Goal: Information Seeking & Learning: Learn about a topic

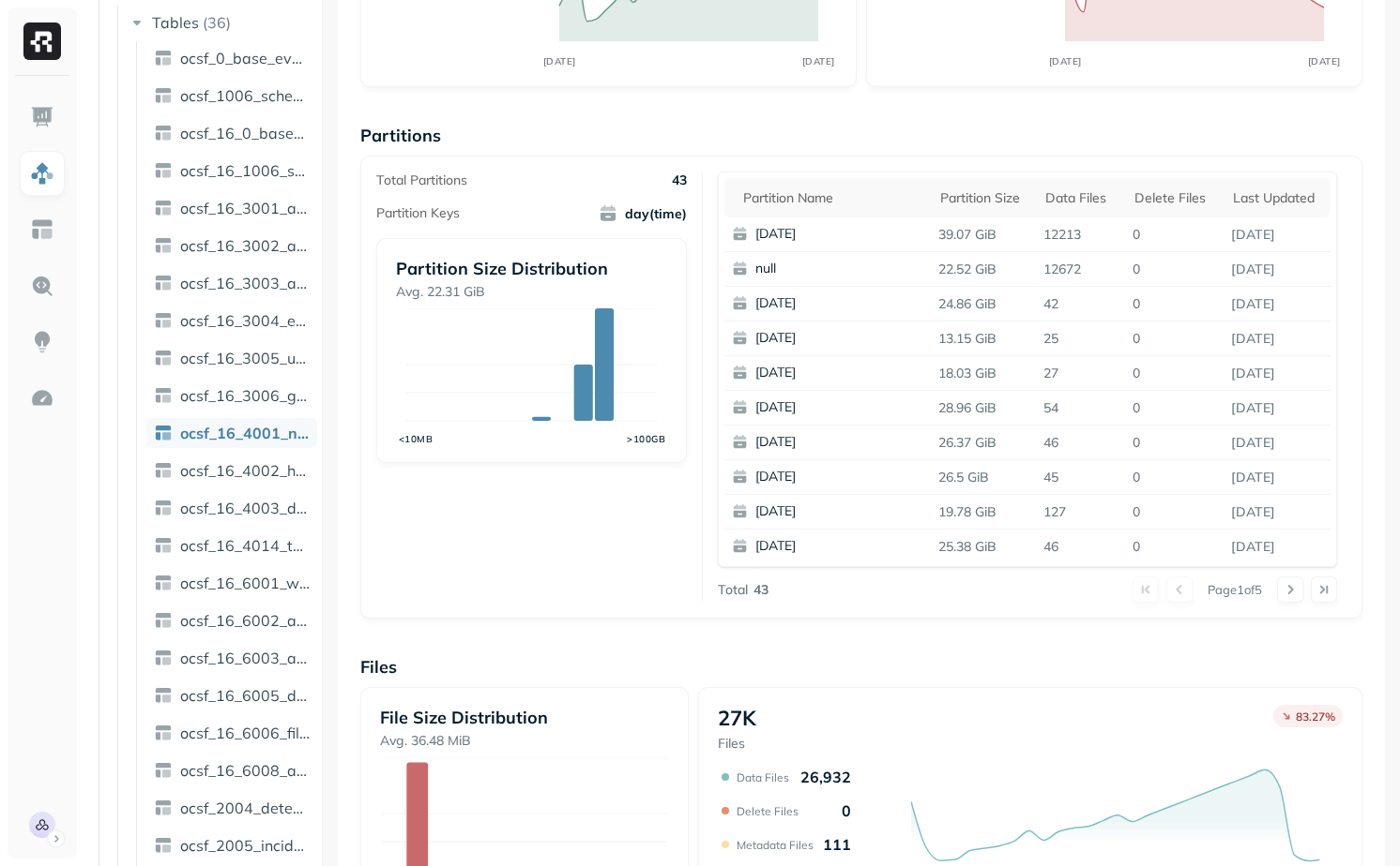
scroll to position [241, 0]
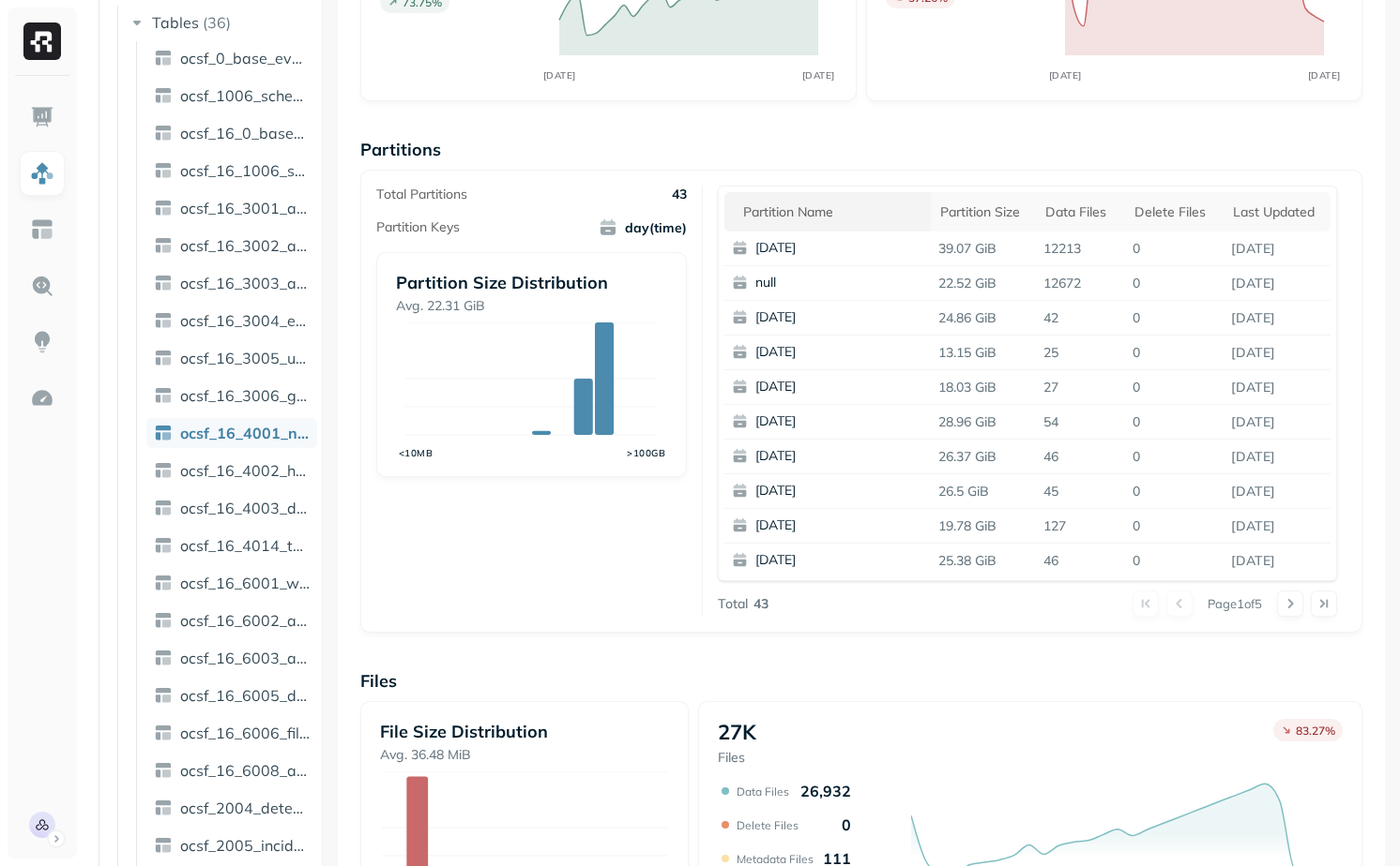
click at [802, 212] on div "Partition name" at bounding box center [831, 213] width 178 height 17
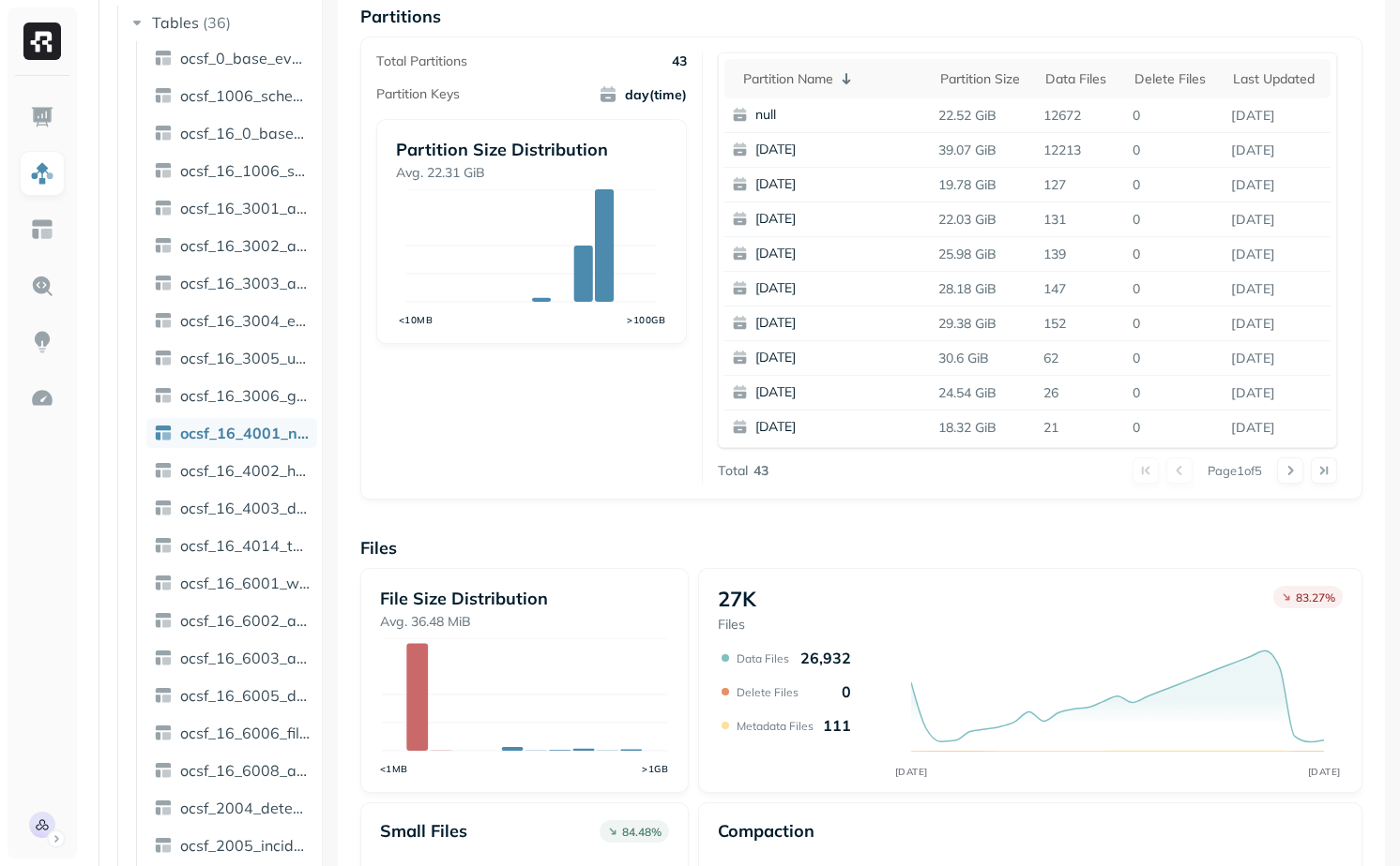
scroll to position [0, 0]
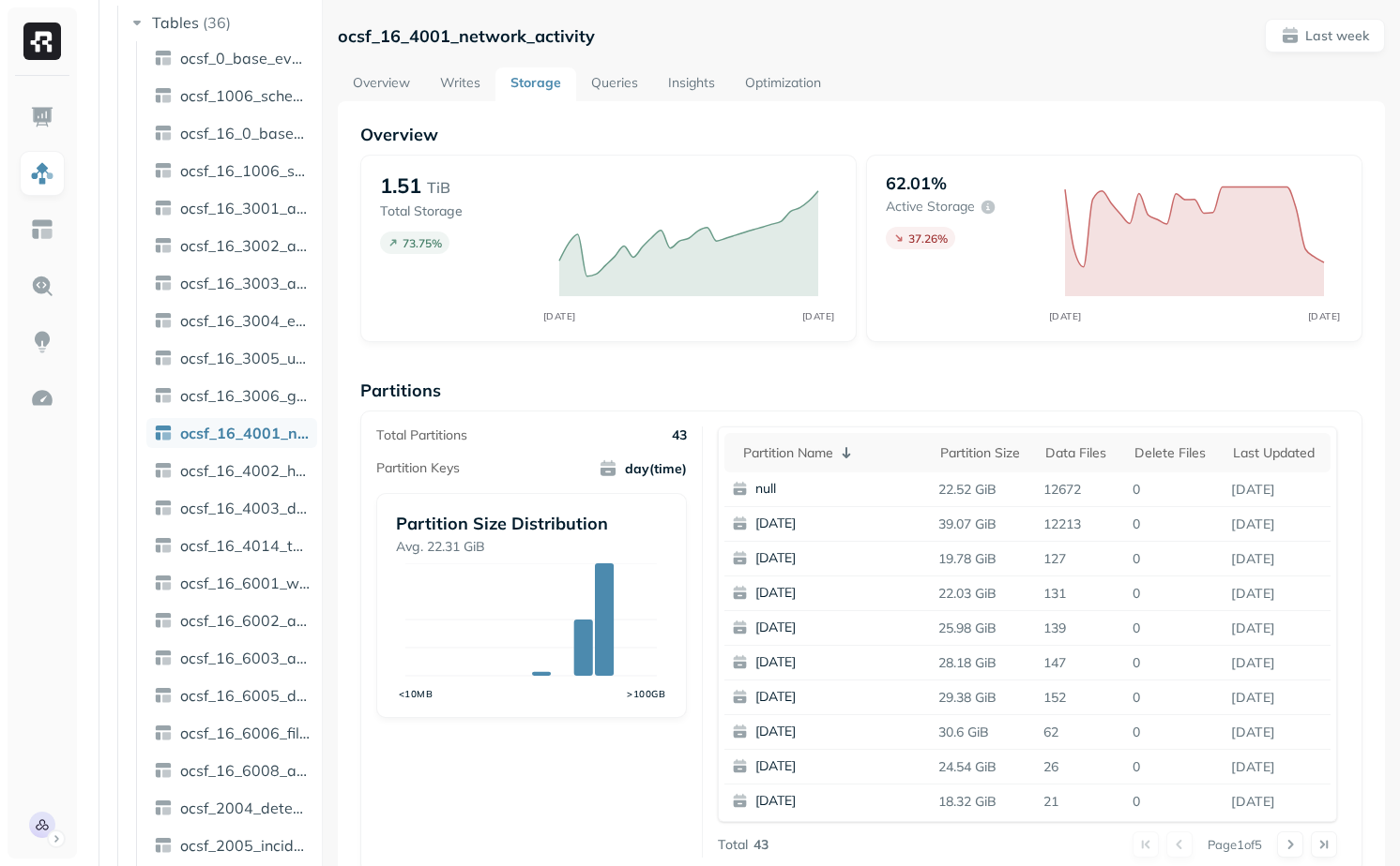
click at [794, 81] on link "Optimization" at bounding box center [783, 84] width 106 height 34
click at [802, 442] on th "Partition name" at bounding box center [827, 452] width 206 height 40
click at [458, 25] on p "ocsf_16_4001_network_activity" at bounding box center [466, 36] width 257 height 21
copy p "ocsf_16_4001_network_activity"
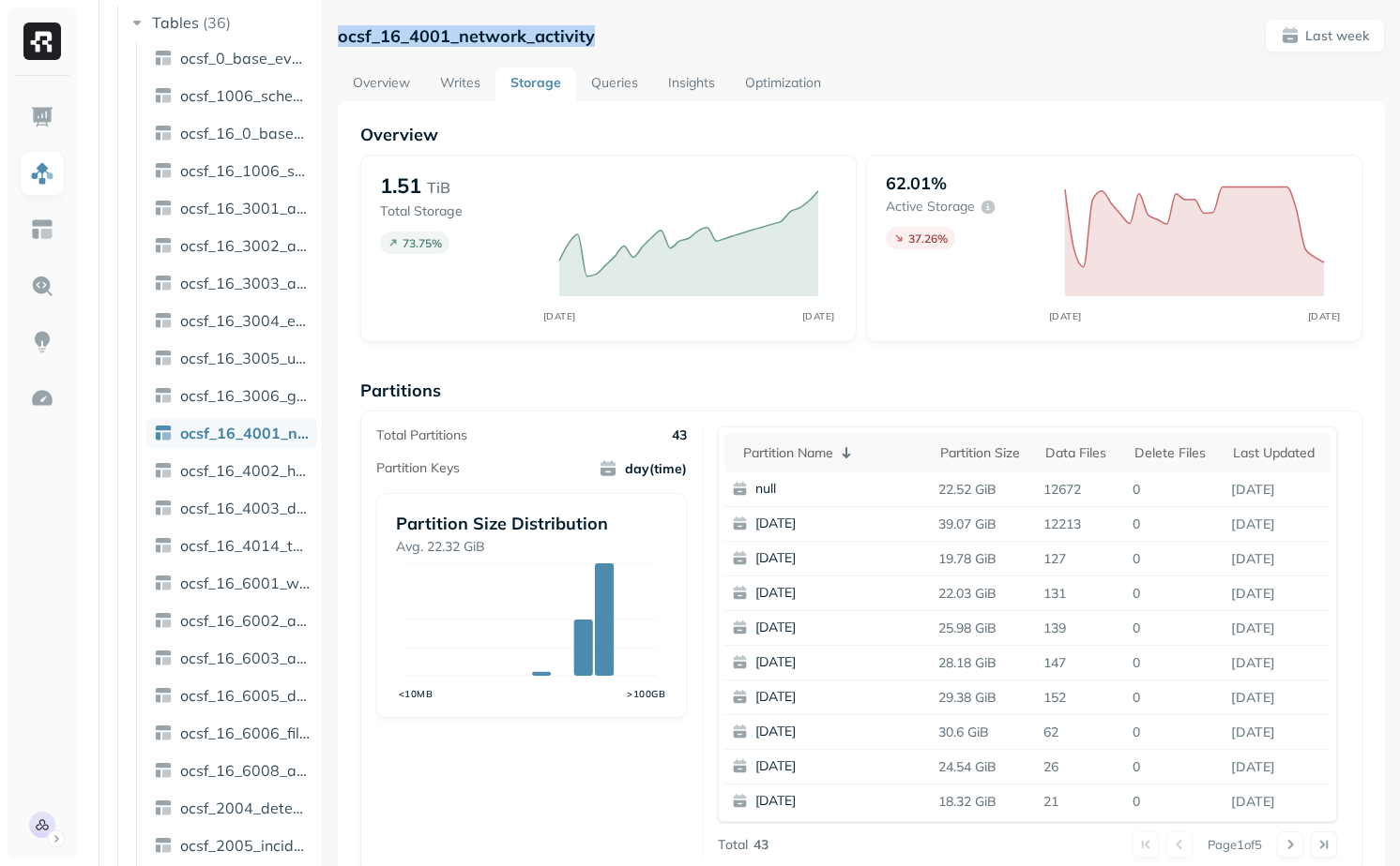
click at [382, 84] on link "Overview" at bounding box center [381, 84] width 87 height 34
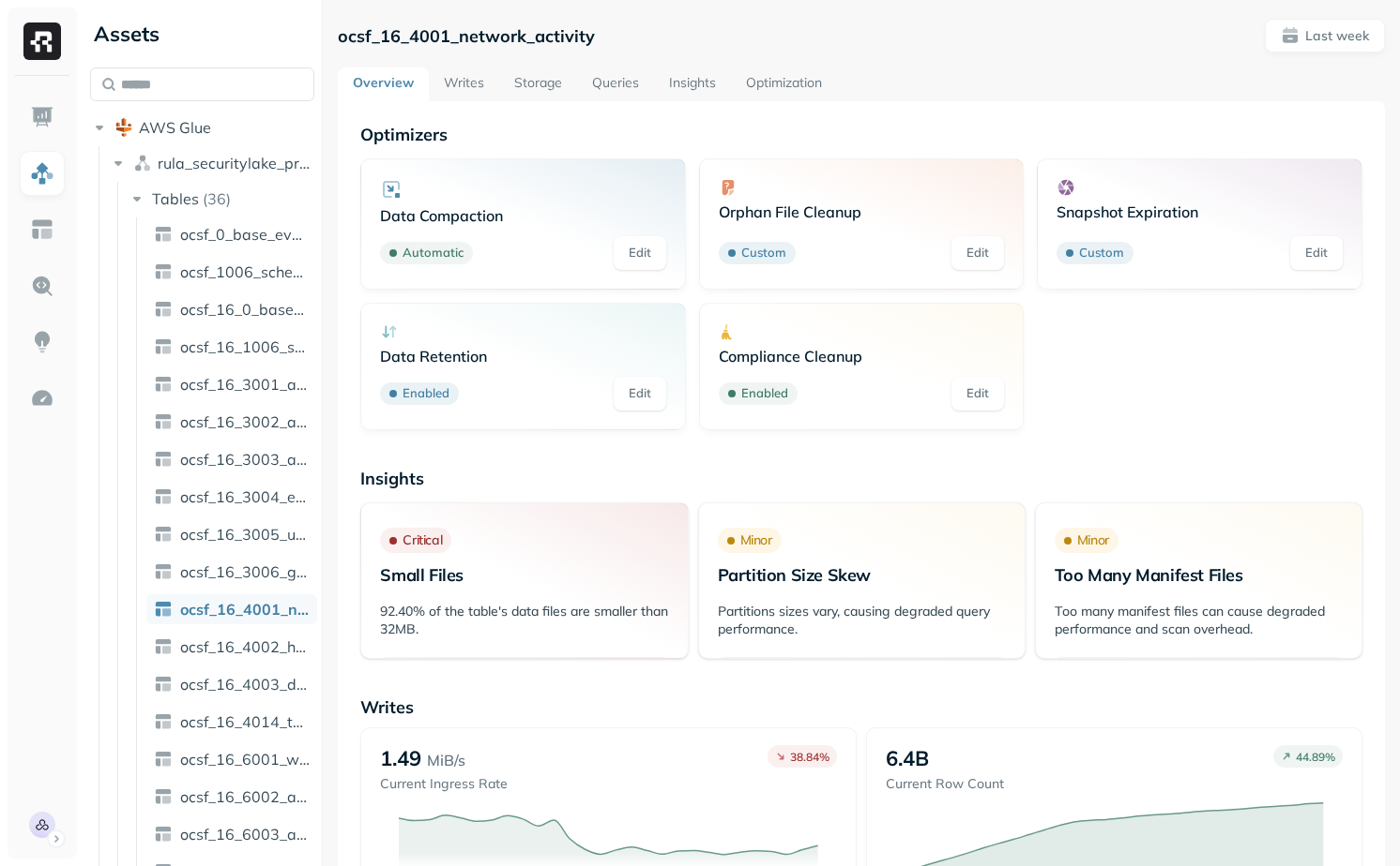
click at [765, 85] on link "Optimization" at bounding box center [784, 84] width 106 height 34
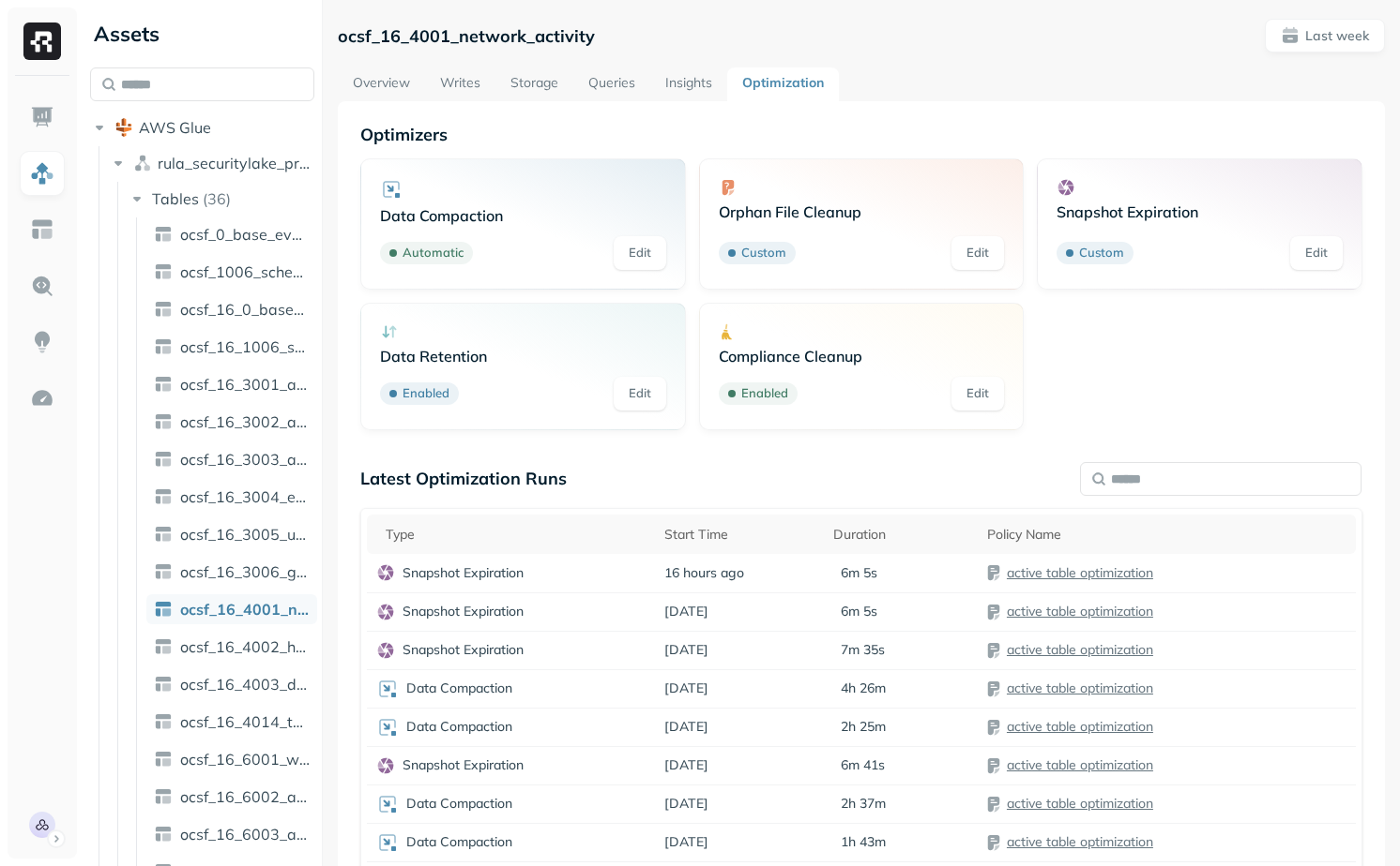
scroll to position [146, 0]
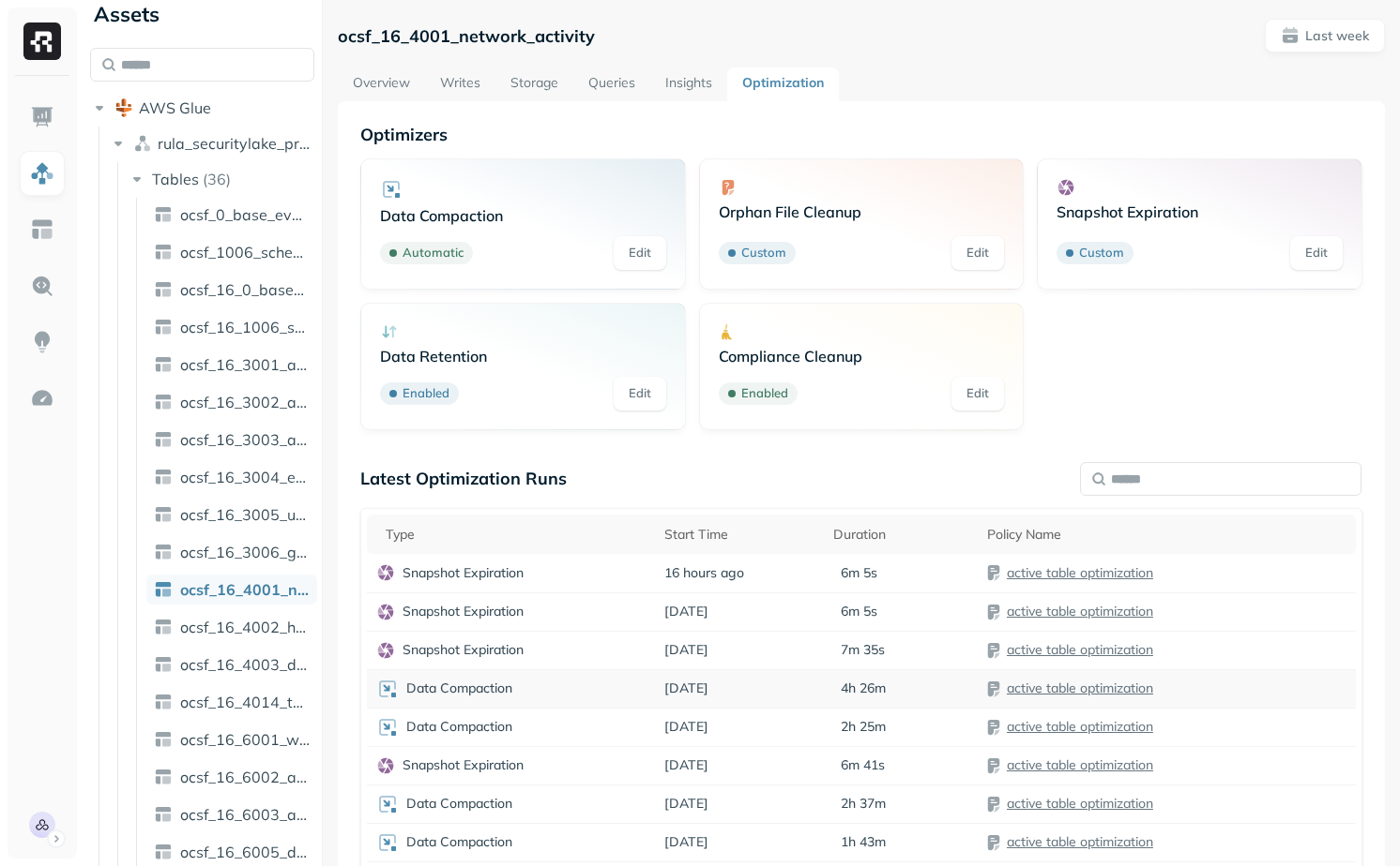
click at [572, 688] on div "Data Compaction" at bounding box center [510, 688] width 269 height 22
click at [83, 555] on div at bounding box center [42, 433] width 84 height 866
click at [44, 399] on img at bounding box center [42, 398] width 24 height 24
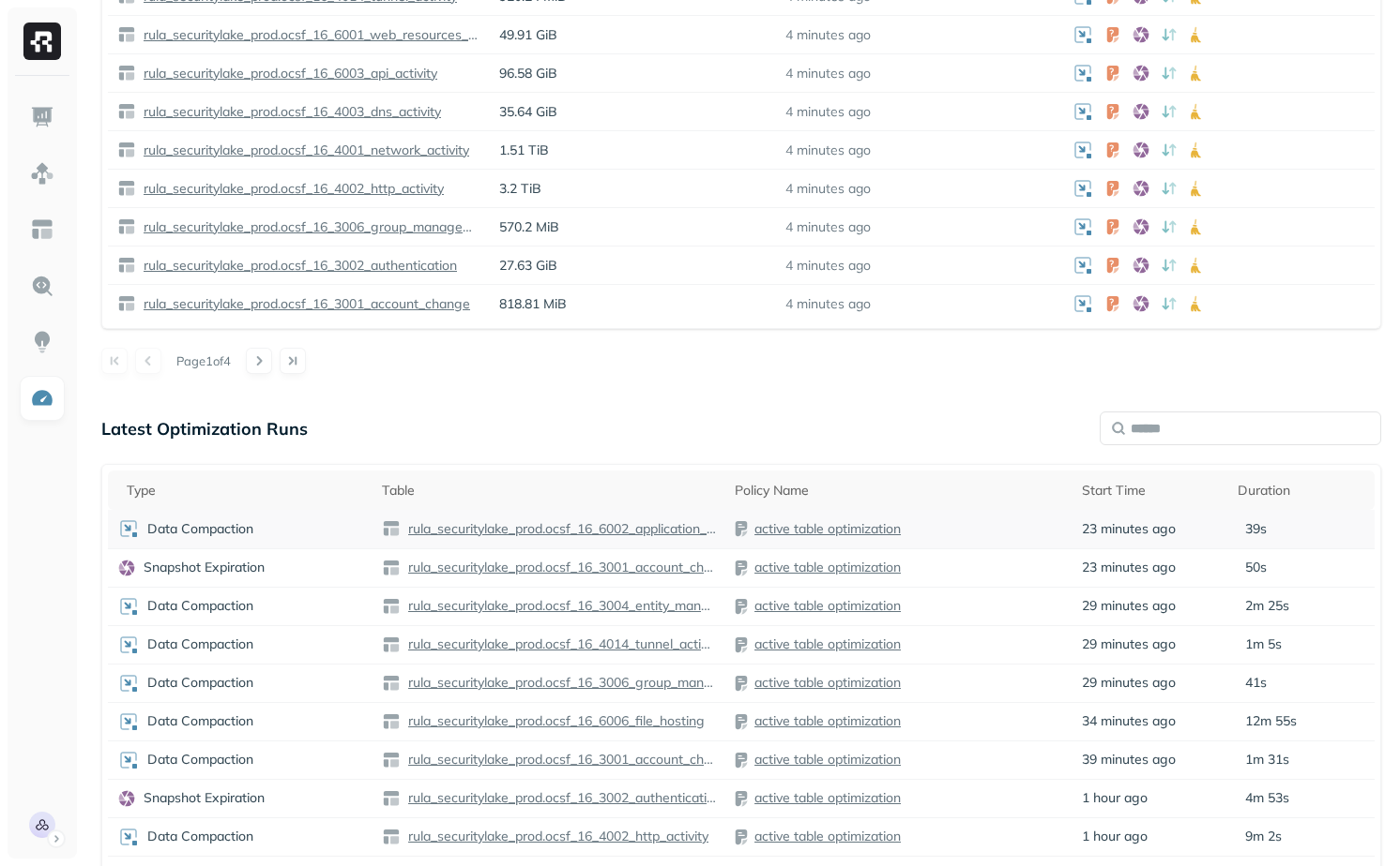
scroll to position [954, 0]
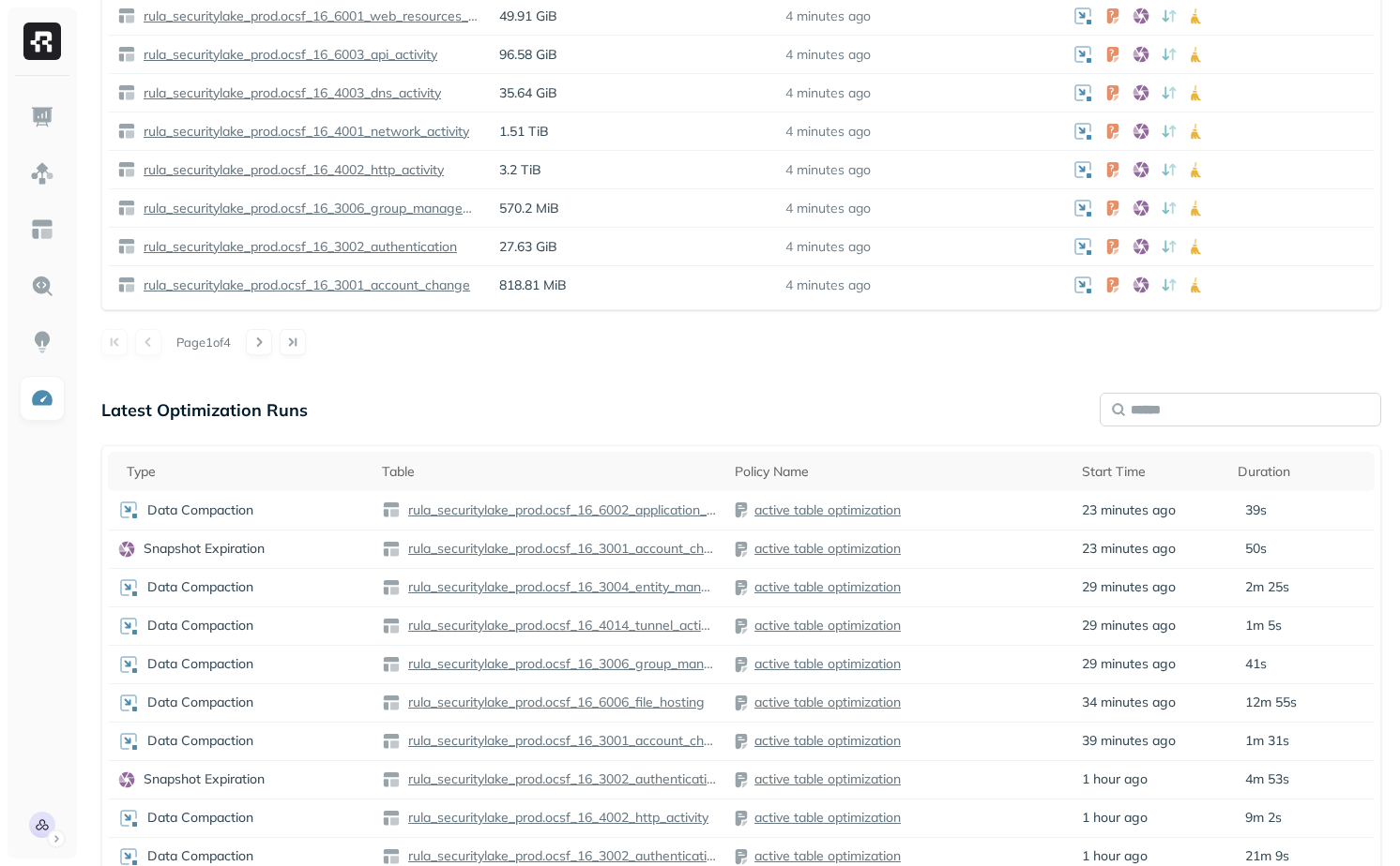
click at [1195, 420] on input "text" at bounding box center [1240, 410] width 281 height 34
type input "********"
click at [1010, 517] on div "active table optimization" at bounding box center [898, 509] width 329 height 18
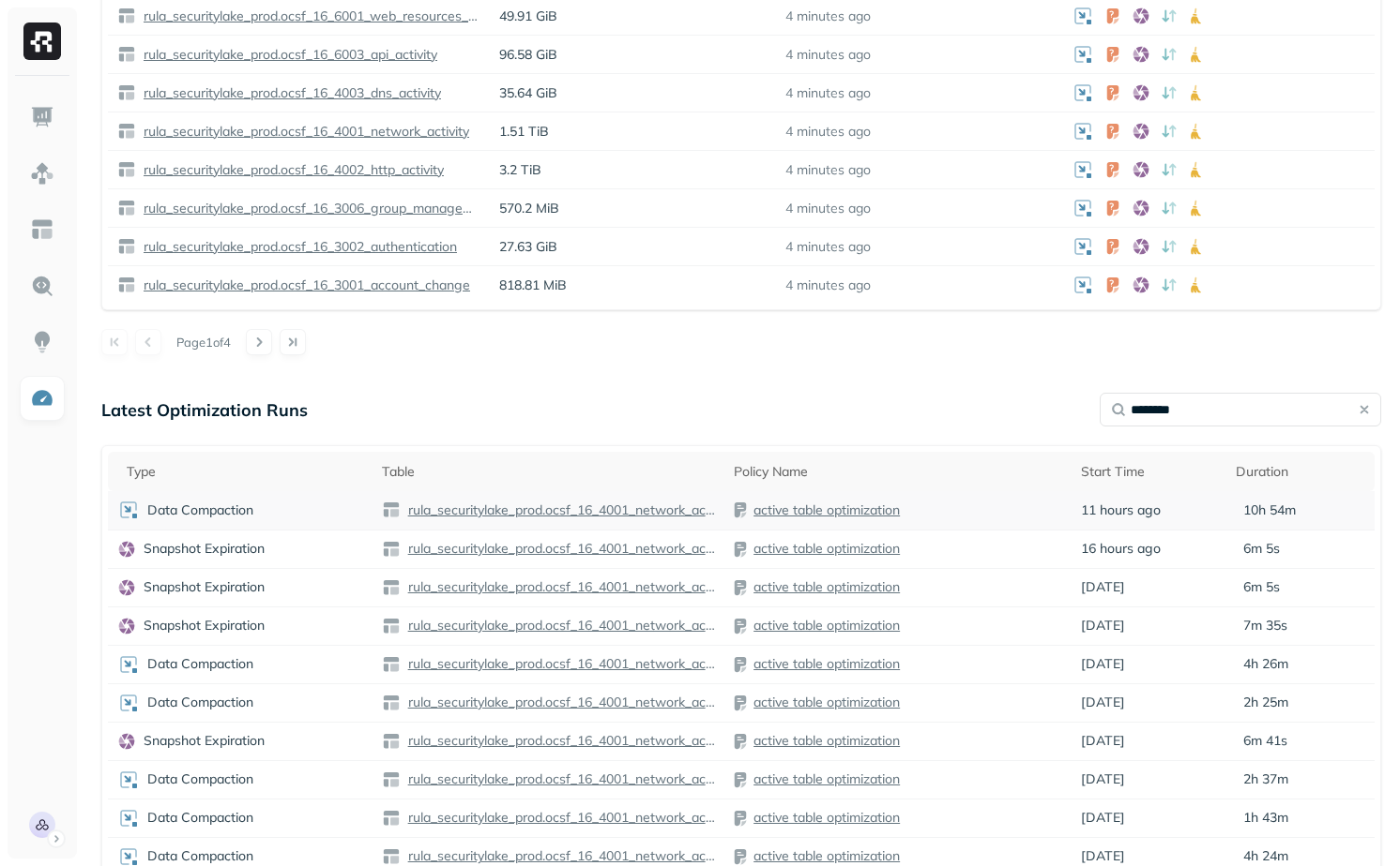
click at [1009, 526] on td "active table optimization" at bounding box center [897, 510] width 347 height 39
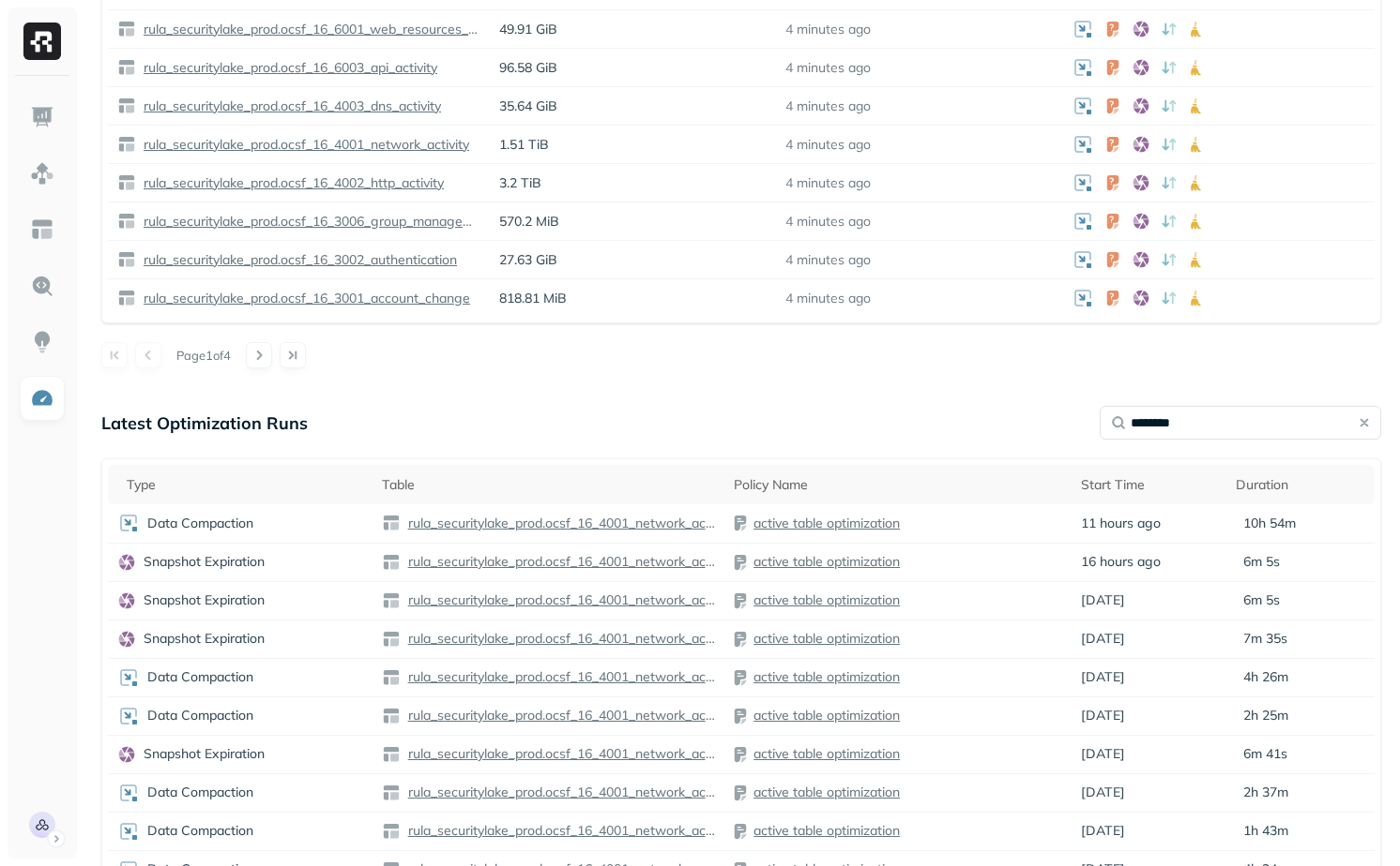
scroll to position [945, 0]
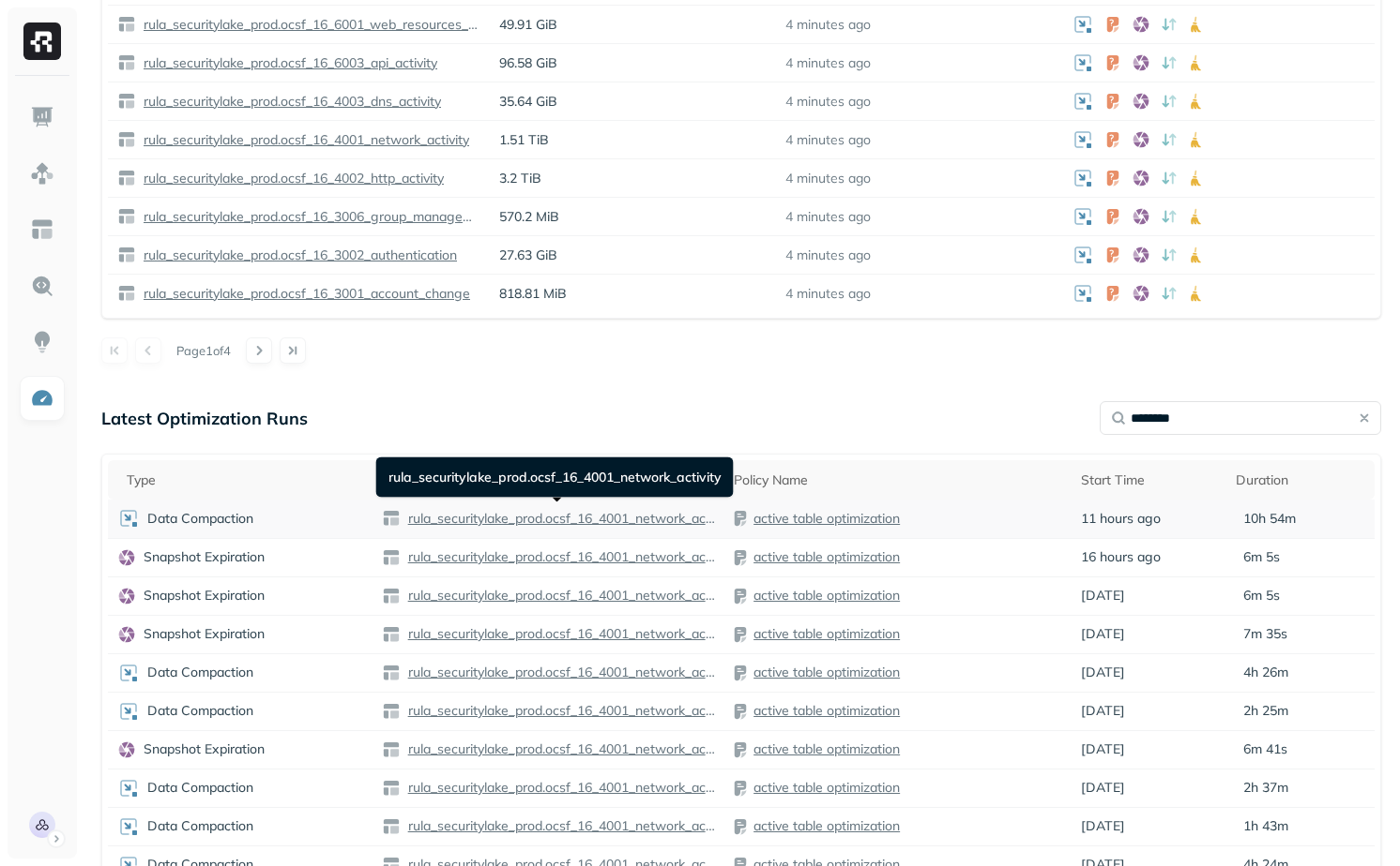
click at [604, 519] on p "rula_securitylake_prod.ocsf_16_4001_network_activity" at bounding box center [560, 519] width 311 height 17
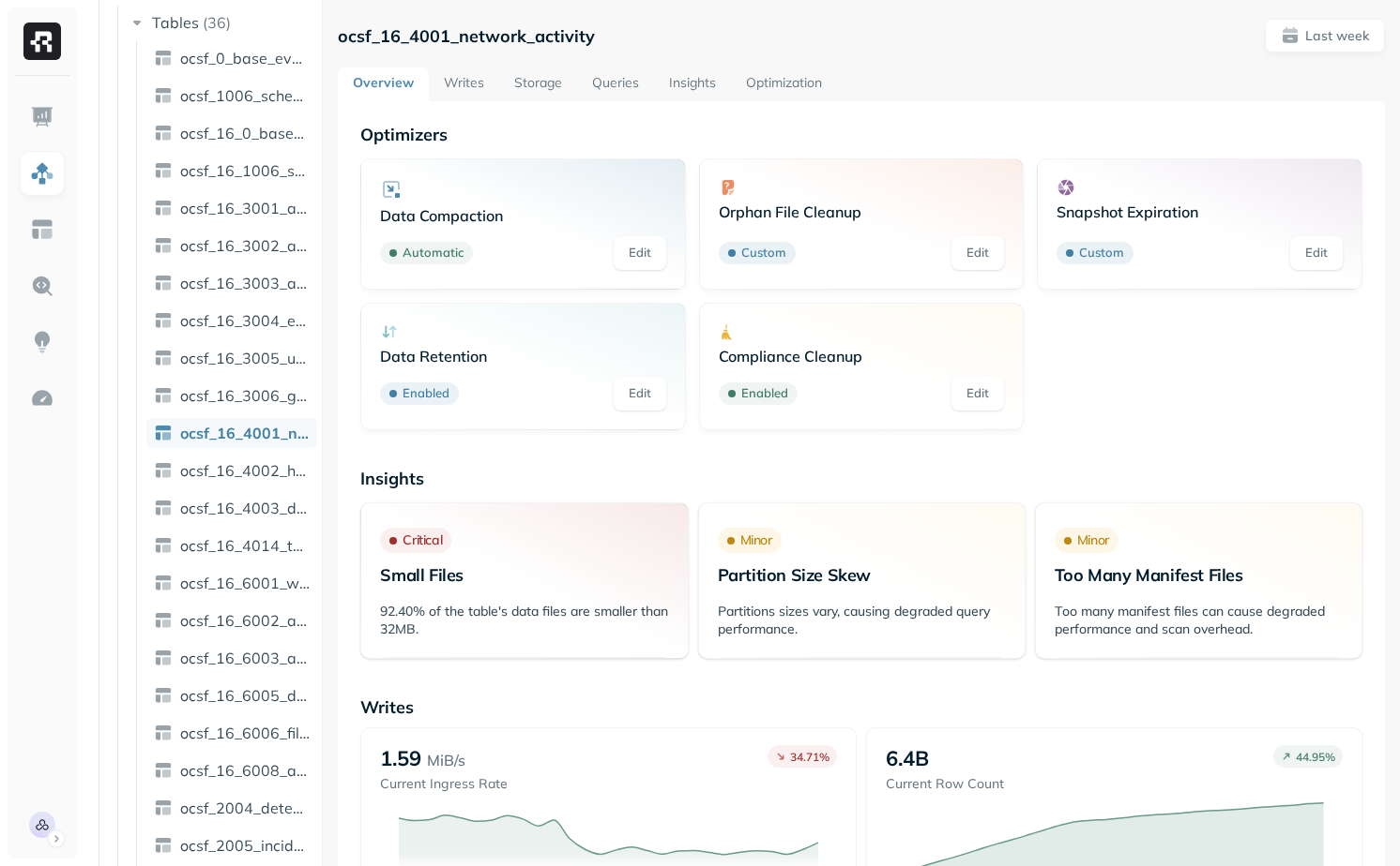
click at [534, 78] on link "Storage" at bounding box center [538, 84] width 78 height 34
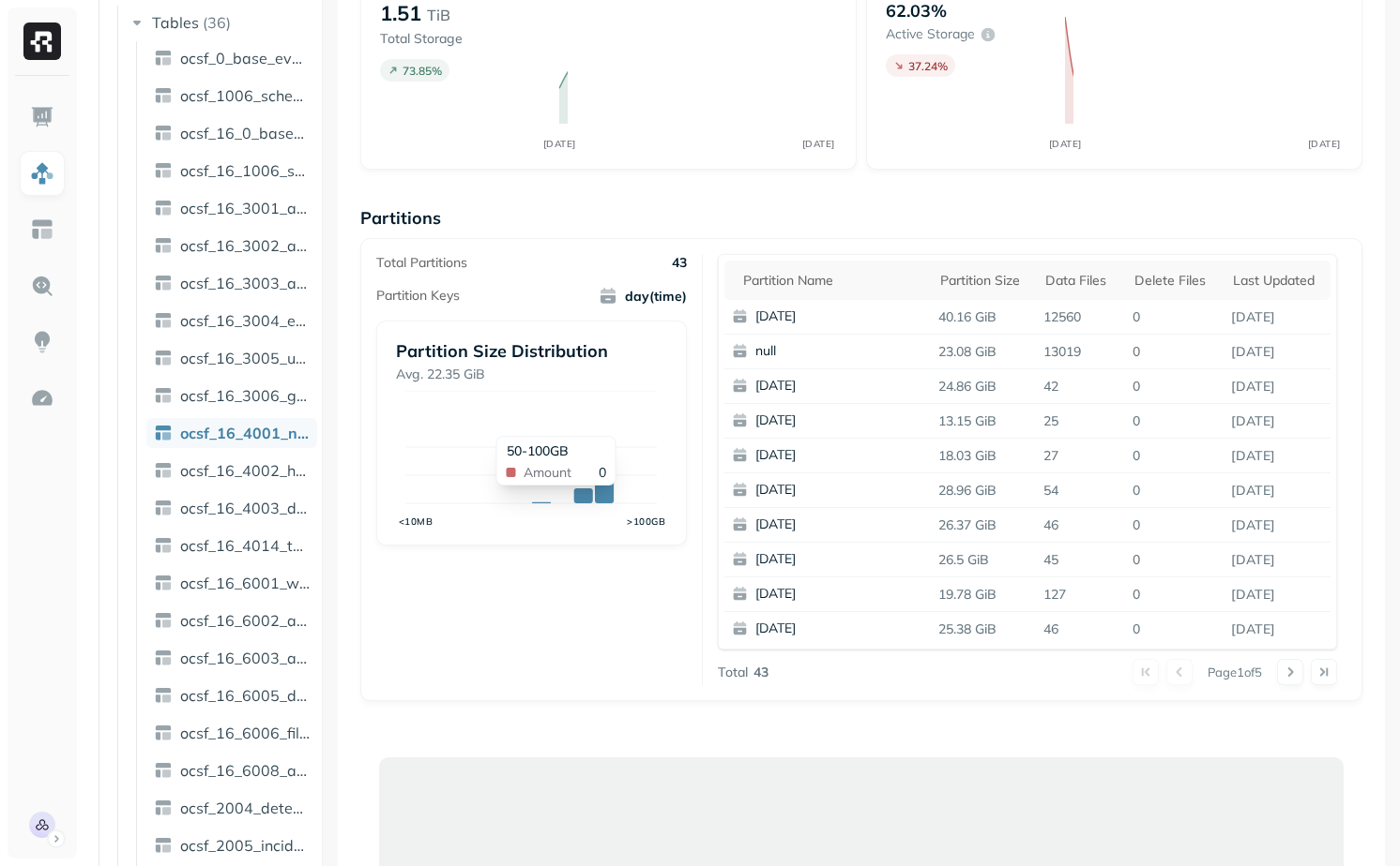
scroll to position [173, 0]
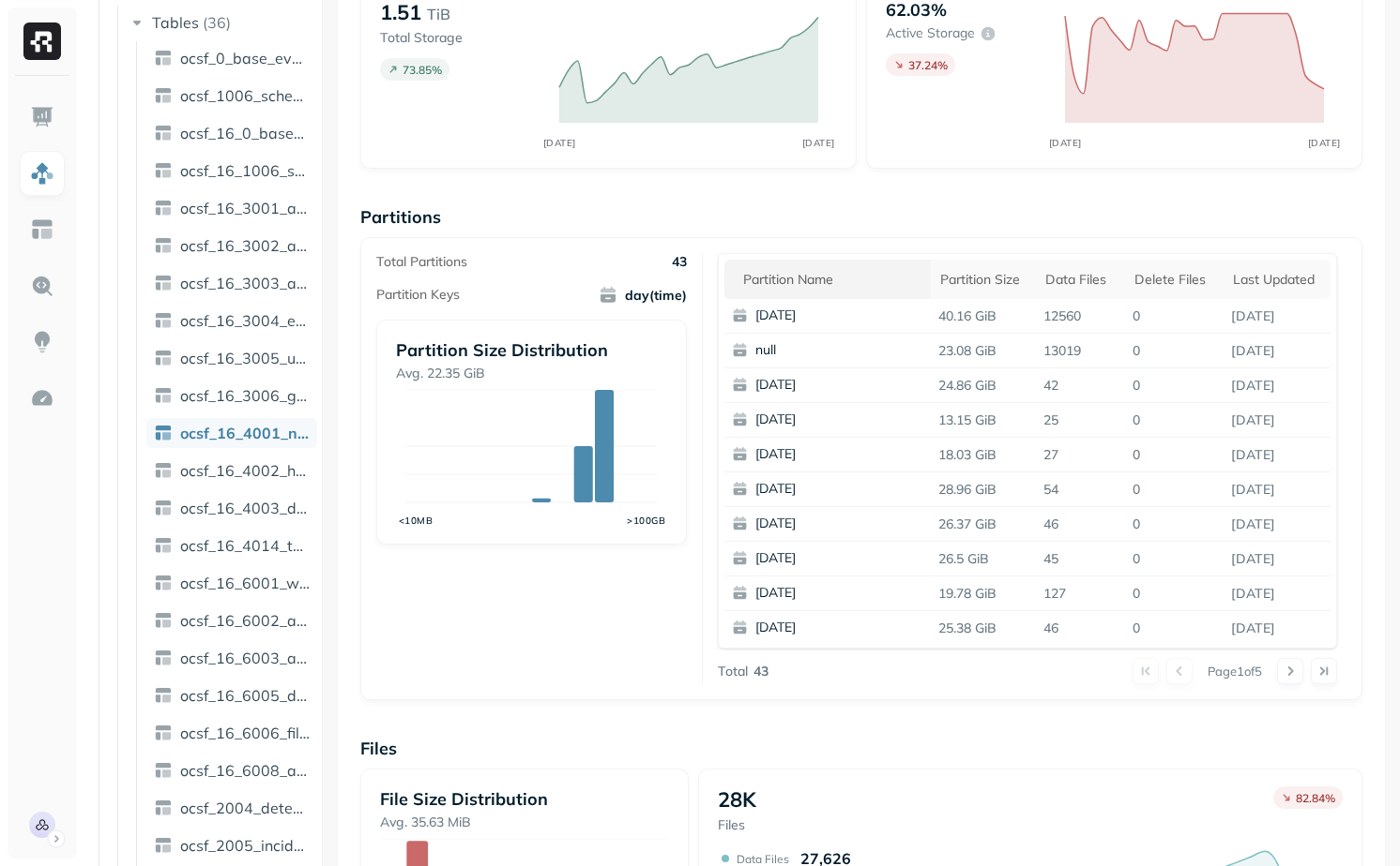
click at [817, 273] on div "Partition name" at bounding box center [831, 279] width 178 height 17
click at [822, 351] on p "[DATE]" at bounding box center [846, 350] width 182 height 18
click at [681, 579] on div "Total Partitions 43 Partition Keys day(time) Partition Size Distribution Avg. 2…" at bounding box center [539, 469] width 326 height 431
click at [1290, 661] on button at bounding box center [1289, 671] width 26 height 26
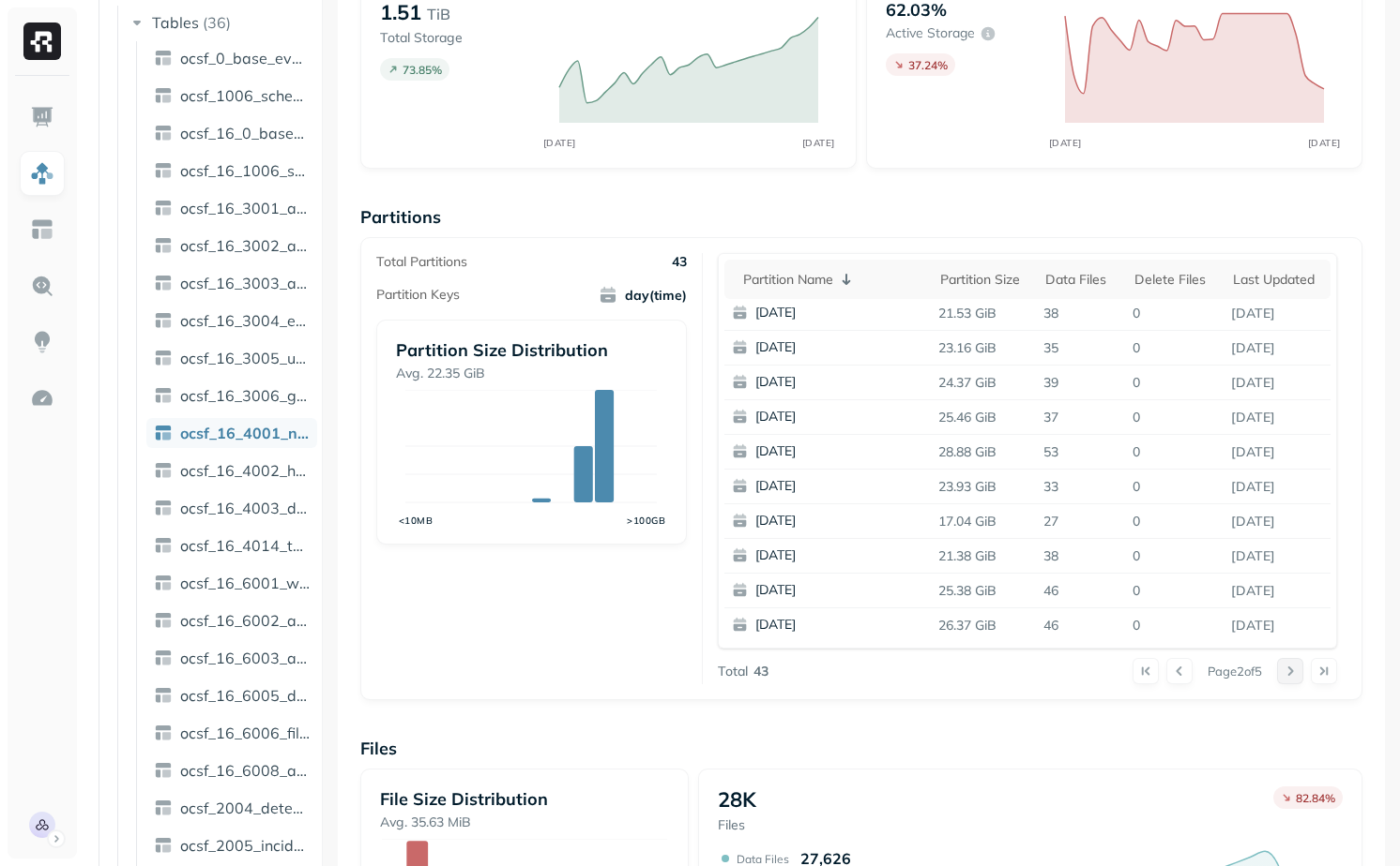
click at [1284, 678] on button at bounding box center [1289, 671] width 26 height 26
click at [1284, 678] on button at bounding box center [1289, 671] width 26 height 26
click at [1284, 678] on div "Overview 1.51 TiB Total Storage 73.85 % SEP 22 SEP 29 62.03% Active storage 37.…" at bounding box center [861, 594] width 1002 height 1287
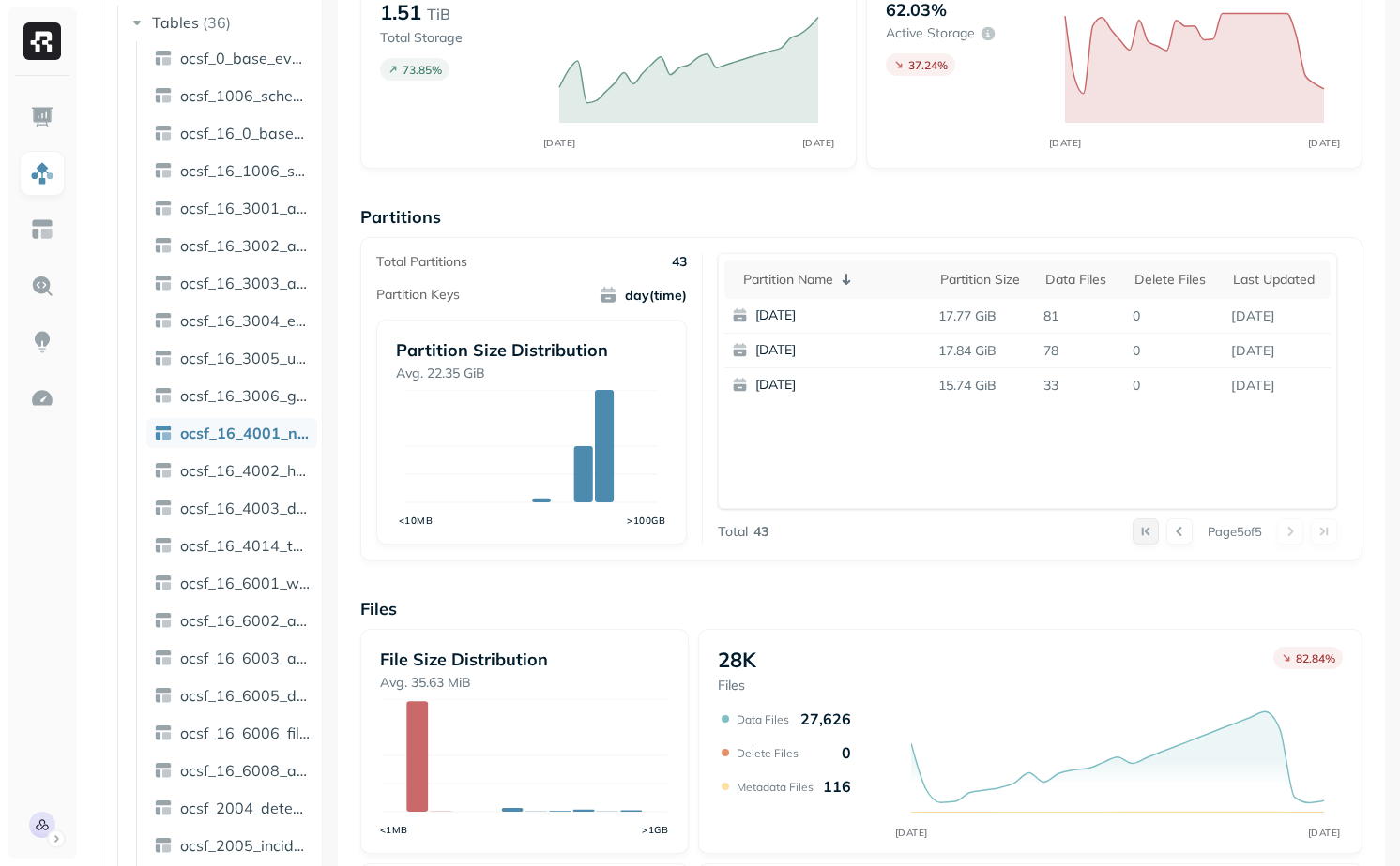
click at [1141, 534] on button at bounding box center [1145, 532] width 26 height 26
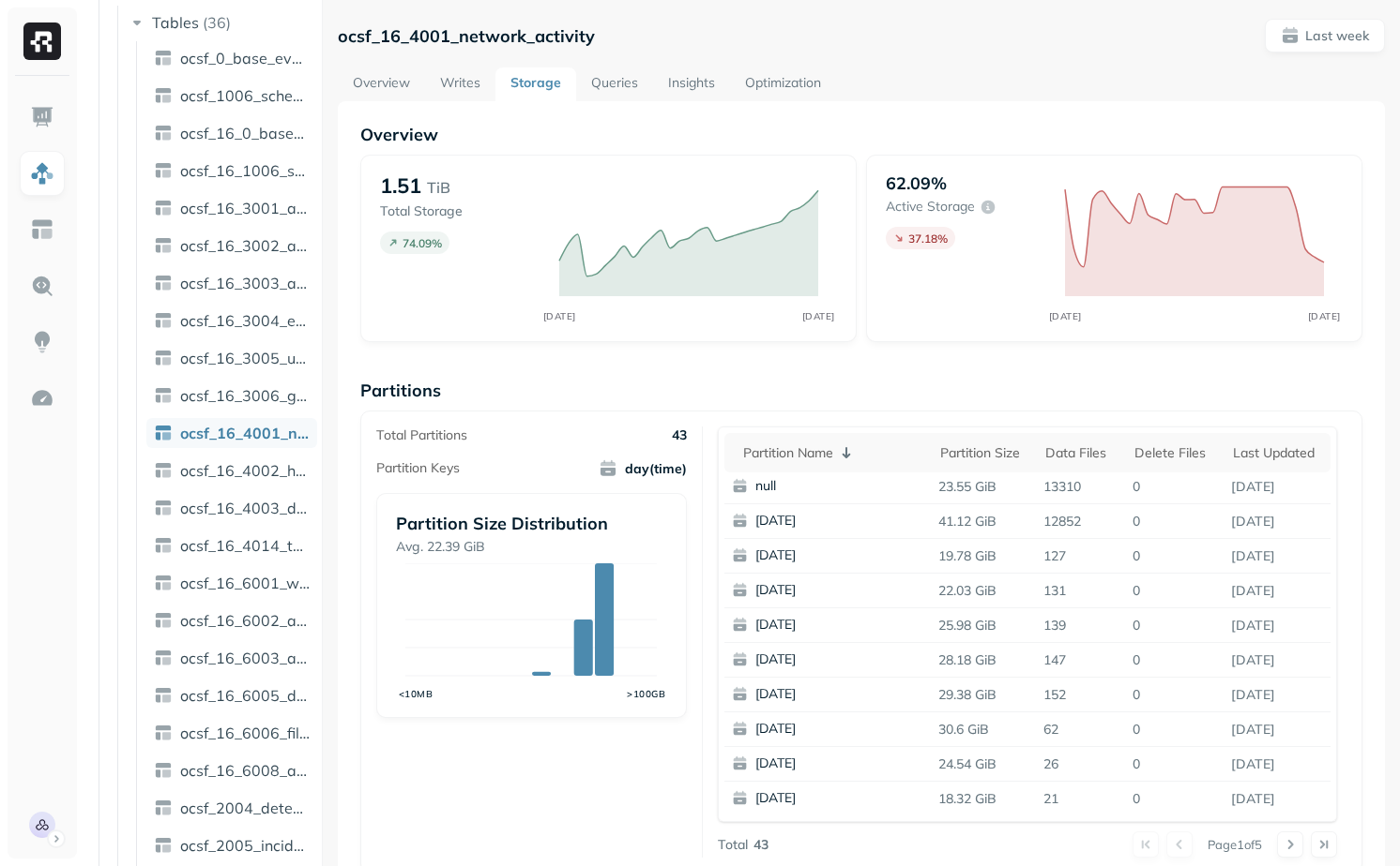
click at [461, 80] on link "Writes" at bounding box center [460, 84] width 71 height 34
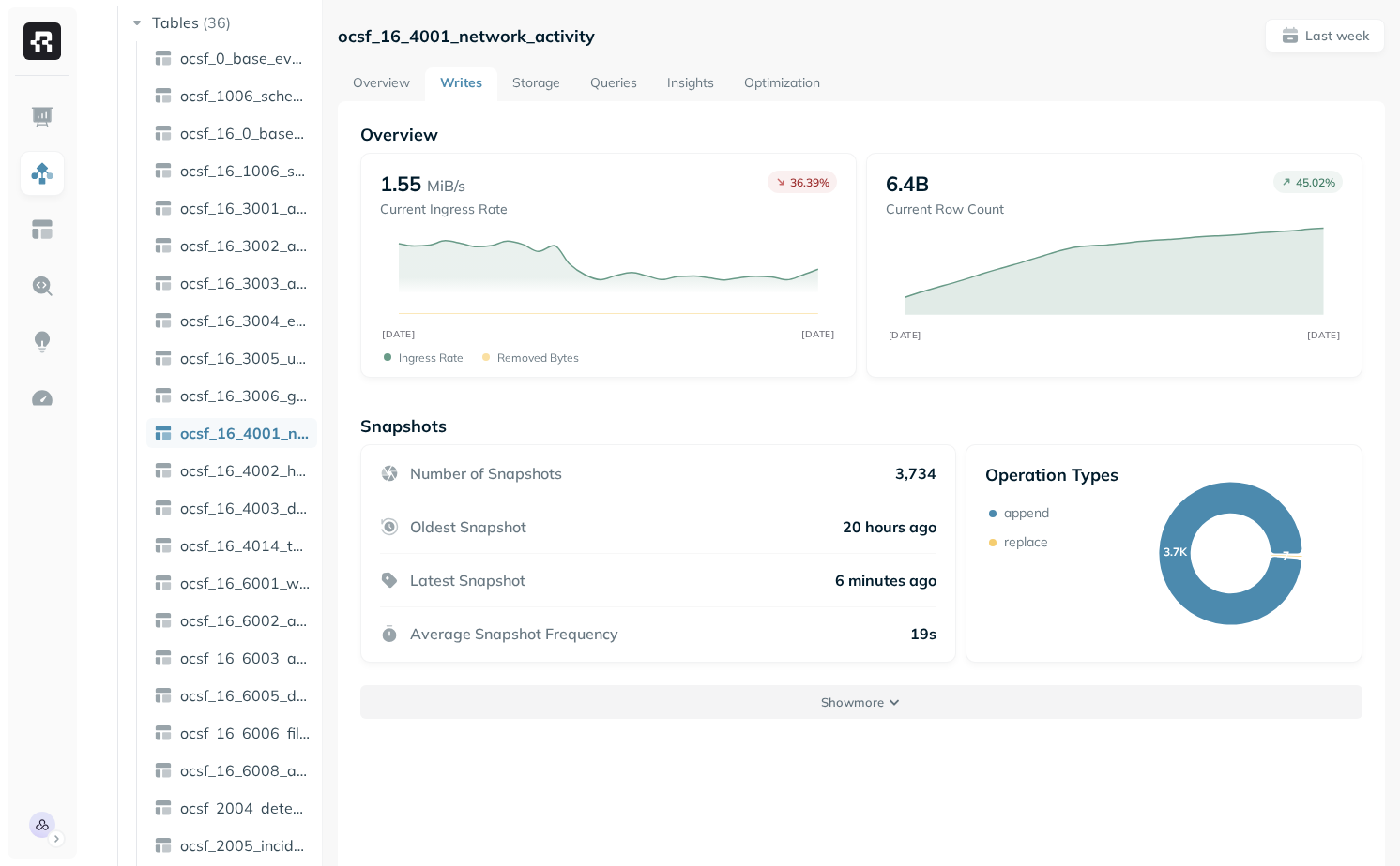
click at [875, 689] on button "Show more" at bounding box center [861, 702] width 1002 height 34
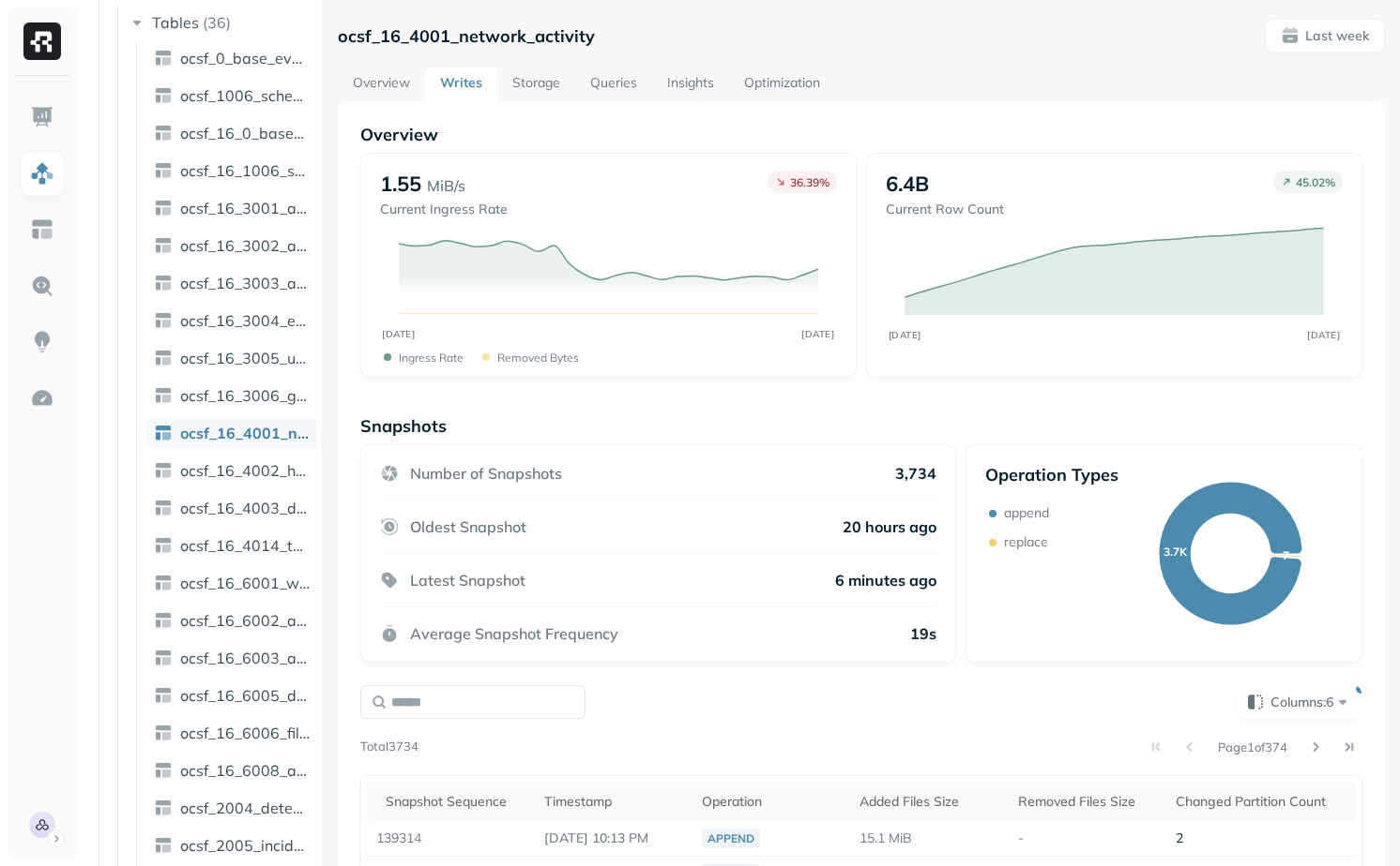
click at [903, 737] on div "Page 1 of 374" at bounding box center [890, 747] width 944 height 26
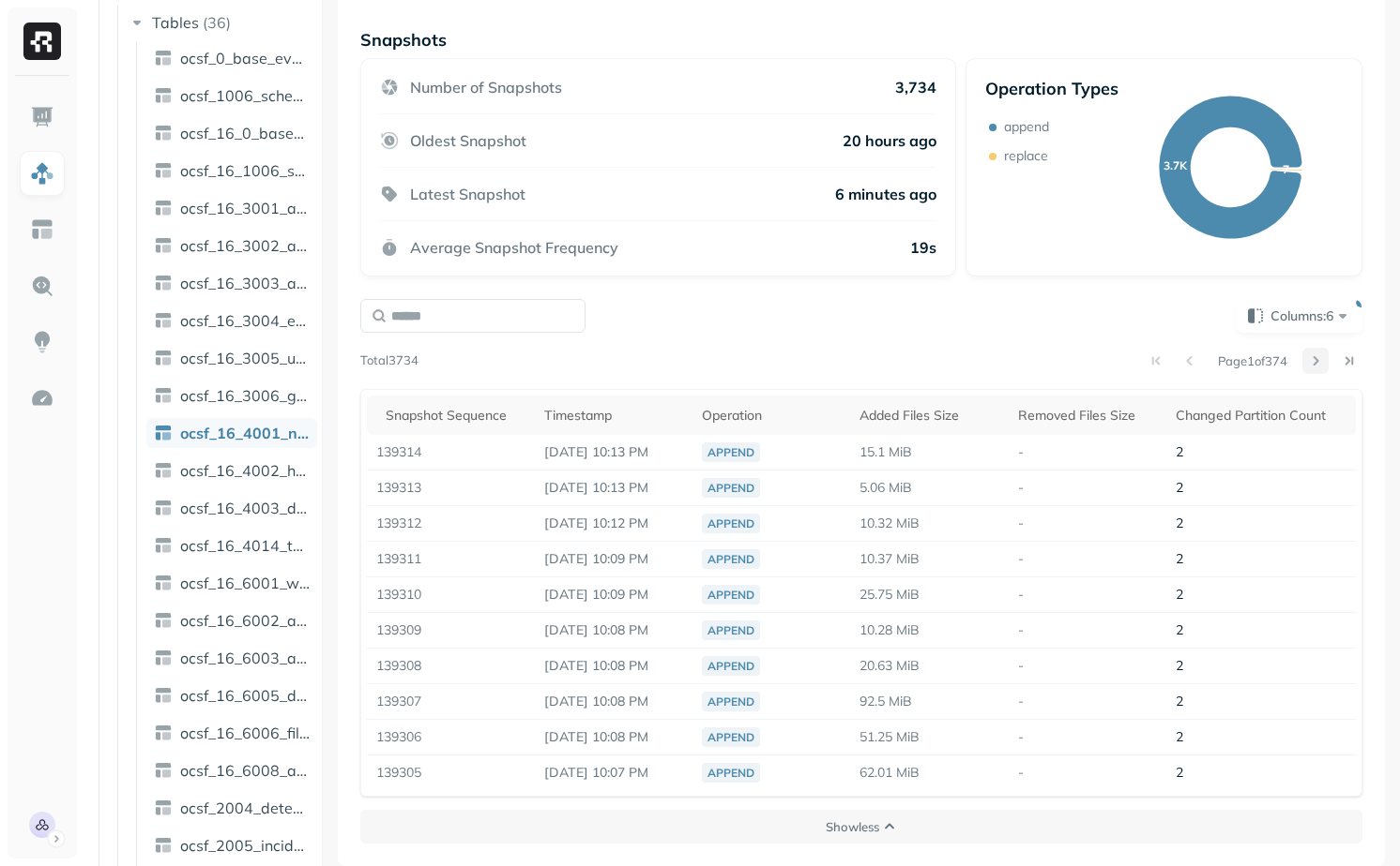
click at [1321, 358] on button at bounding box center [1315, 361] width 26 height 26
click at [1312, 362] on button at bounding box center [1315, 361] width 26 height 26
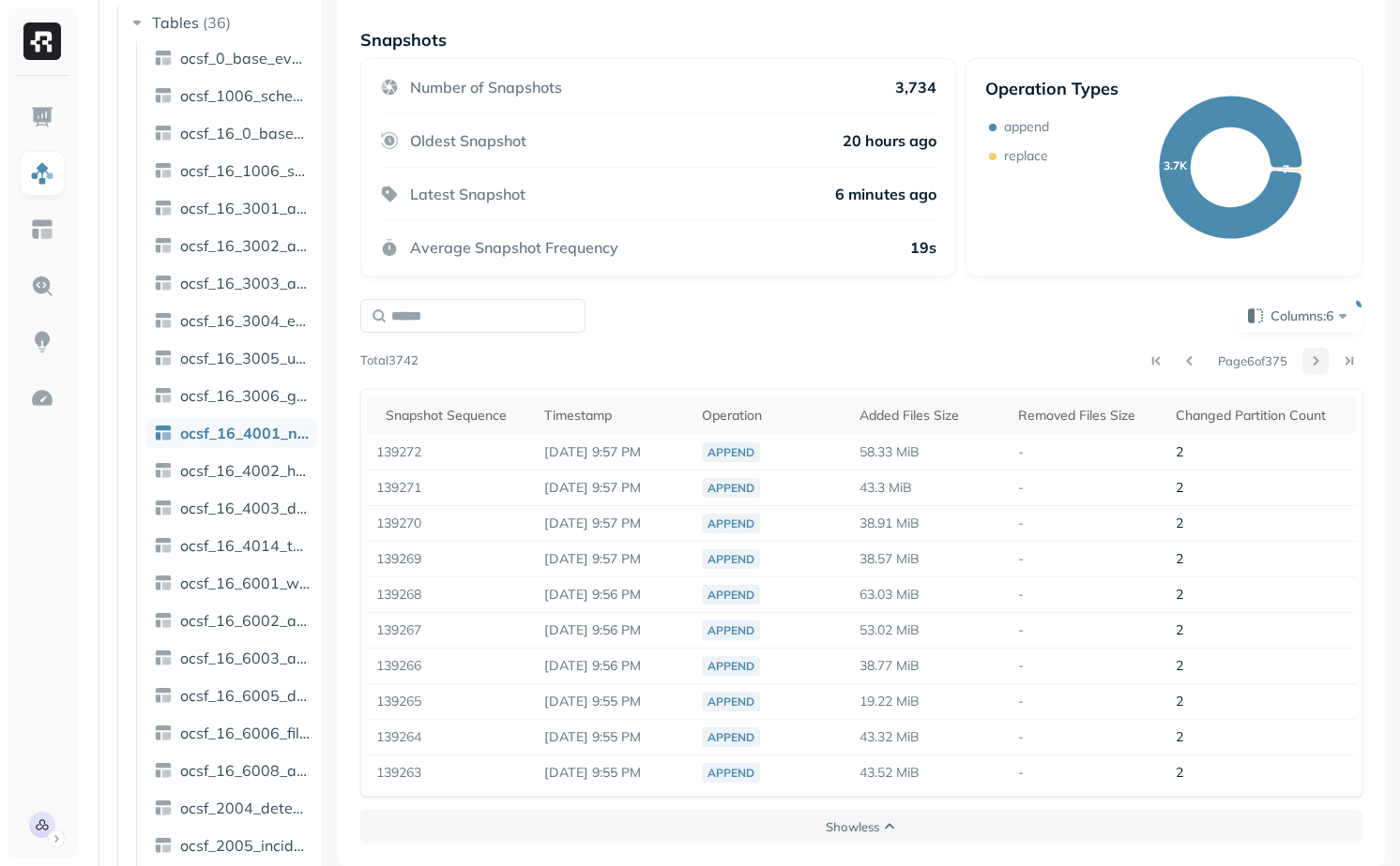
click at [1312, 362] on button at bounding box center [1315, 361] width 26 height 26
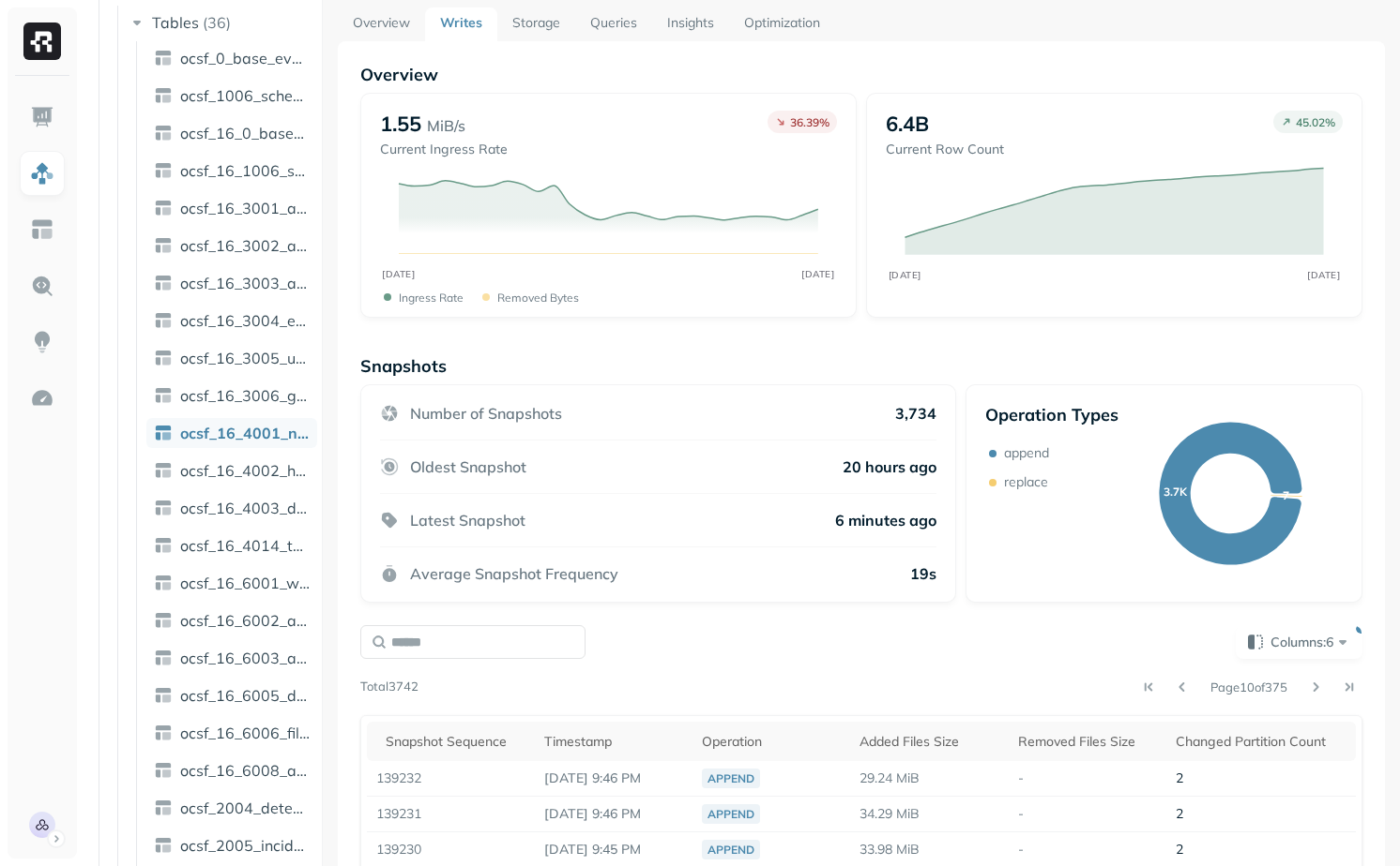
scroll to position [0, 0]
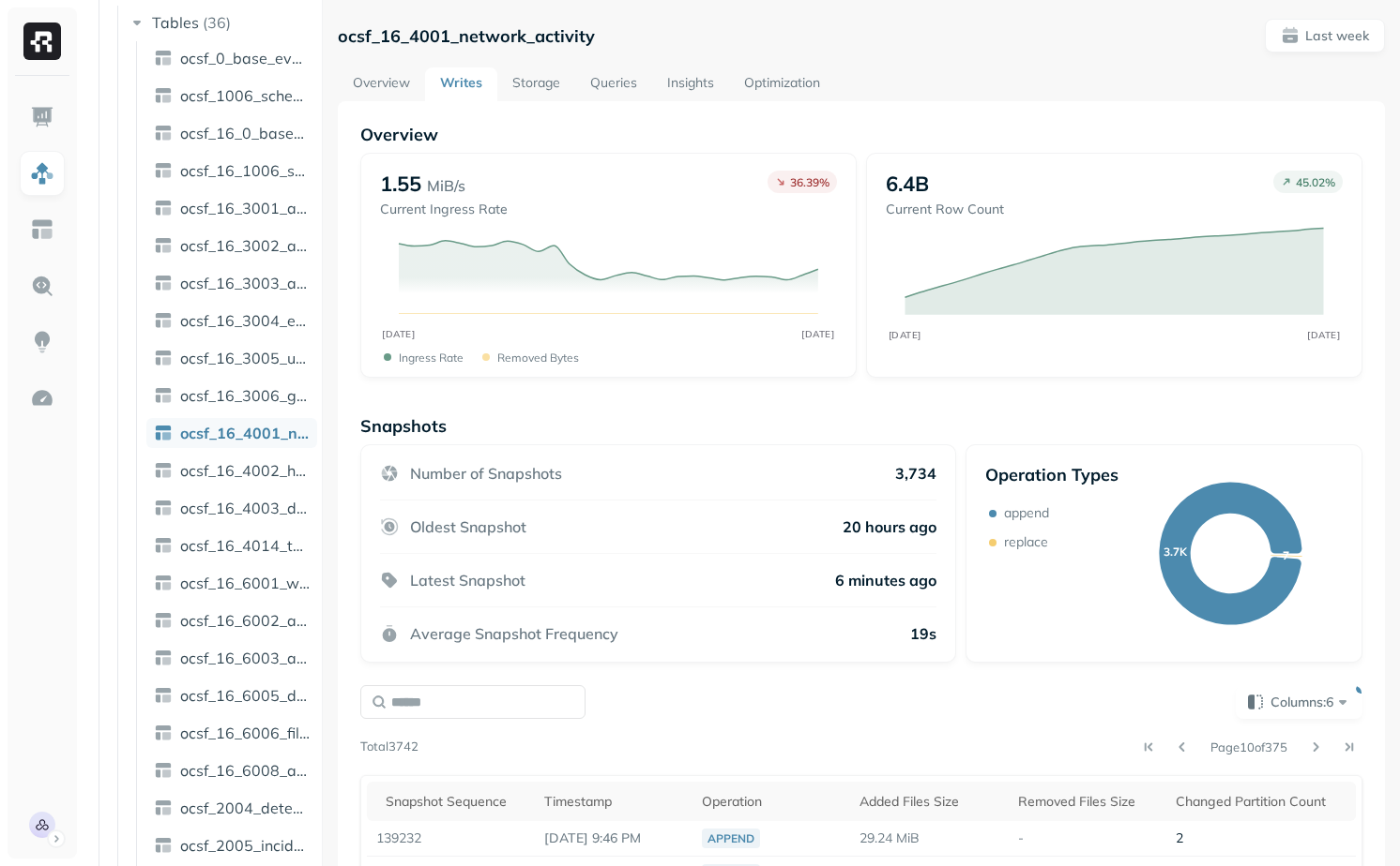
click at [371, 80] on link "Overview" at bounding box center [381, 84] width 87 height 34
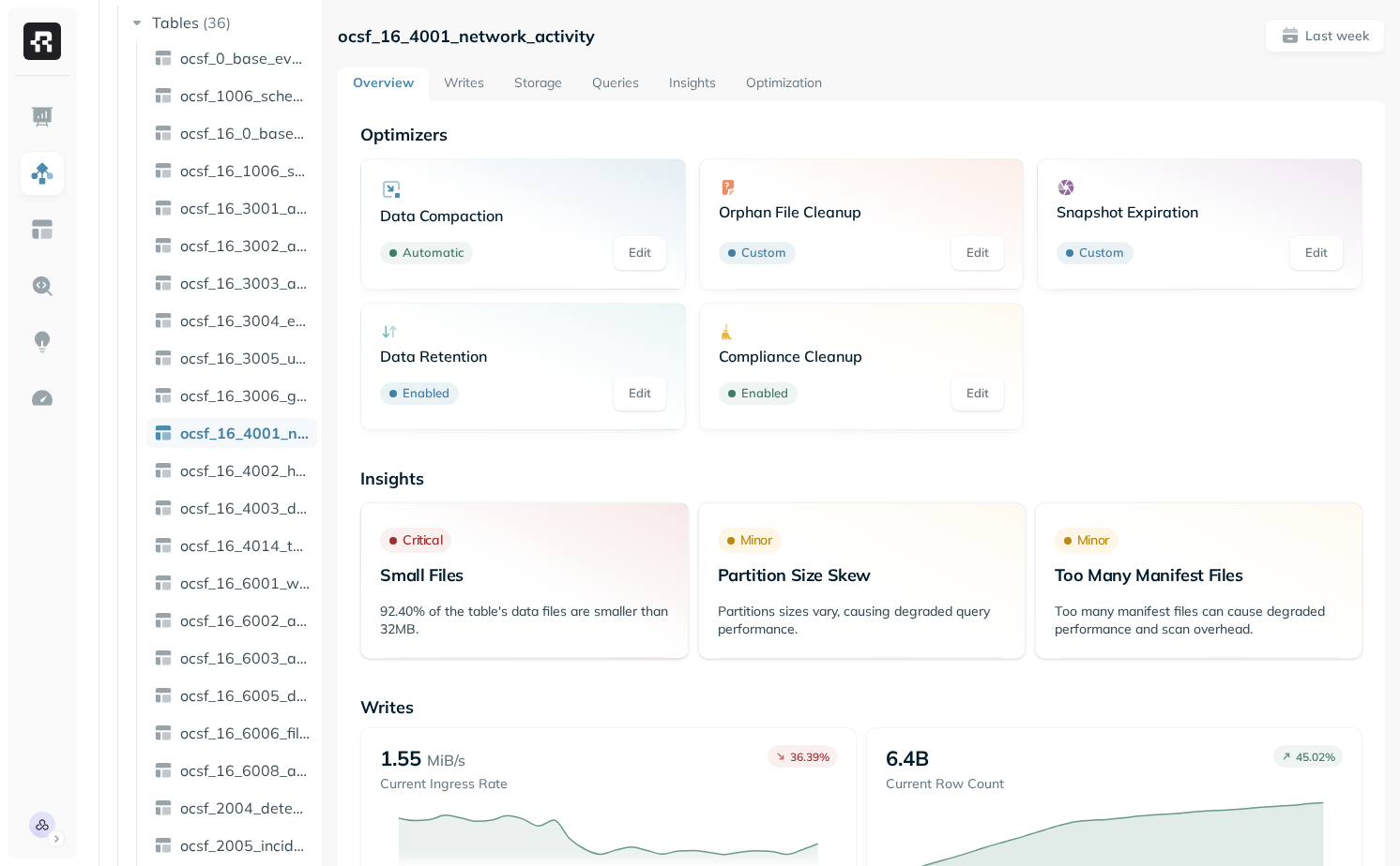
click at [443, 70] on link "Writes" at bounding box center [463, 84] width 71 height 34
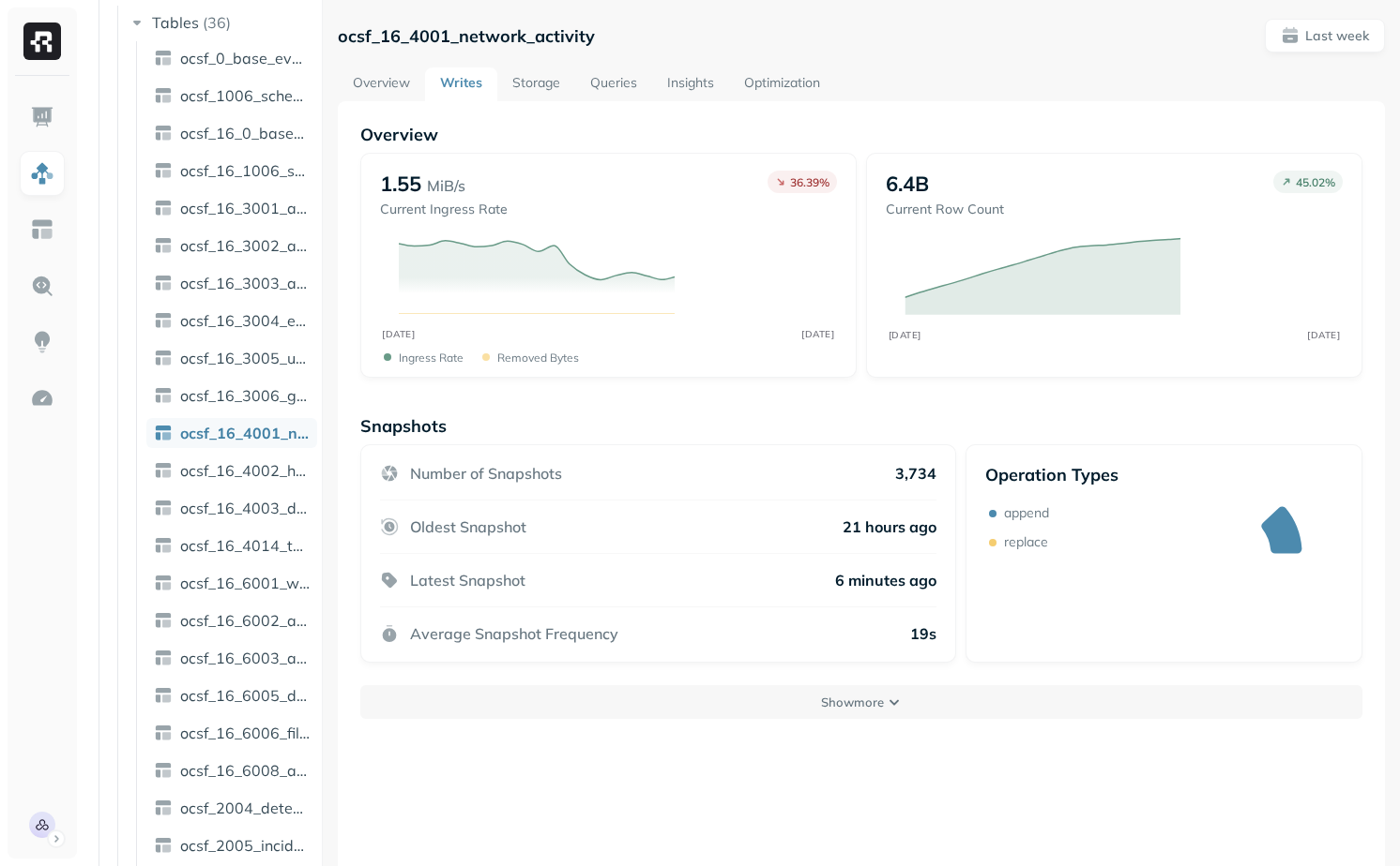
scroll to position [101, 0]
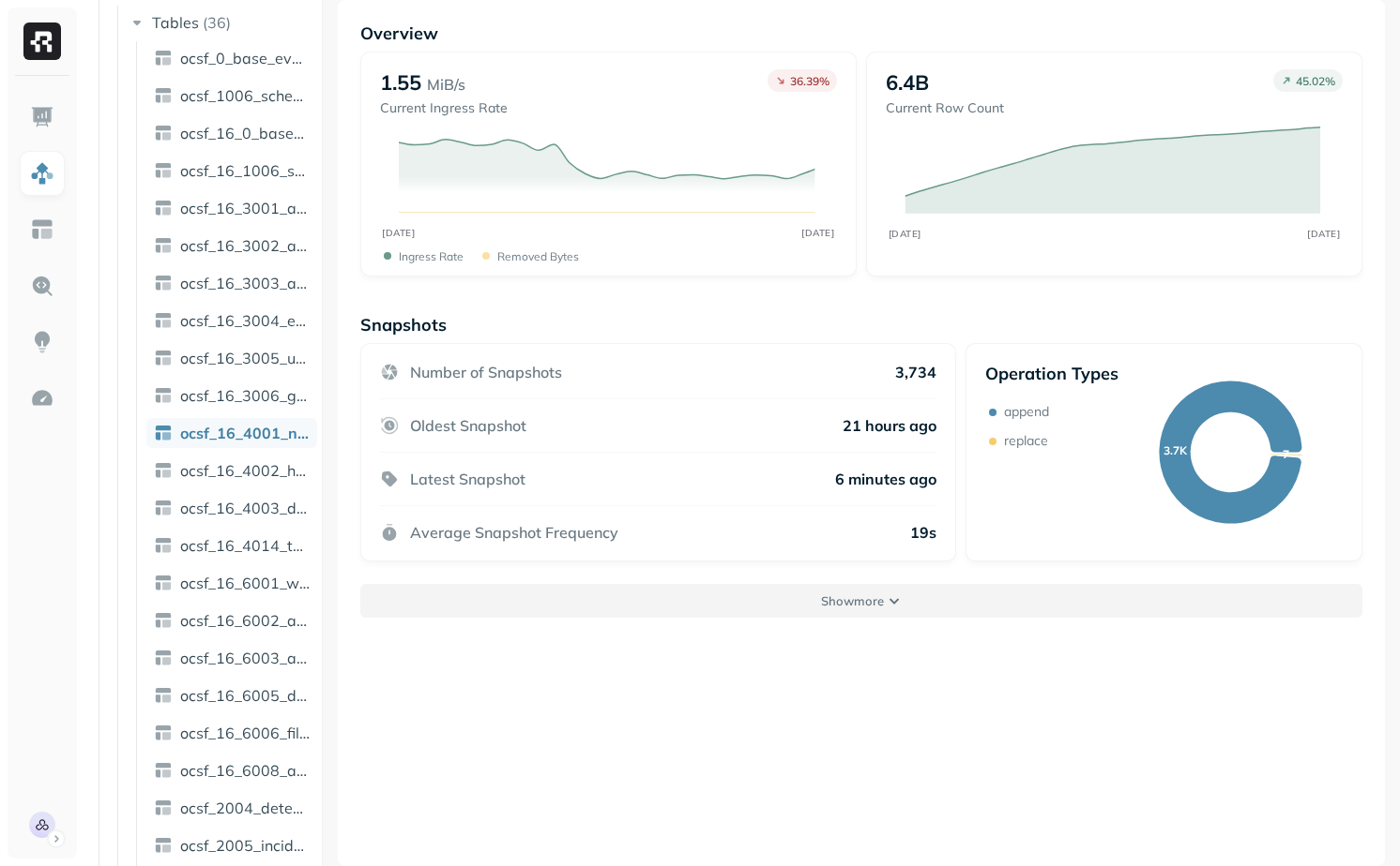
click at [645, 601] on button "Show more" at bounding box center [861, 600] width 1002 height 34
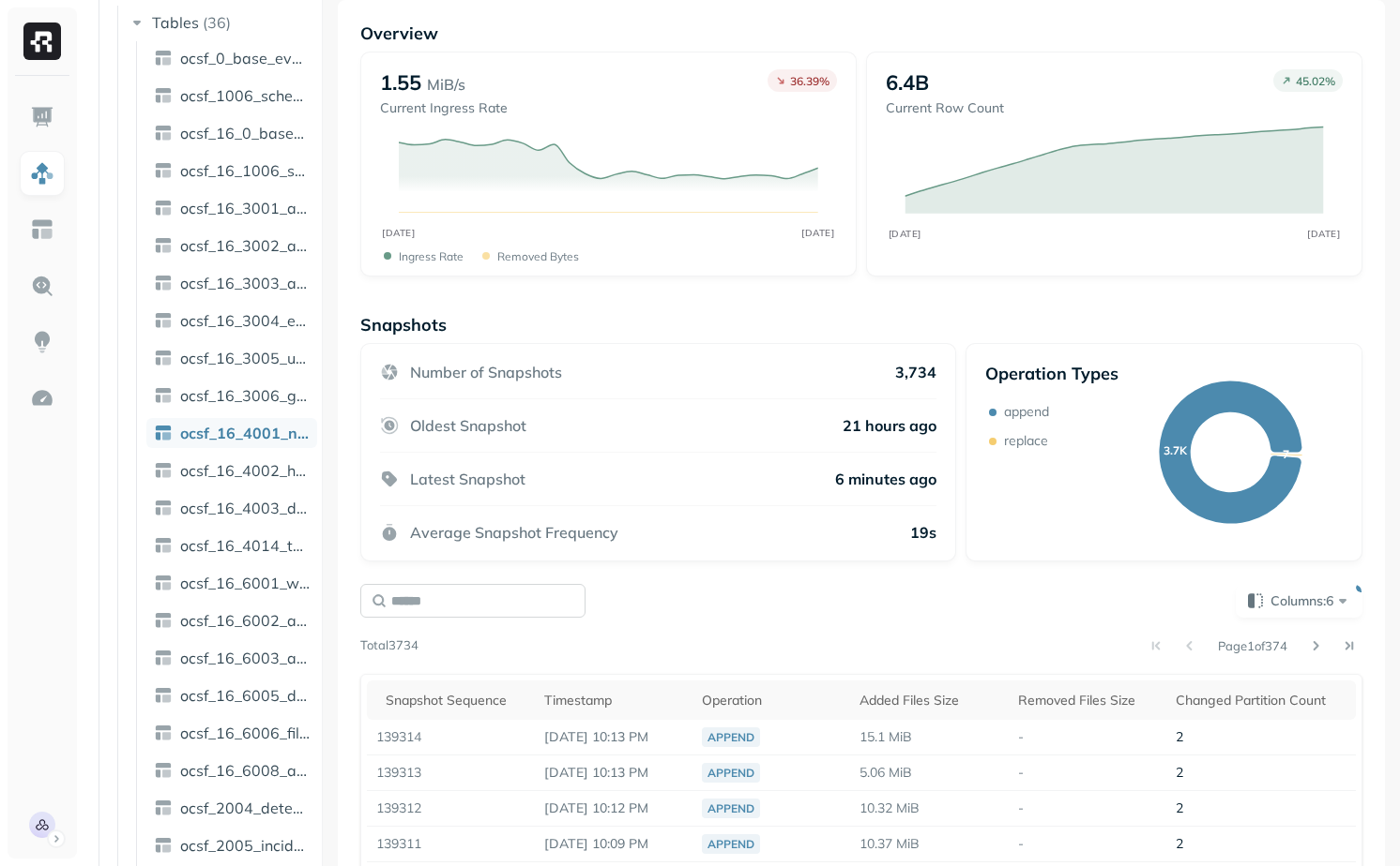
click at [506, 595] on input "text" at bounding box center [473, 600] width 225 height 34
type input "*"
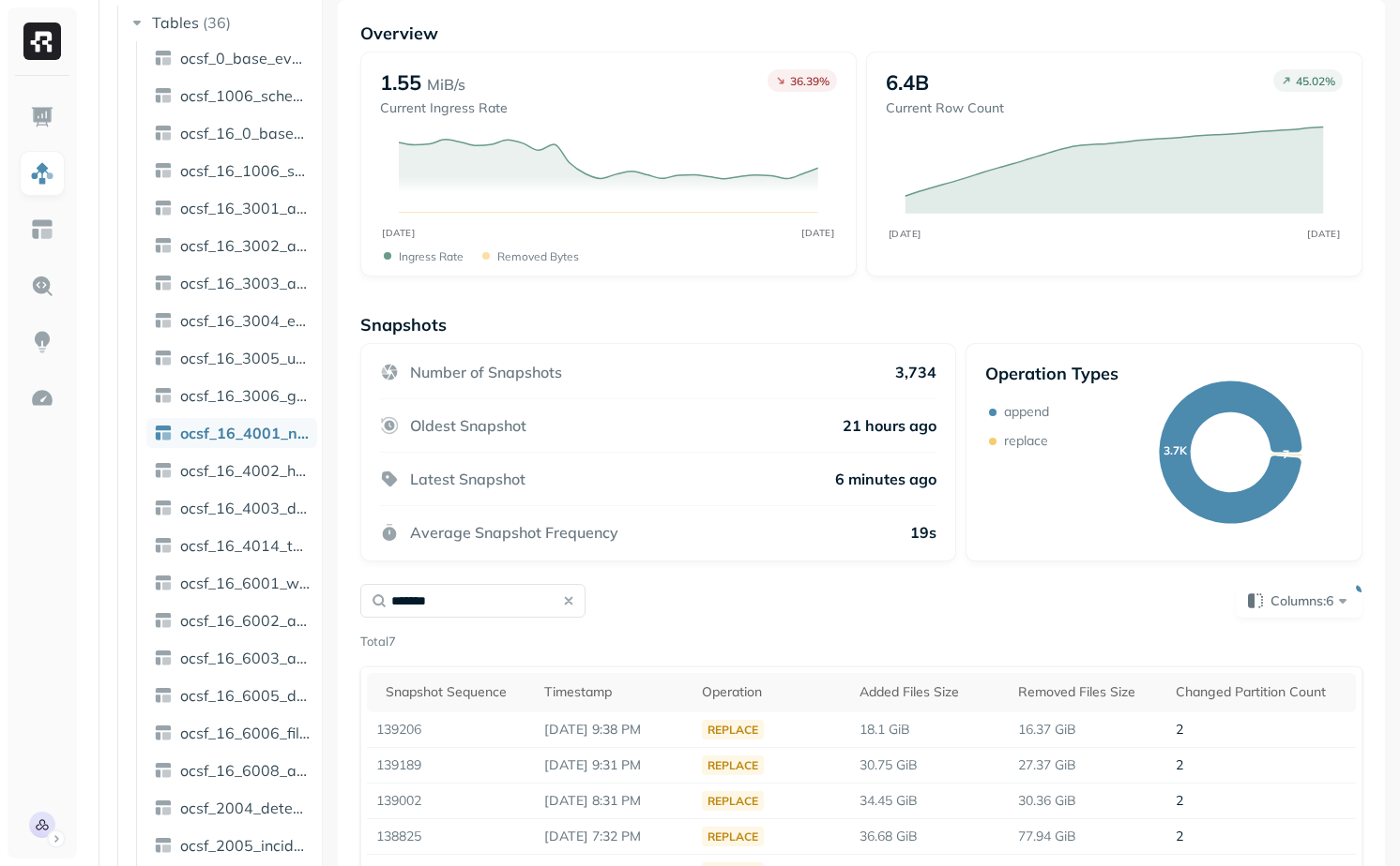
type input "*******"
click at [677, 618] on div "******* Columns: 6 Total 7 Snapshot Sequence Timestamp Operation Added Files Si…" at bounding box center [861, 775] width 1002 height 384
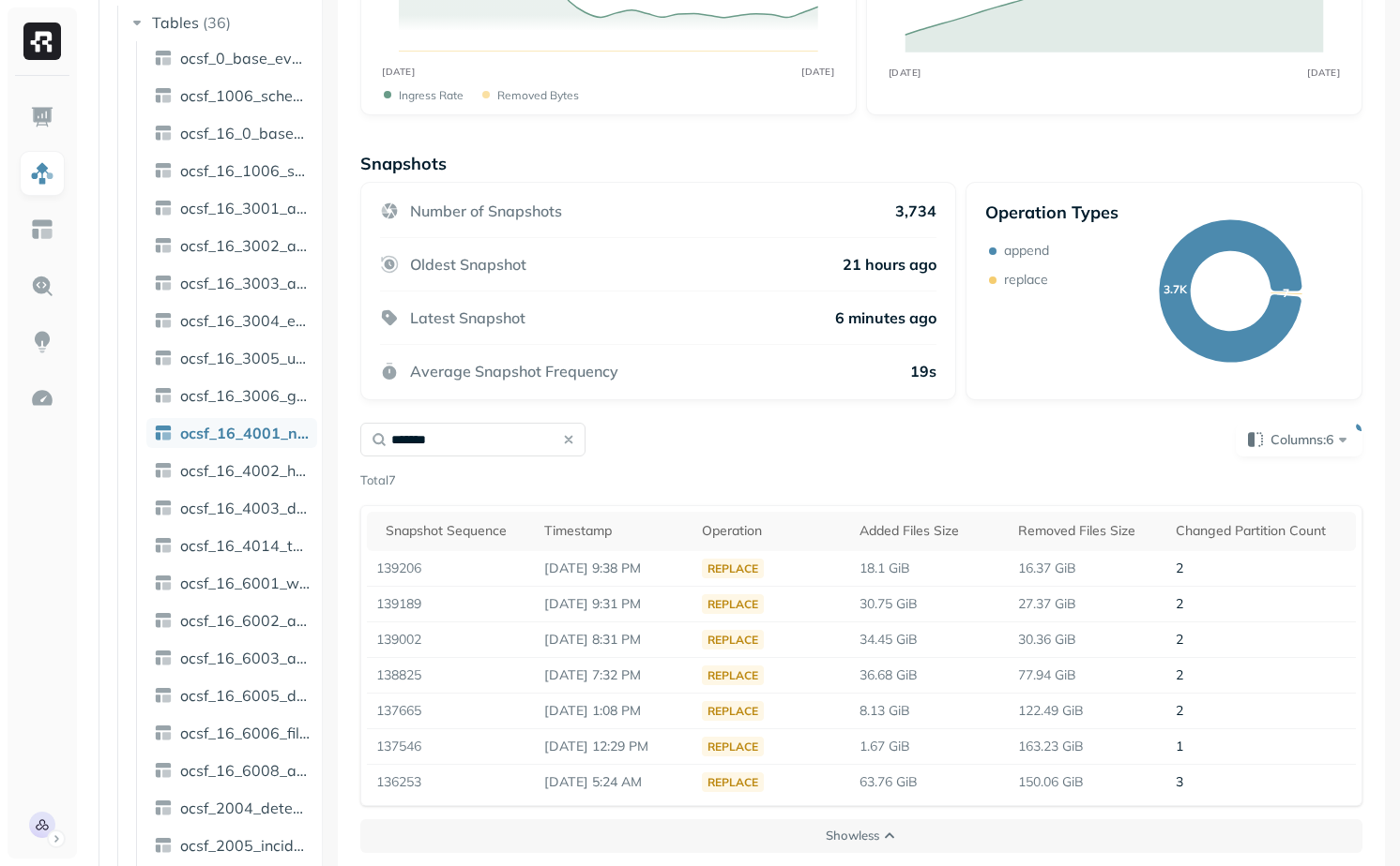
scroll to position [271, 0]
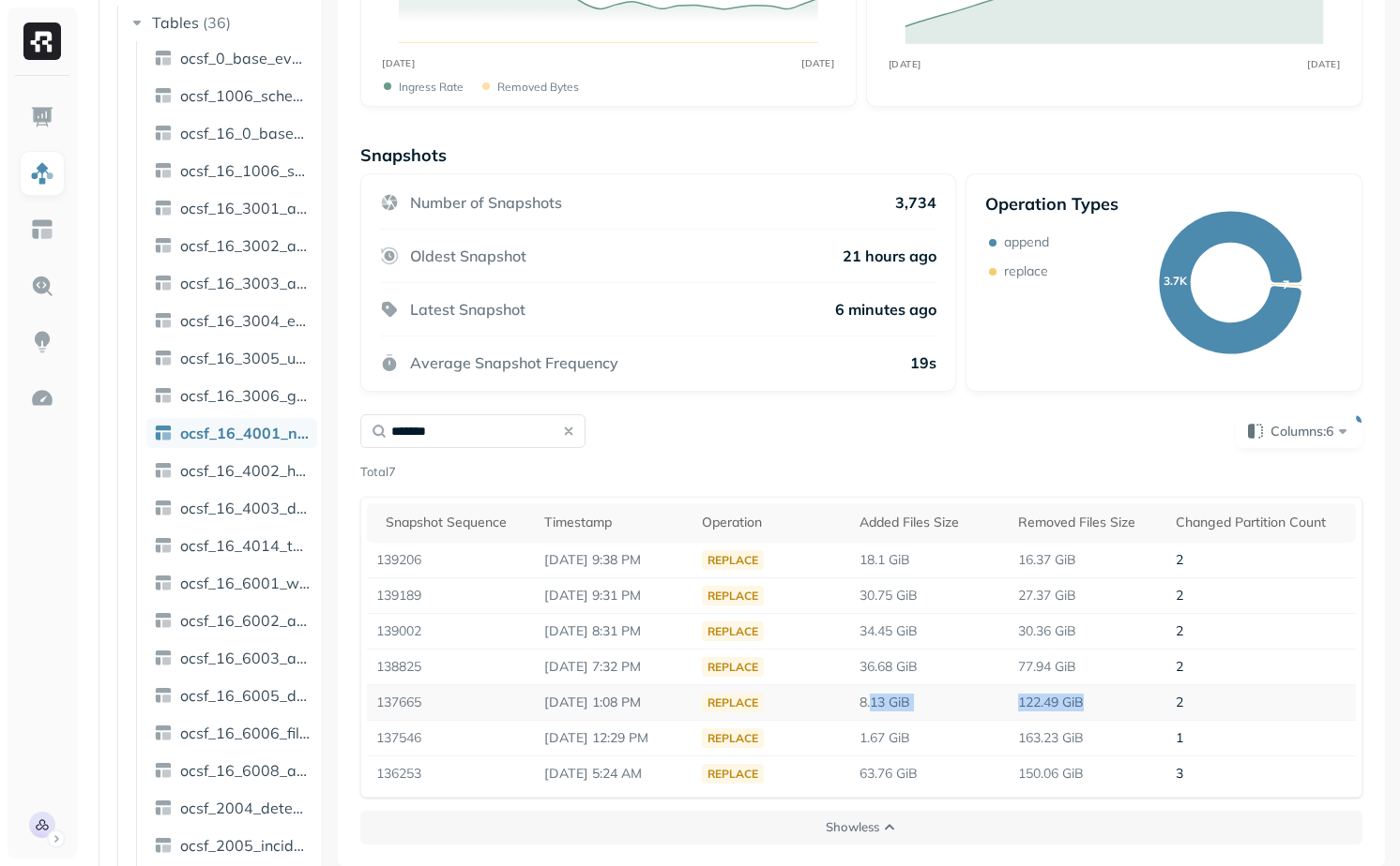
drag, startPoint x: 1104, startPoint y: 700, endPoint x: 882, endPoint y: 700, distance: 222.0
click at [882, 700] on tr "137665 Sep 29, 2025 1:08 PM replace 8.13 GiB 122.49 GiB 2" at bounding box center [860, 702] width 989 height 36
click at [971, 732] on td "1.67 GiB" at bounding box center [928, 737] width 158 height 36
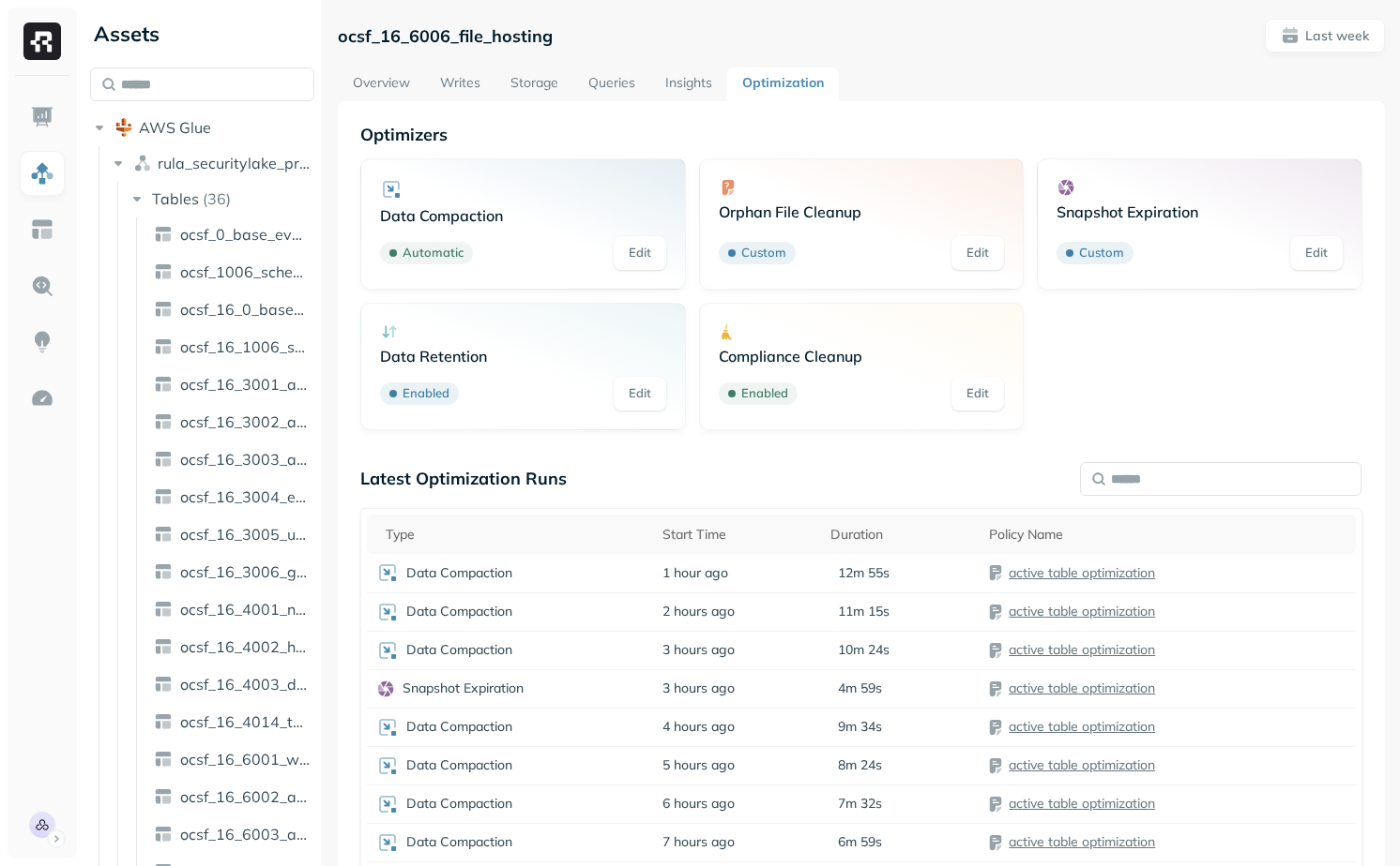
scroll to position [476, 0]
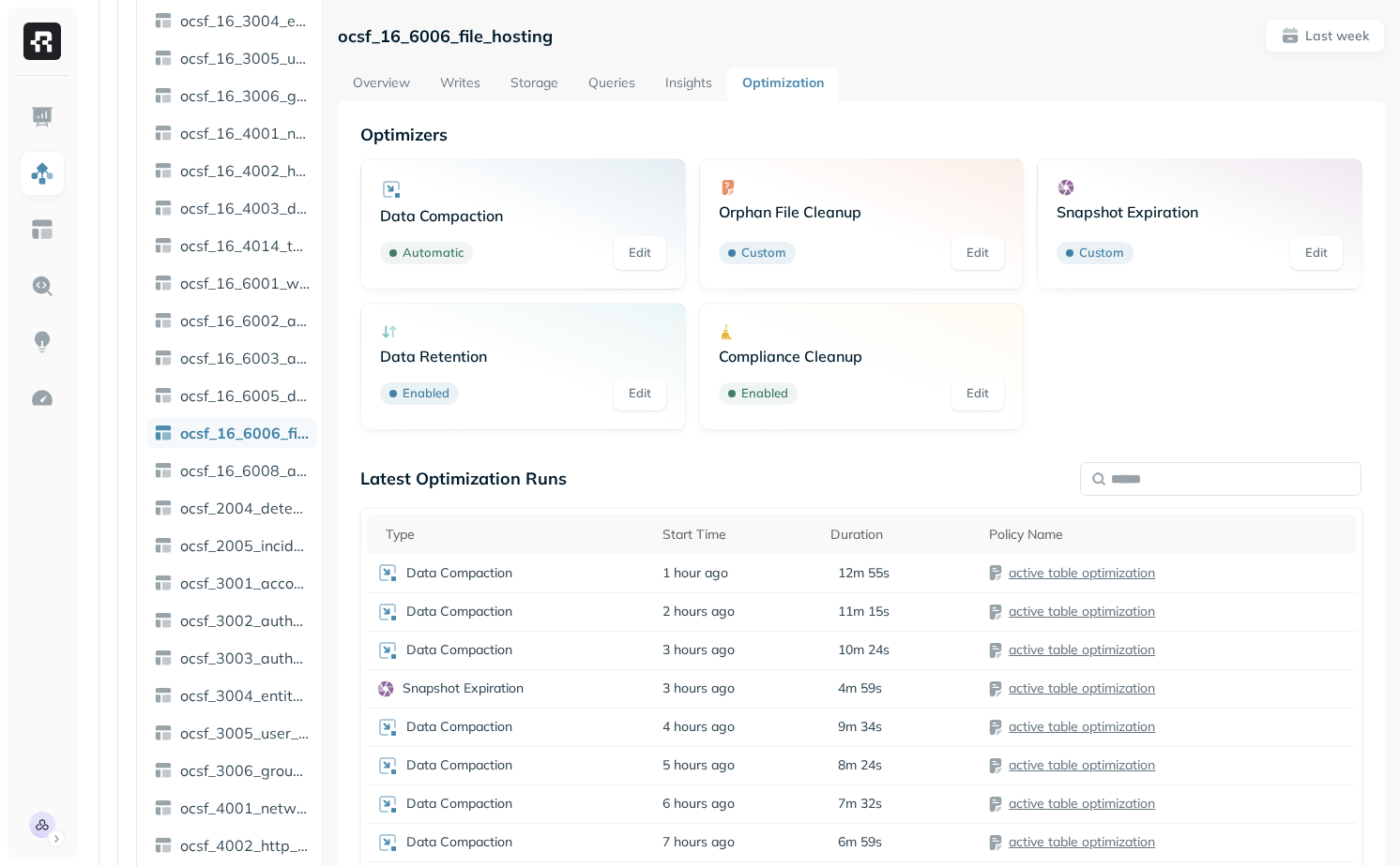
click at [448, 75] on link "Writes" at bounding box center [460, 84] width 71 height 34
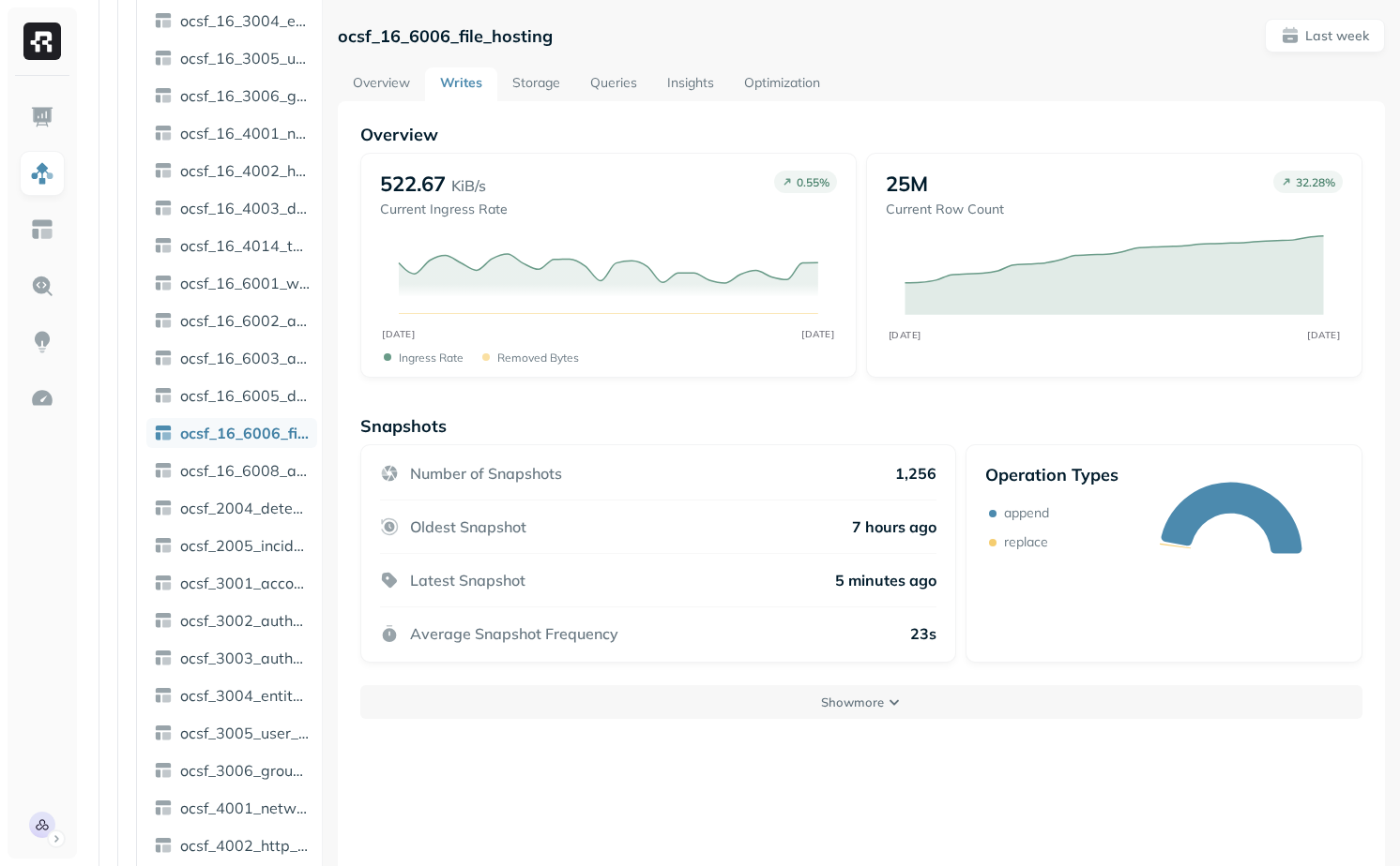
click at [540, 96] on link "Storage" at bounding box center [536, 84] width 78 height 34
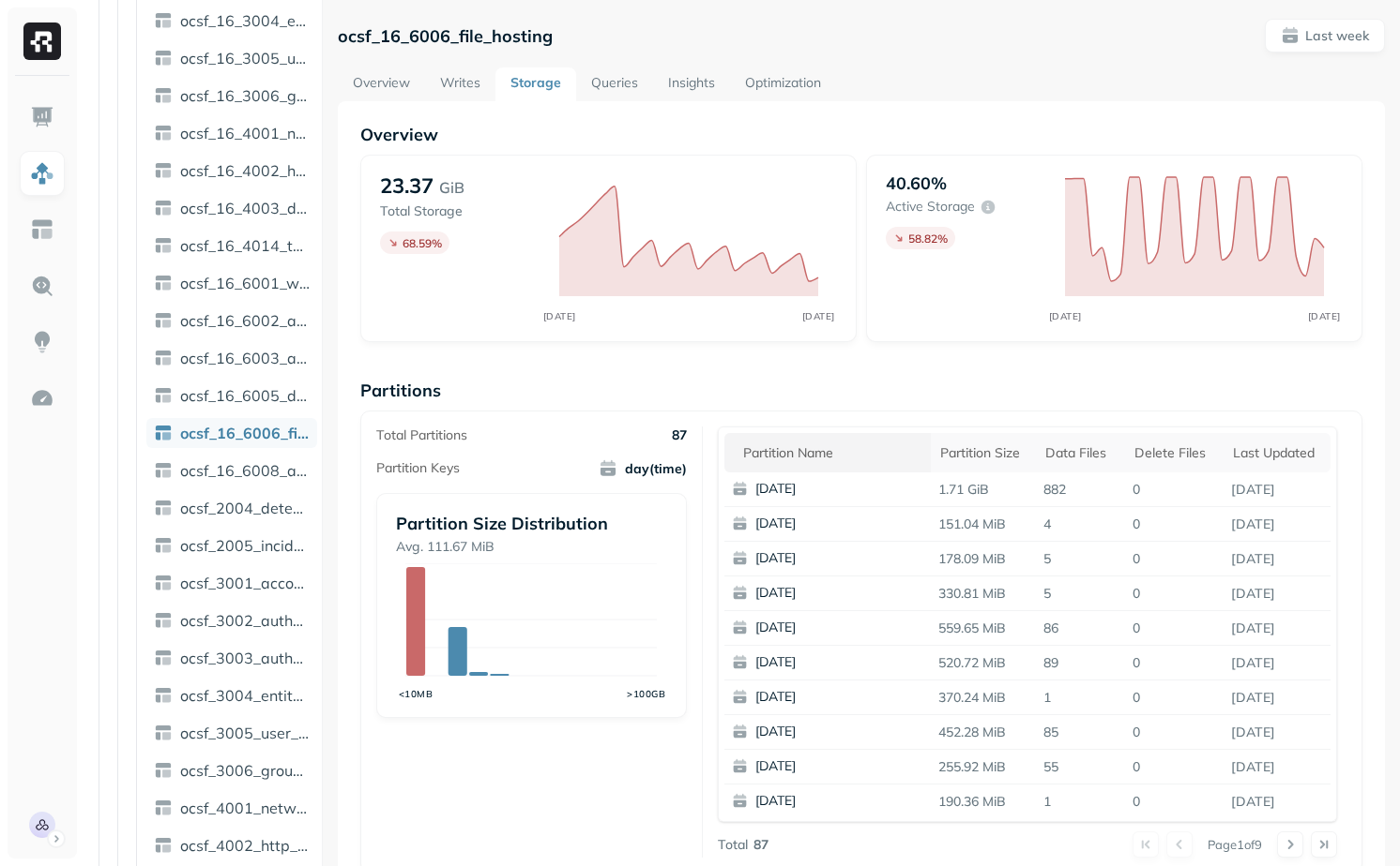
click at [825, 454] on div "Partition name" at bounding box center [831, 453] width 178 height 17
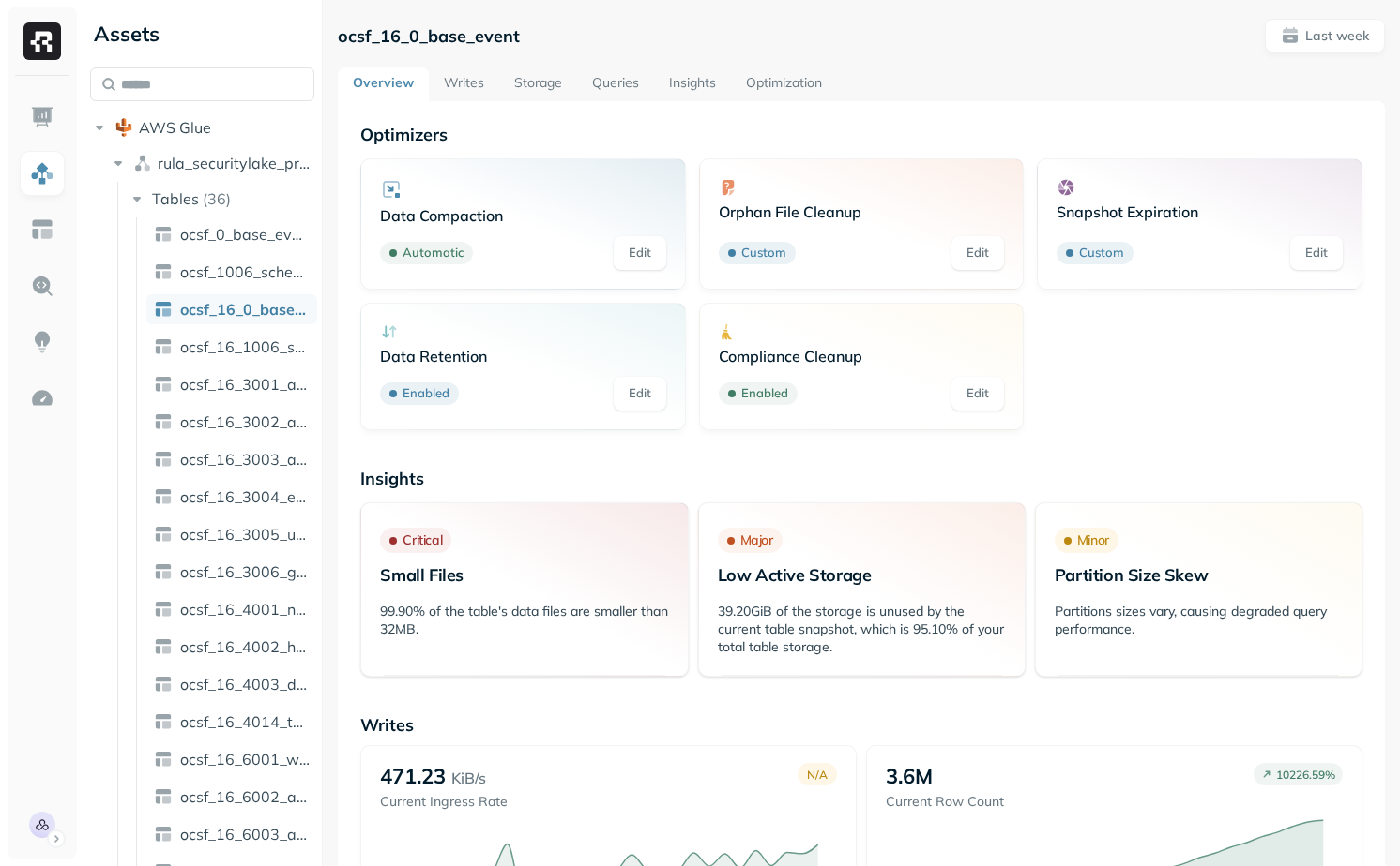
click at [541, 87] on link "Storage" at bounding box center [538, 84] width 78 height 34
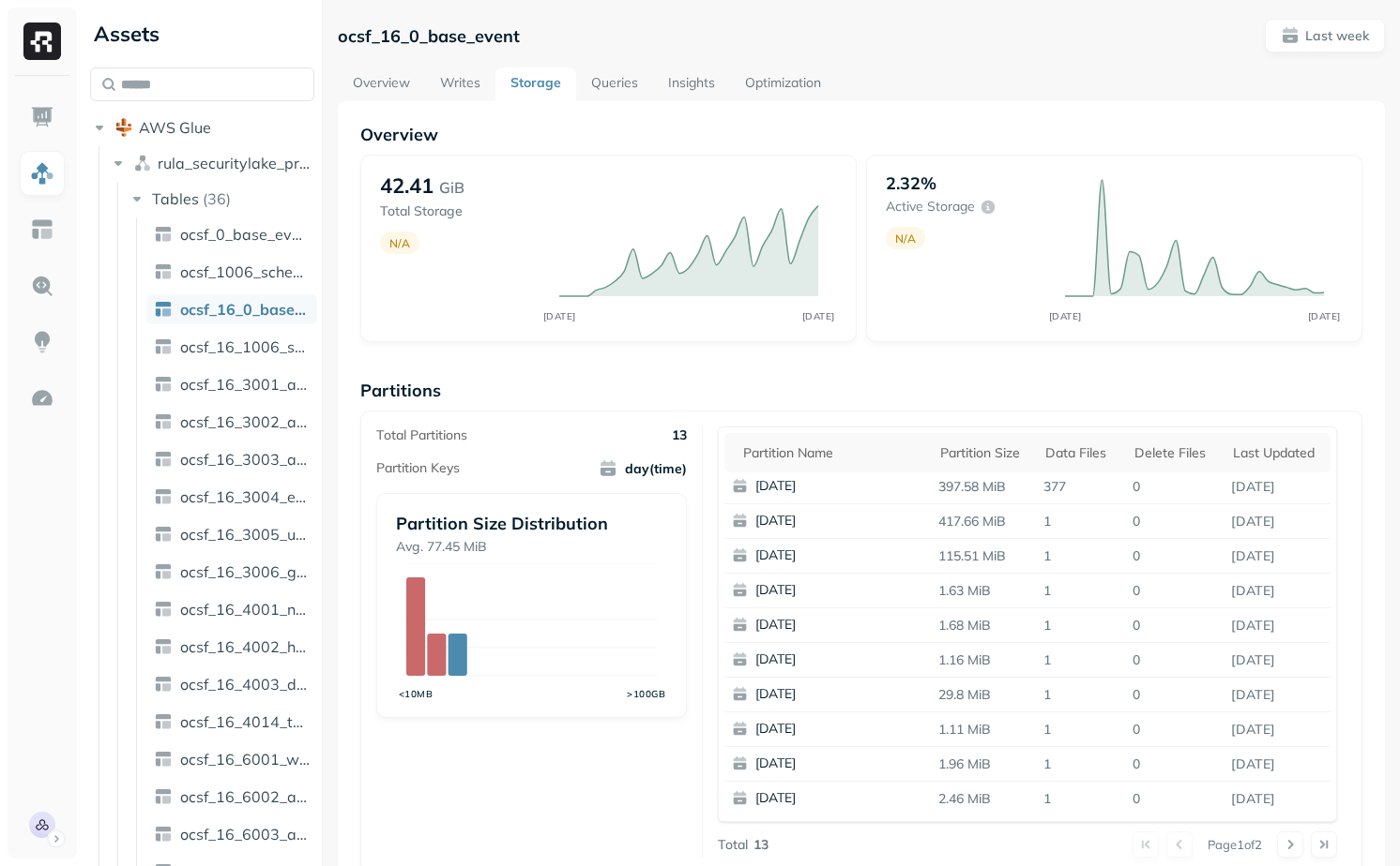
click at [453, 79] on link "Writes" at bounding box center [460, 84] width 71 height 34
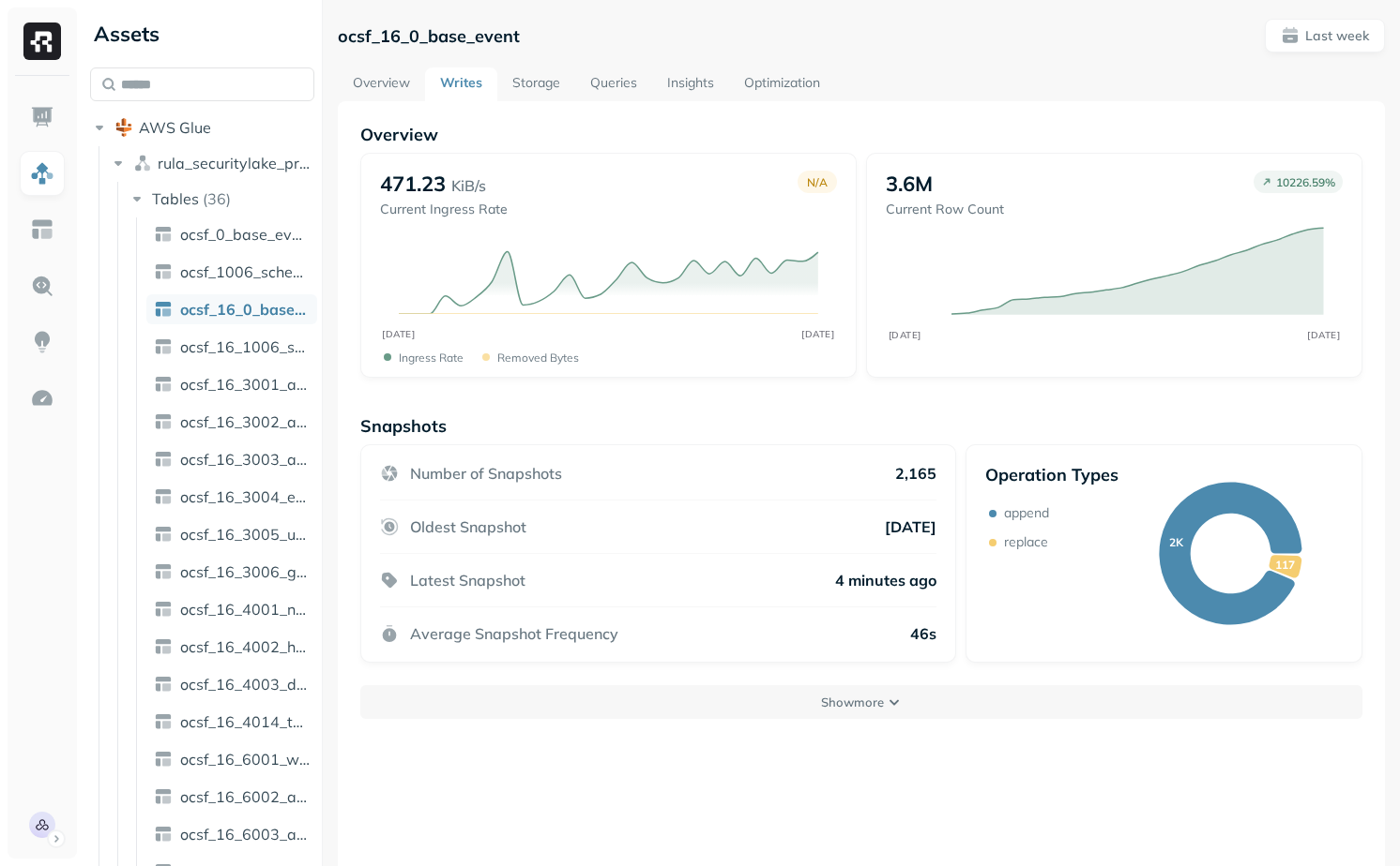
scroll to position [101, 0]
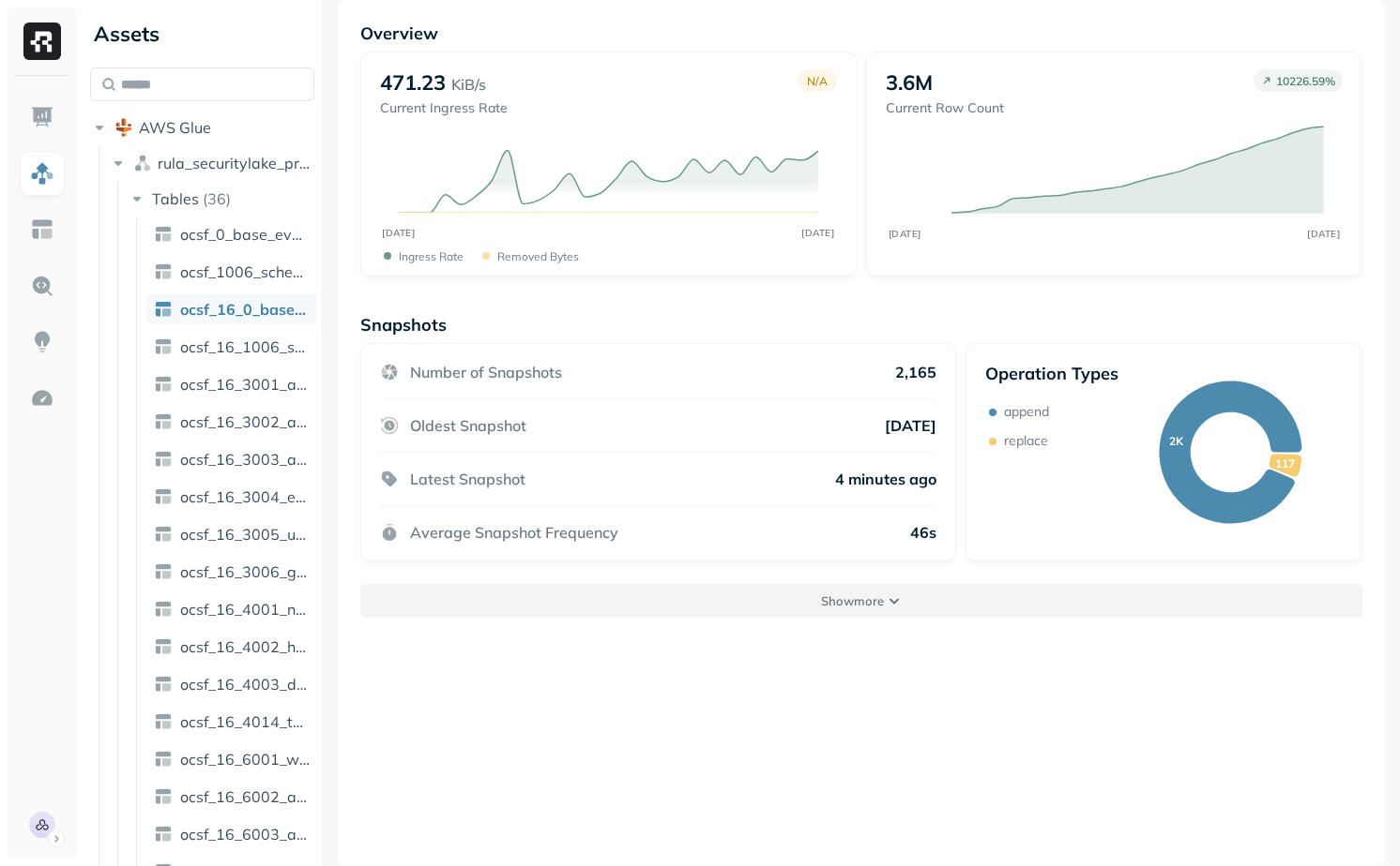
click at [659, 607] on button "Show more" at bounding box center [861, 600] width 1002 height 34
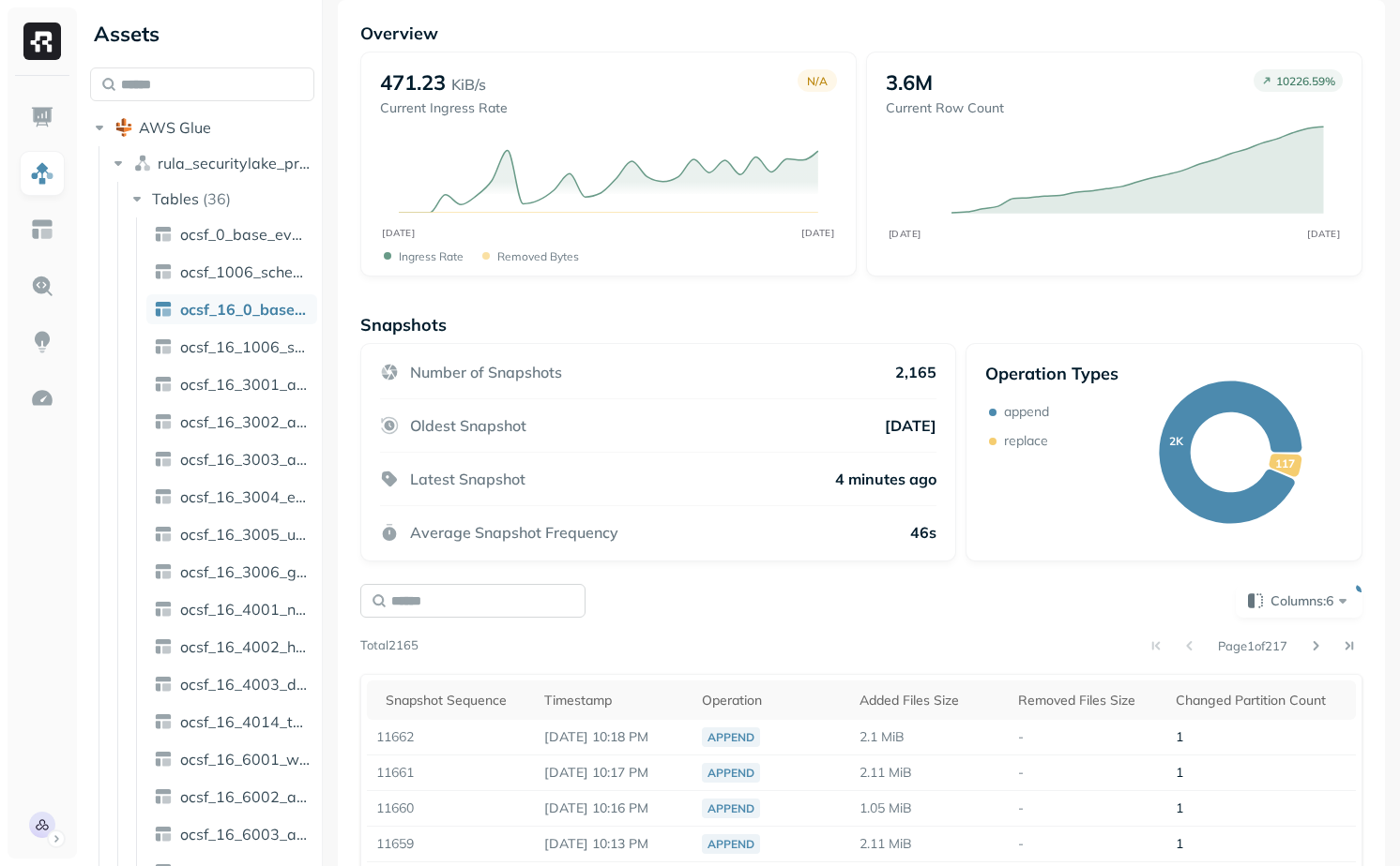
click at [522, 585] on input "text" at bounding box center [473, 600] width 225 height 34
type input "*******"
click at [814, 622] on div "******* Columns: 6 Page 1 of 12 Total 117 Snapshot Sequence Timestamp Operation…" at bounding box center [861, 832] width 1002 height 498
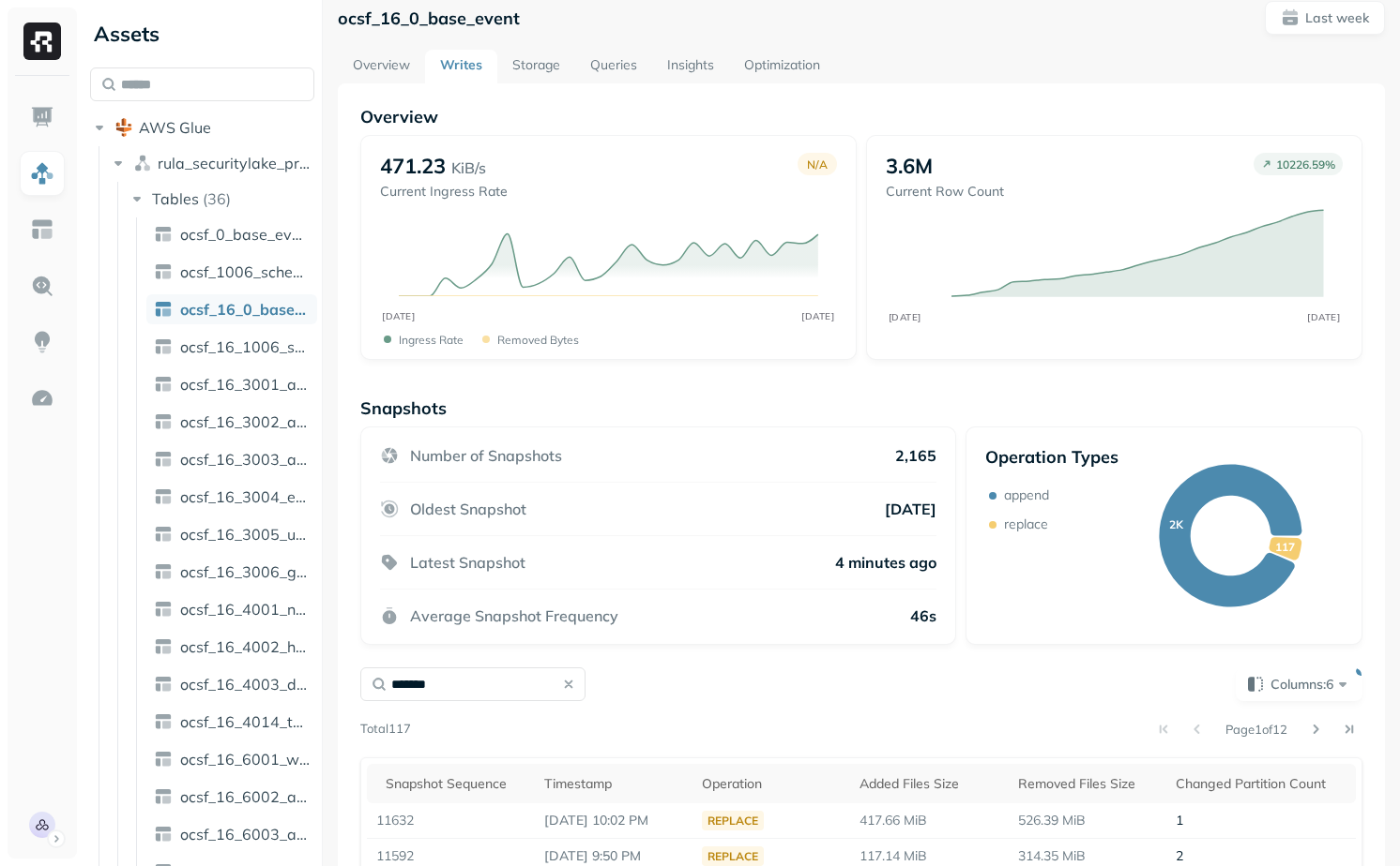
scroll to position [0, 0]
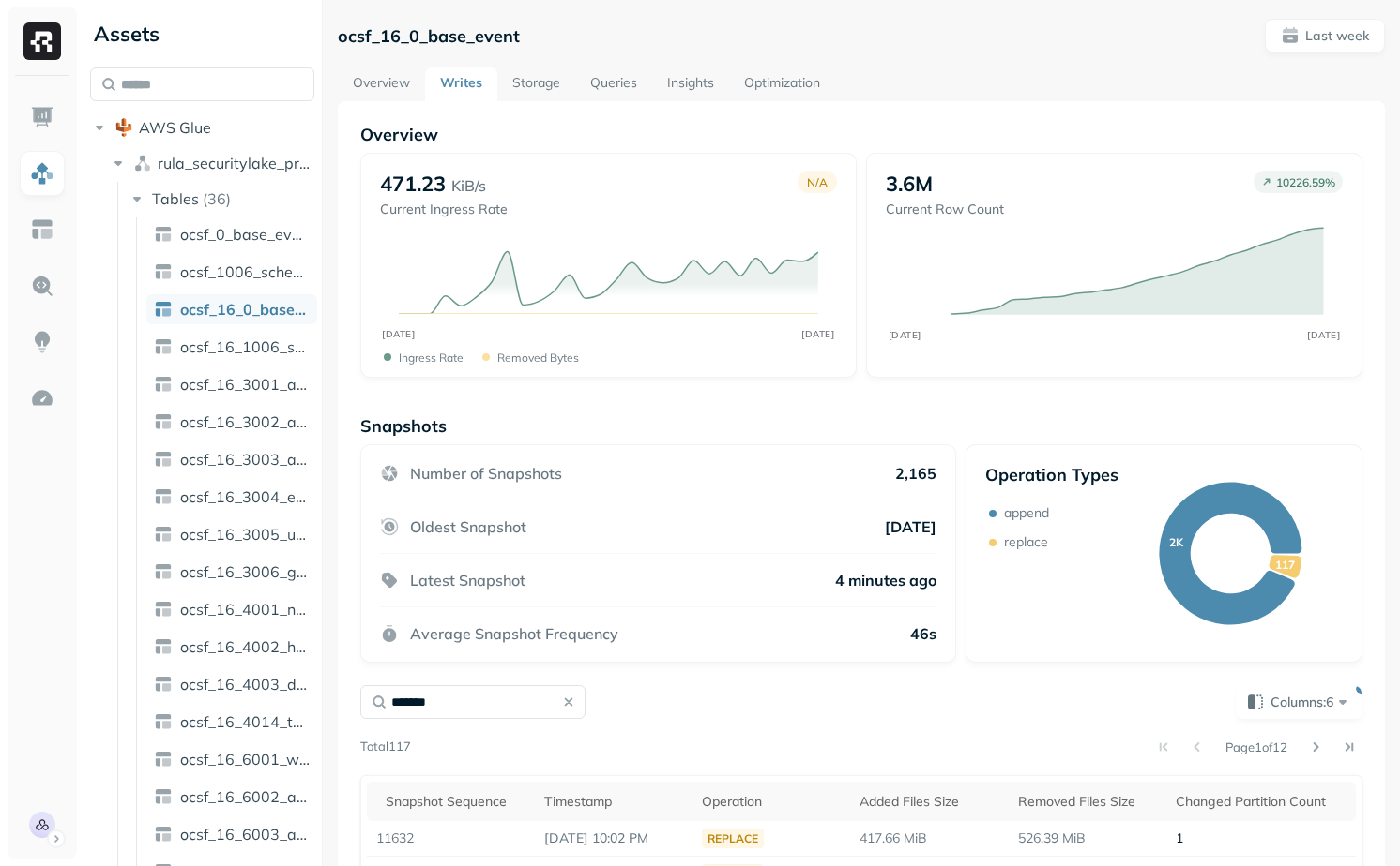
click at [413, 27] on p "ocsf_16_0_base_event" at bounding box center [428, 36] width 182 height 21
copy p "ocsf_16_0_base_event"
click at [542, 101] on div "Overview 471.23 KiB/s Current Ingress Rate N/A SEP 23 SEP 29 Ingress Rate Remov…" at bounding box center [860, 677] width 1047 height 1151
click at [548, 90] on link "Storage" at bounding box center [536, 84] width 78 height 34
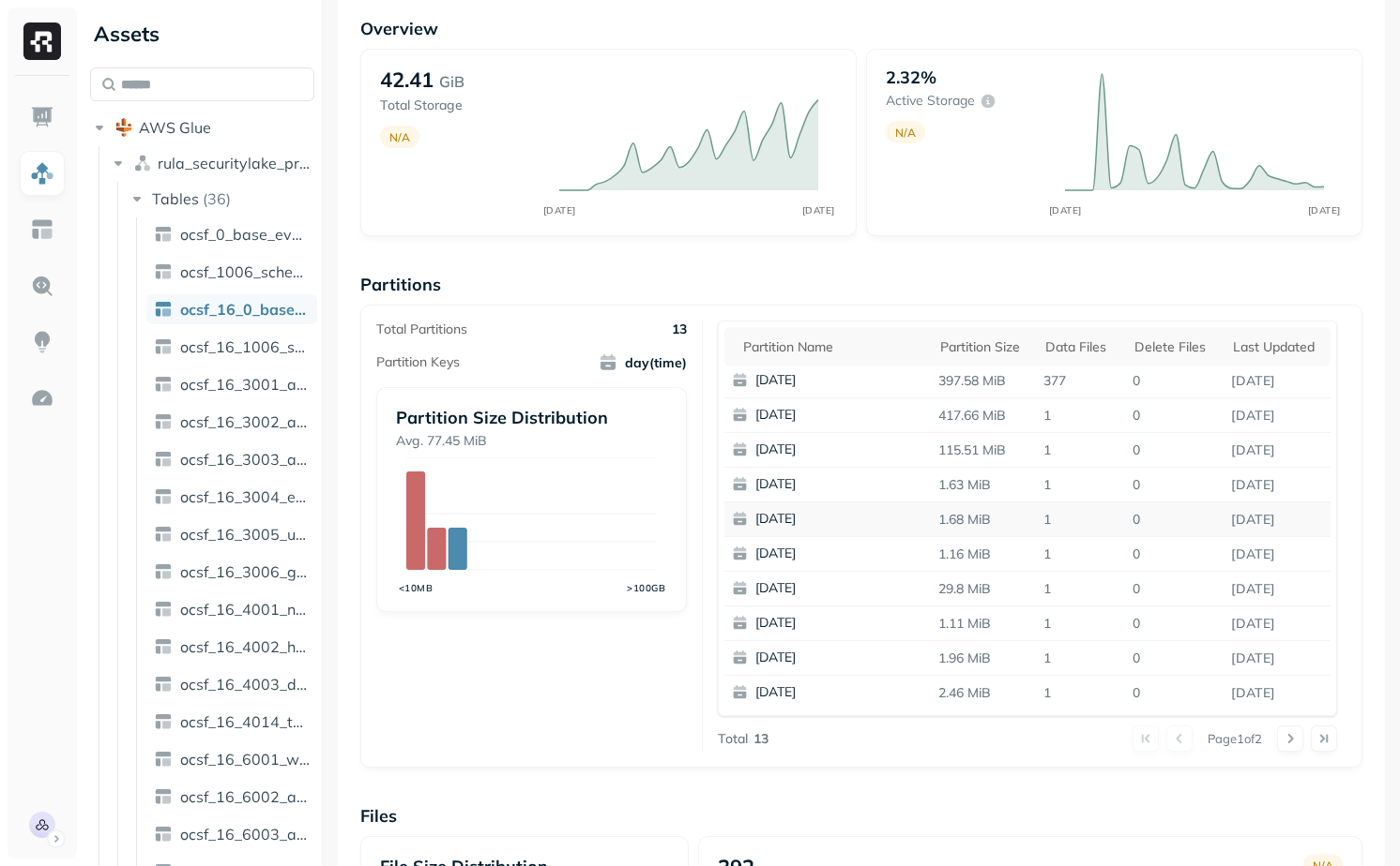
scroll to position [113, 0]
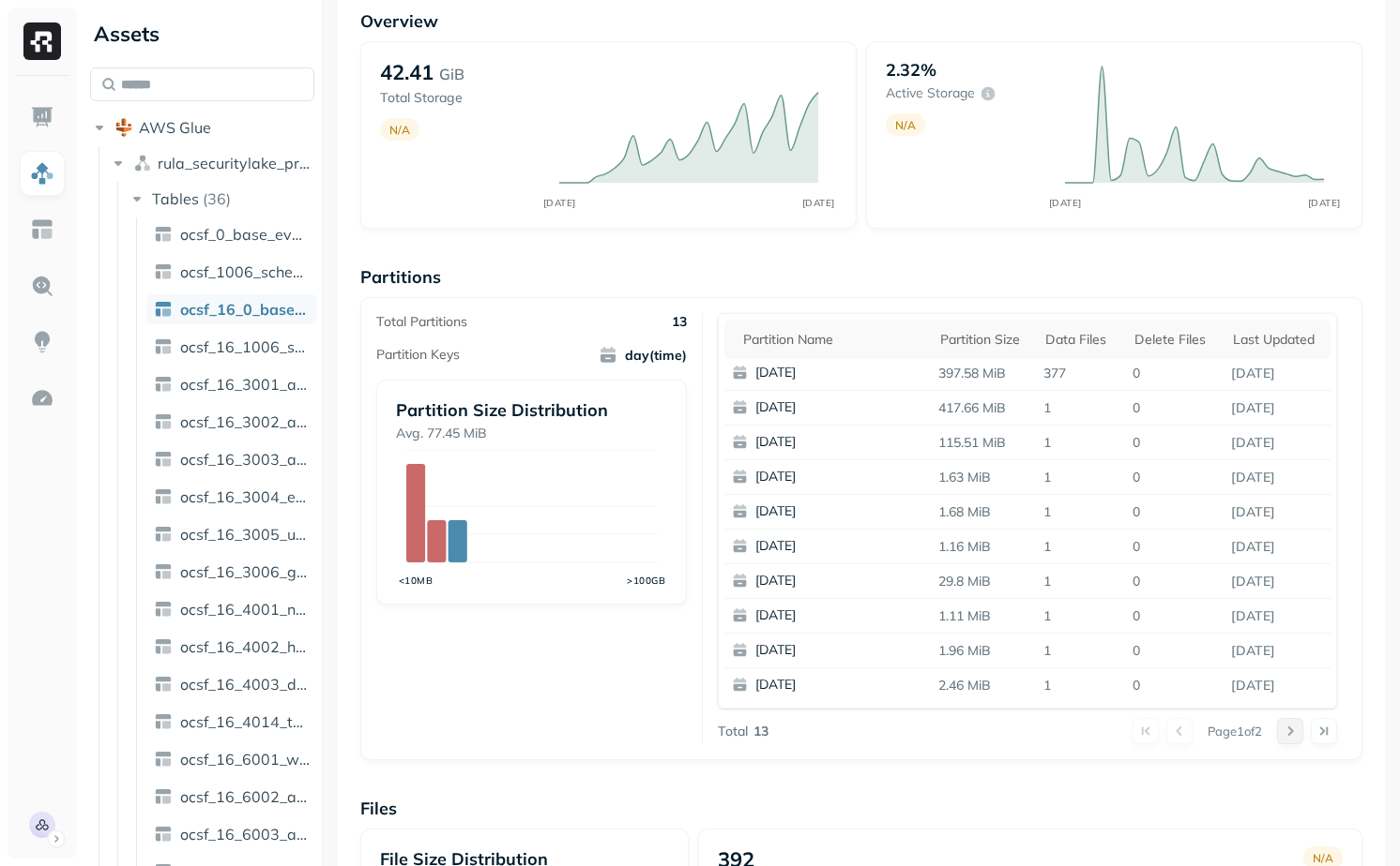
click at [1276, 734] on button at bounding box center [1289, 731] width 26 height 26
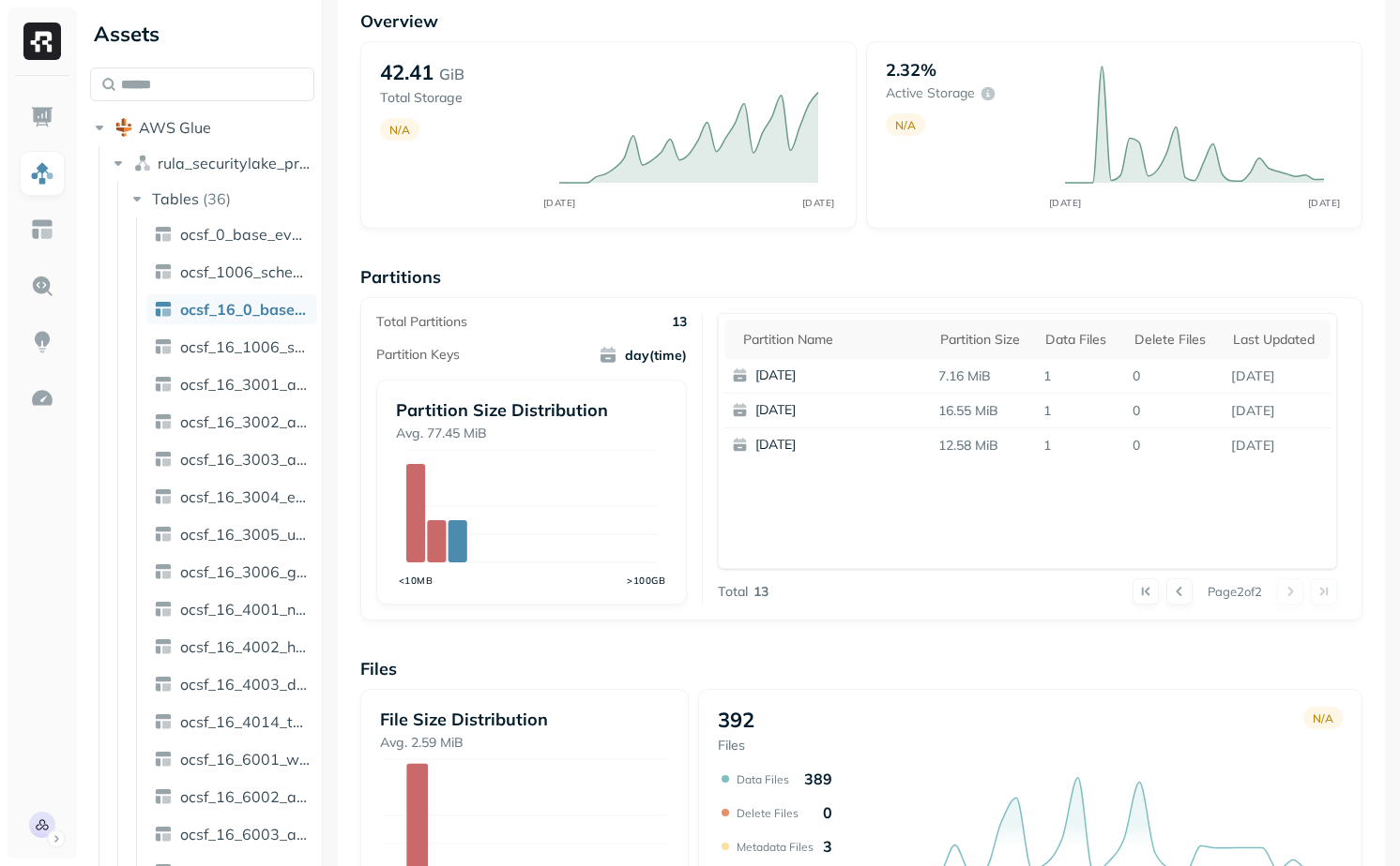
scroll to position [0, 0]
click at [1169, 588] on button at bounding box center [1179, 592] width 26 height 26
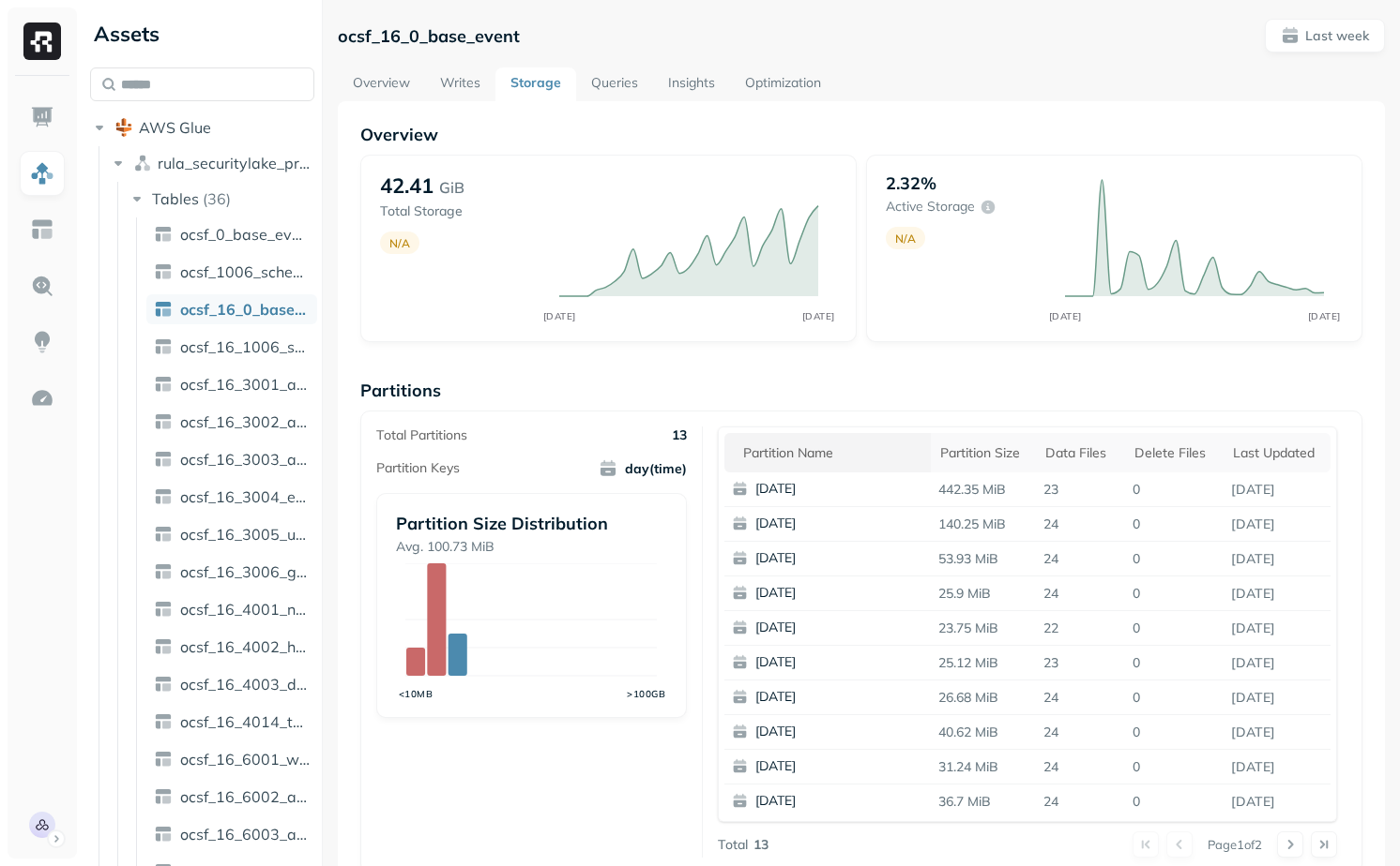
click at [831, 448] on div "Partition name" at bounding box center [831, 453] width 178 height 17
click at [607, 741] on div "Total Partitions 13 Partition Keys day(time) Partition Size Distribution Avg. 1…" at bounding box center [539, 642] width 326 height 431
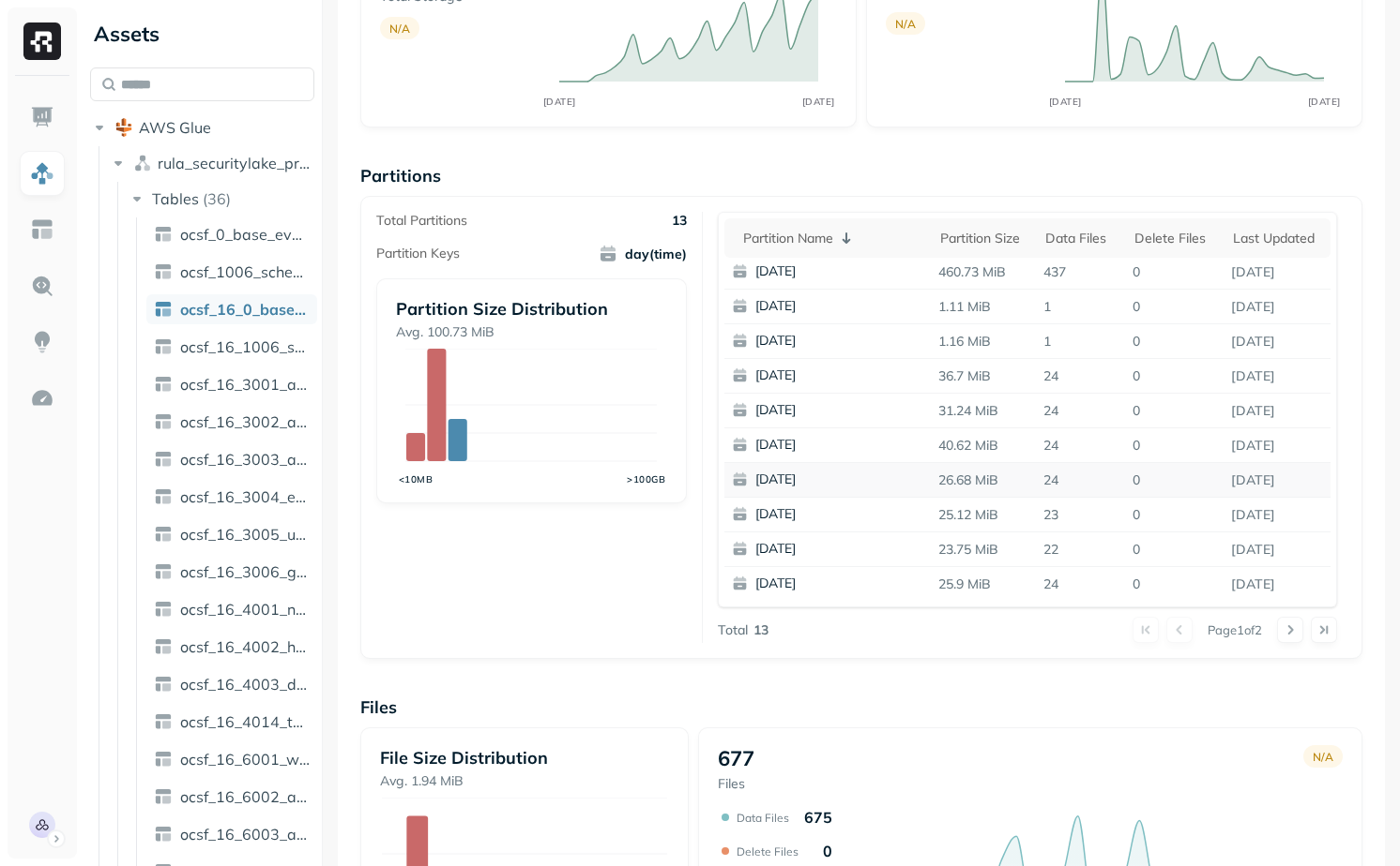
scroll to position [200, 0]
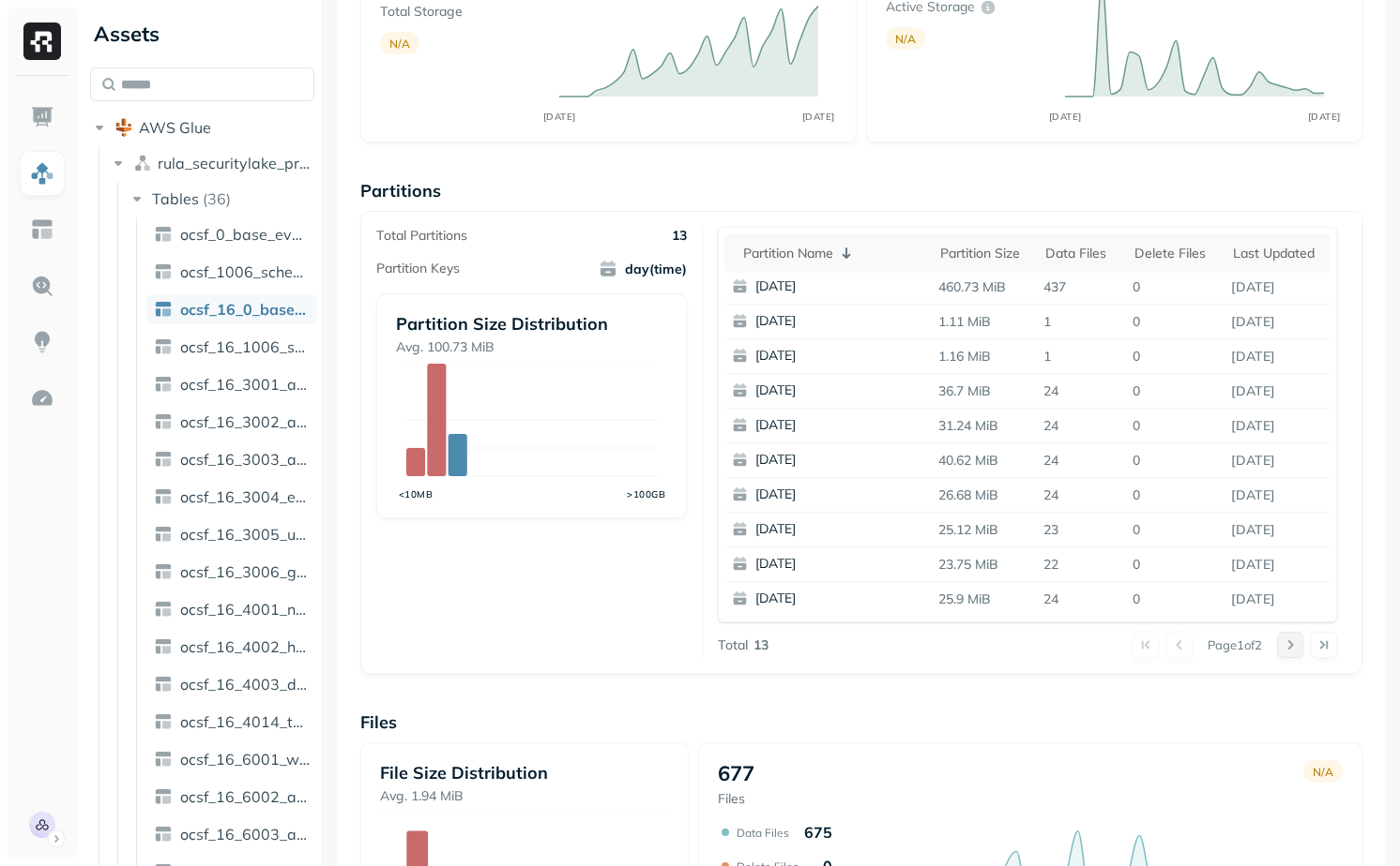
click at [1283, 646] on button at bounding box center [1289, 645] width 26 height 26
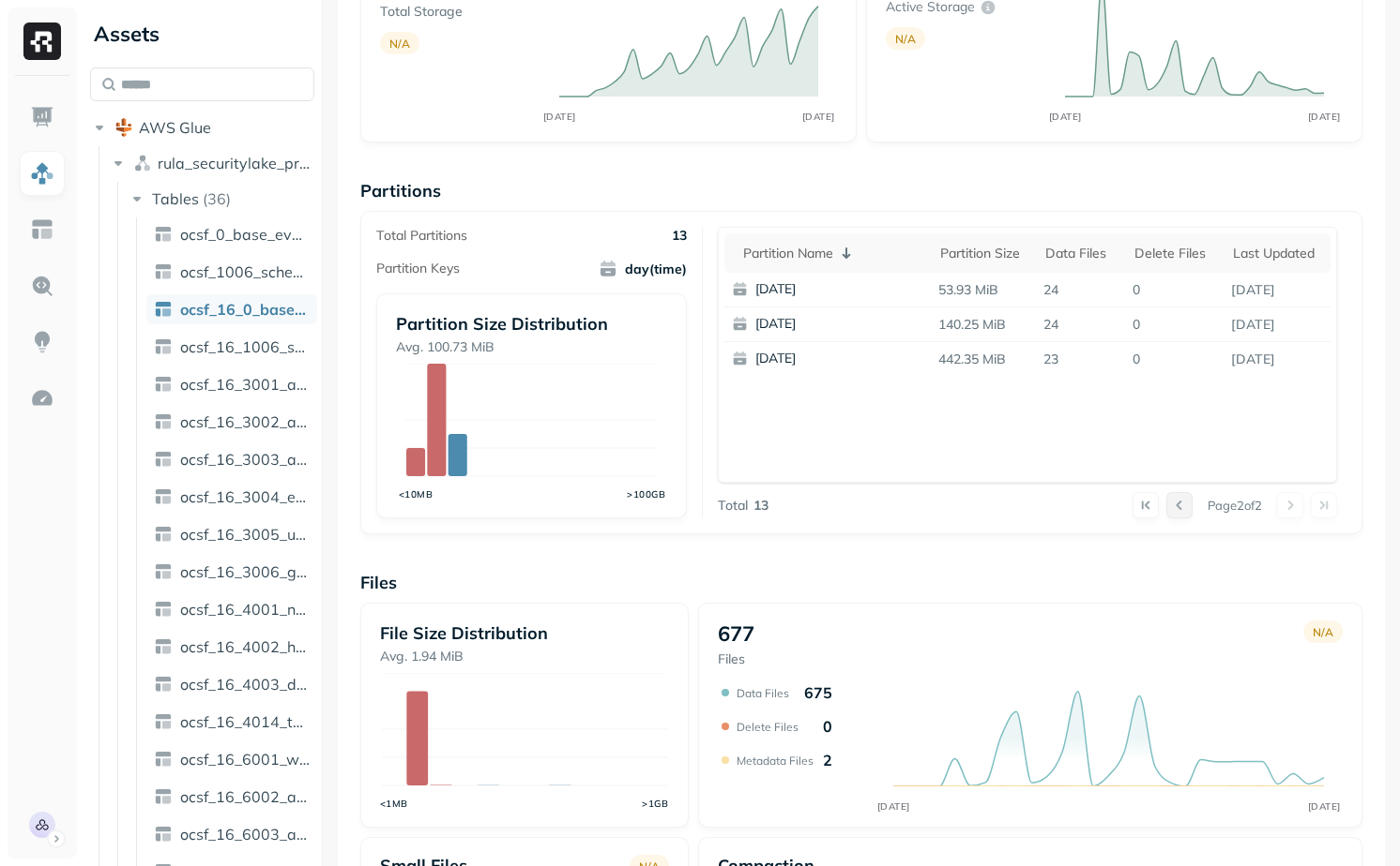
click at [1173, 507] on button at bounding box center [1179, 505] width 26 height 26
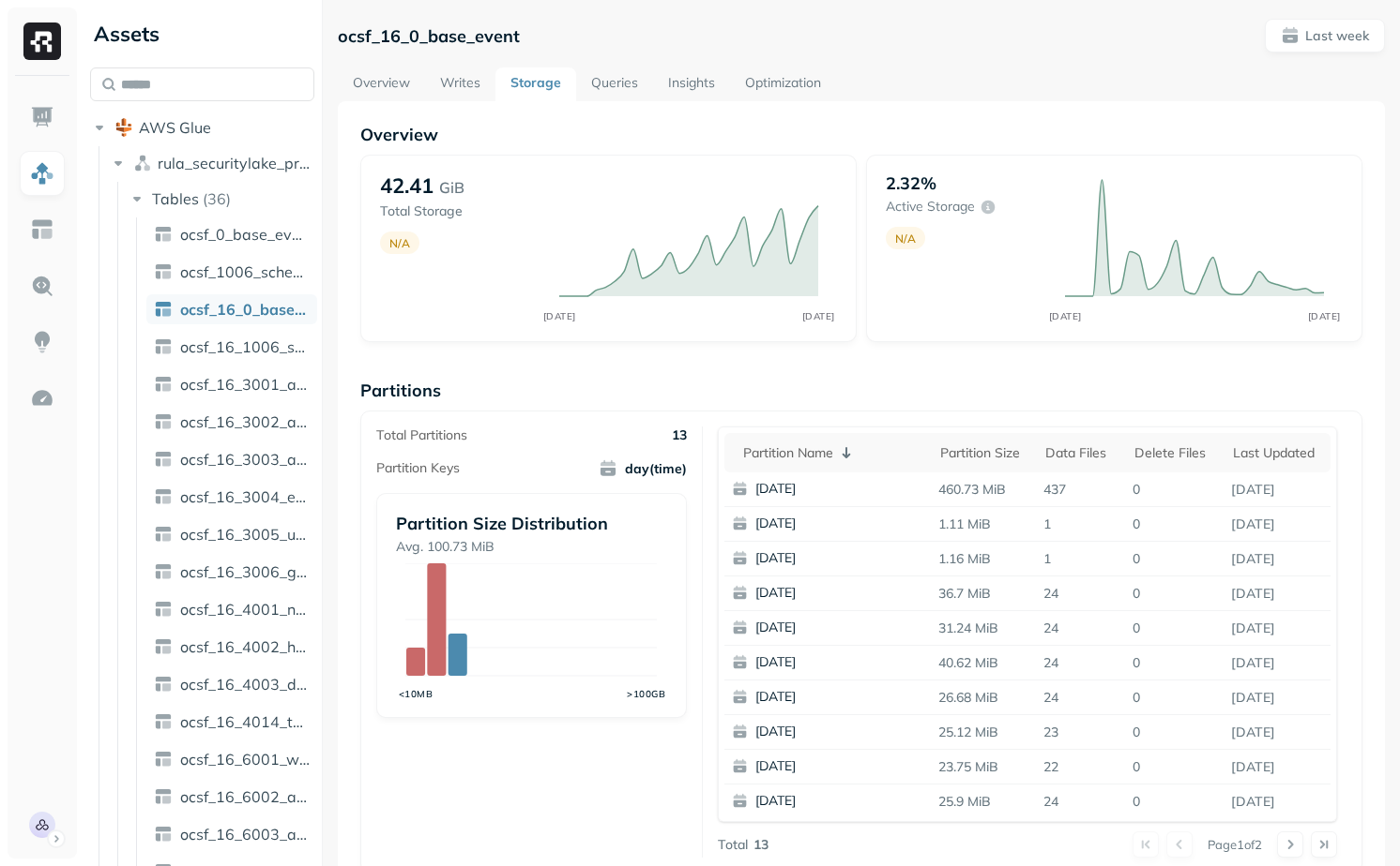
click at [467, 46] on p "ocsf_16_0_base_event" at bounding box center [428, 36] width 182 height 21
click at [466, 39] on p "ocsf_16_0_base_event" at bounding box center [428, 36] width 182 height 21
copy p "ocsf_16_0_base_event"
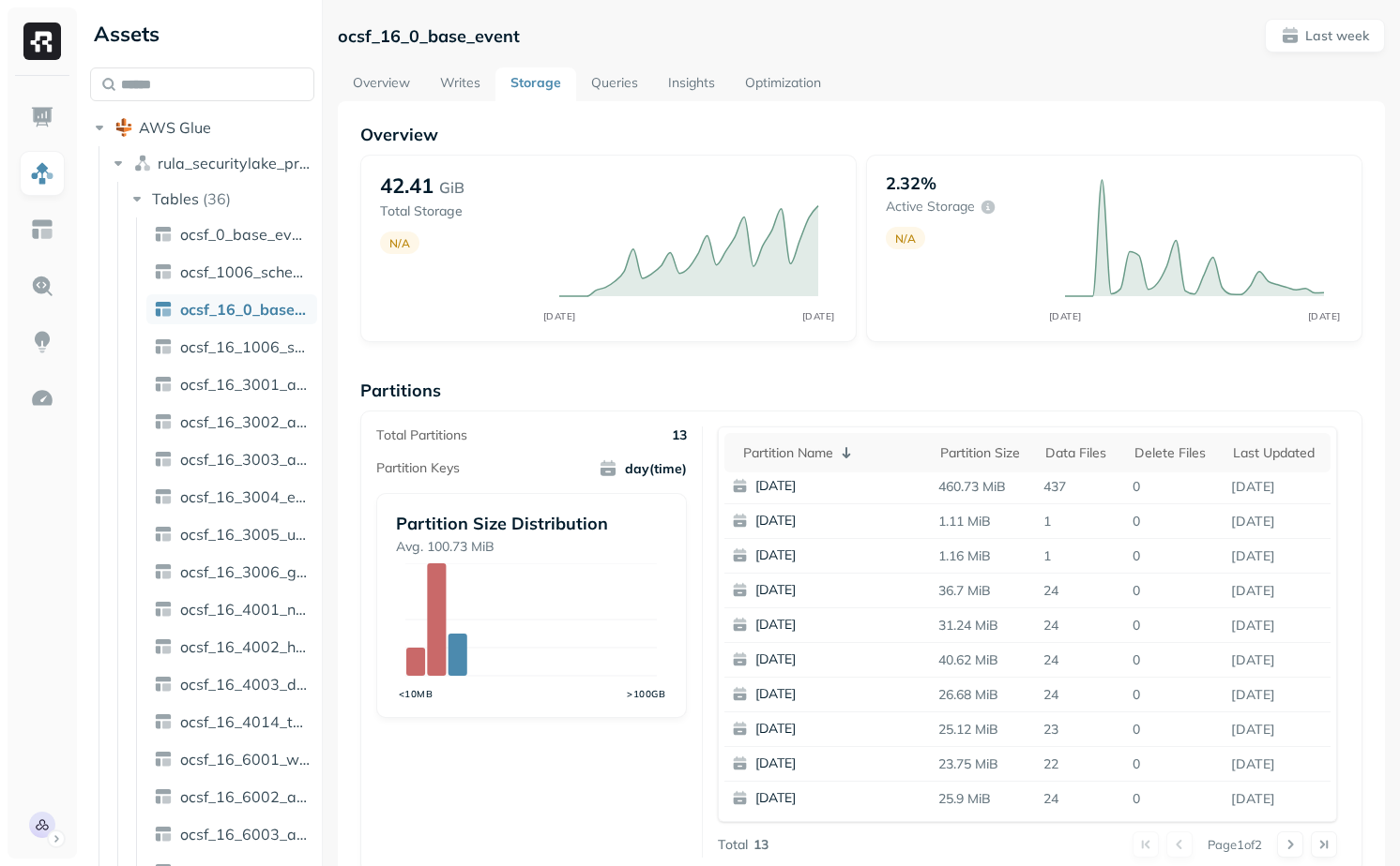
click at [501, 363] on div "Overview 42.41 GiB Total Storage N/A SEP 22 SEP 29 2.32% Active storage N/A SEP…" at bounding box center [861, 767] width 1002 height 1287
click at [394, 73] on link "Overview" at bounding box center [381, 84] width 87 height 34
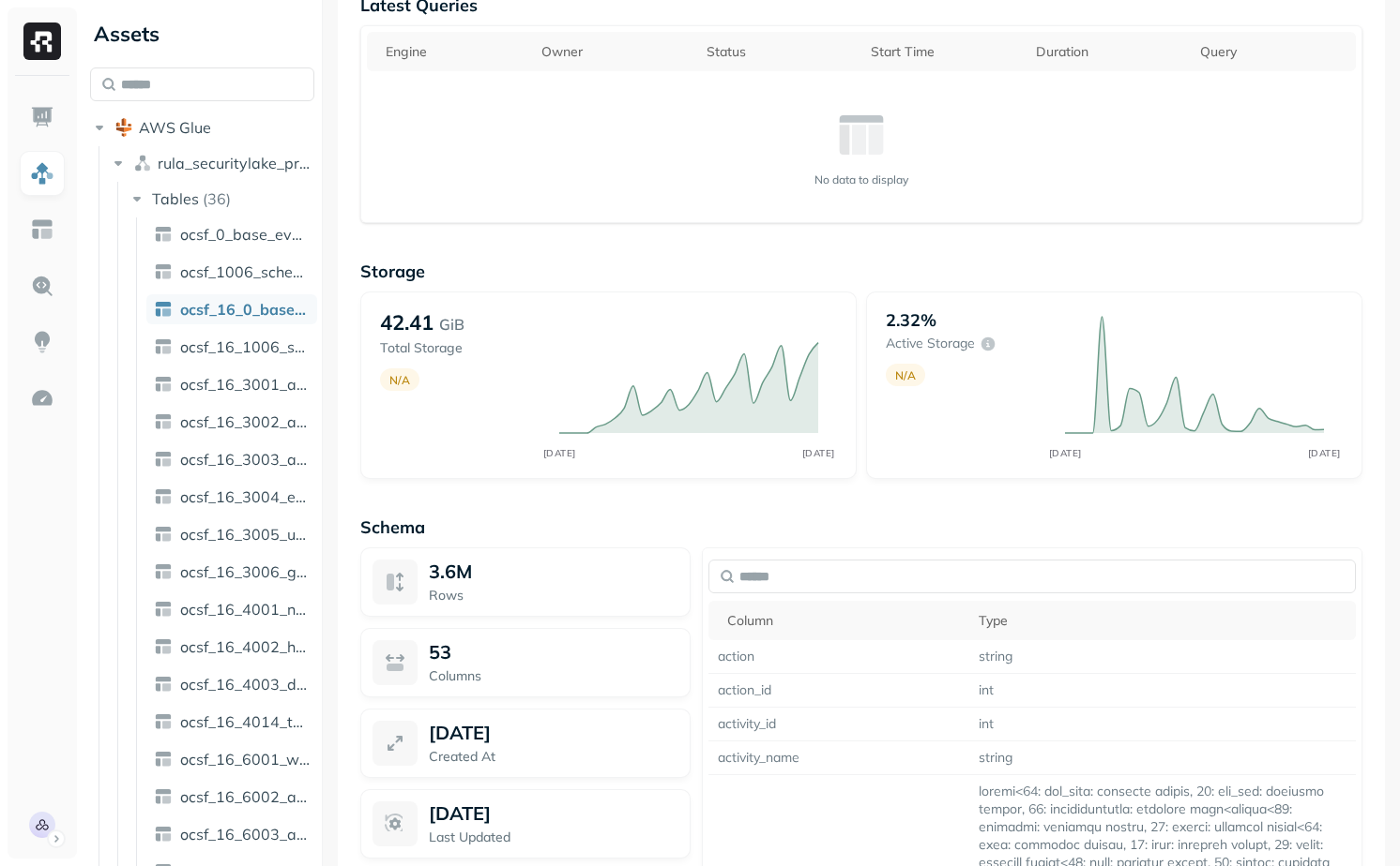
scroll to position [1396, 0]
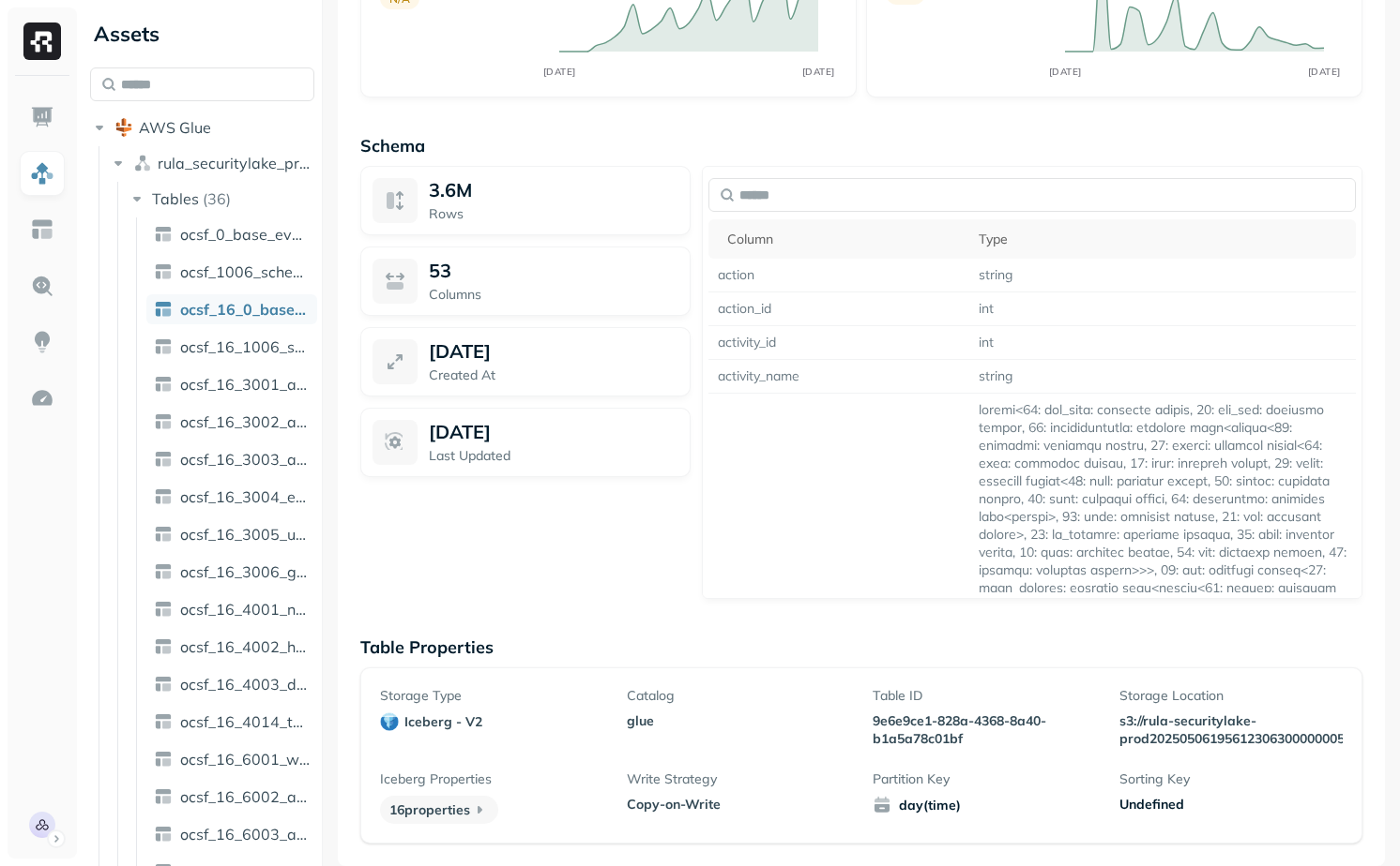
click at [900, 730] on p "9e6e9ce1-828a-4368-8a40-b1a5a78c01bf" at bounding box center [983, 730] width 223 height 36
click at [928, 746] on p "9e6e9ce1-828a-4368-8a40-b1a5a78c01bf" at bounding box center [983, 730] width 223 height 36
click at [909, 730] on p "9e6e9ce1-828a-4368-8a40-b1a5a78c01bf" at bounding box center [983, 730] width 223 height 36
drag, startPoint x: 909, startPoint y: 730, endPoint x: 949, endPoint y: 733, distance: 40.1
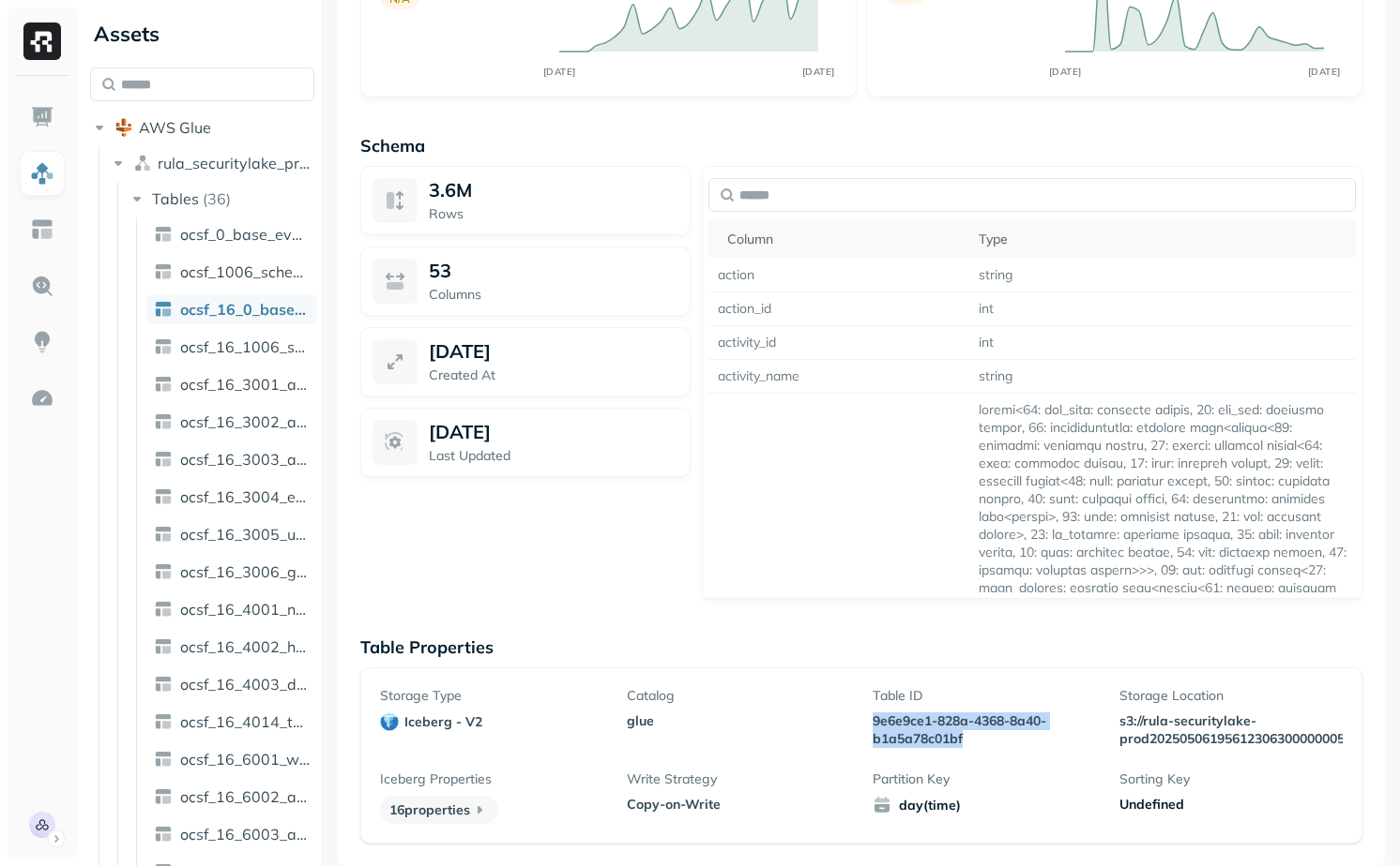
click at [949, 733] on p "9e6e9ce1-828a-4368-8a40-b1a5a78c01bf" at bounding box center [983, 730] width 223 height 36
click at [951, 739] on p "9e6e9ce1-828a-4368-8a40-b1a5a78c01bf" at bounding box center [983, 730] width 223 height 36
click at [907, 712] on p "9e6e9ce1-828a-4368-8a40-b1a5a78c01bf" at bounding box center [983, 730] width 223 height 36
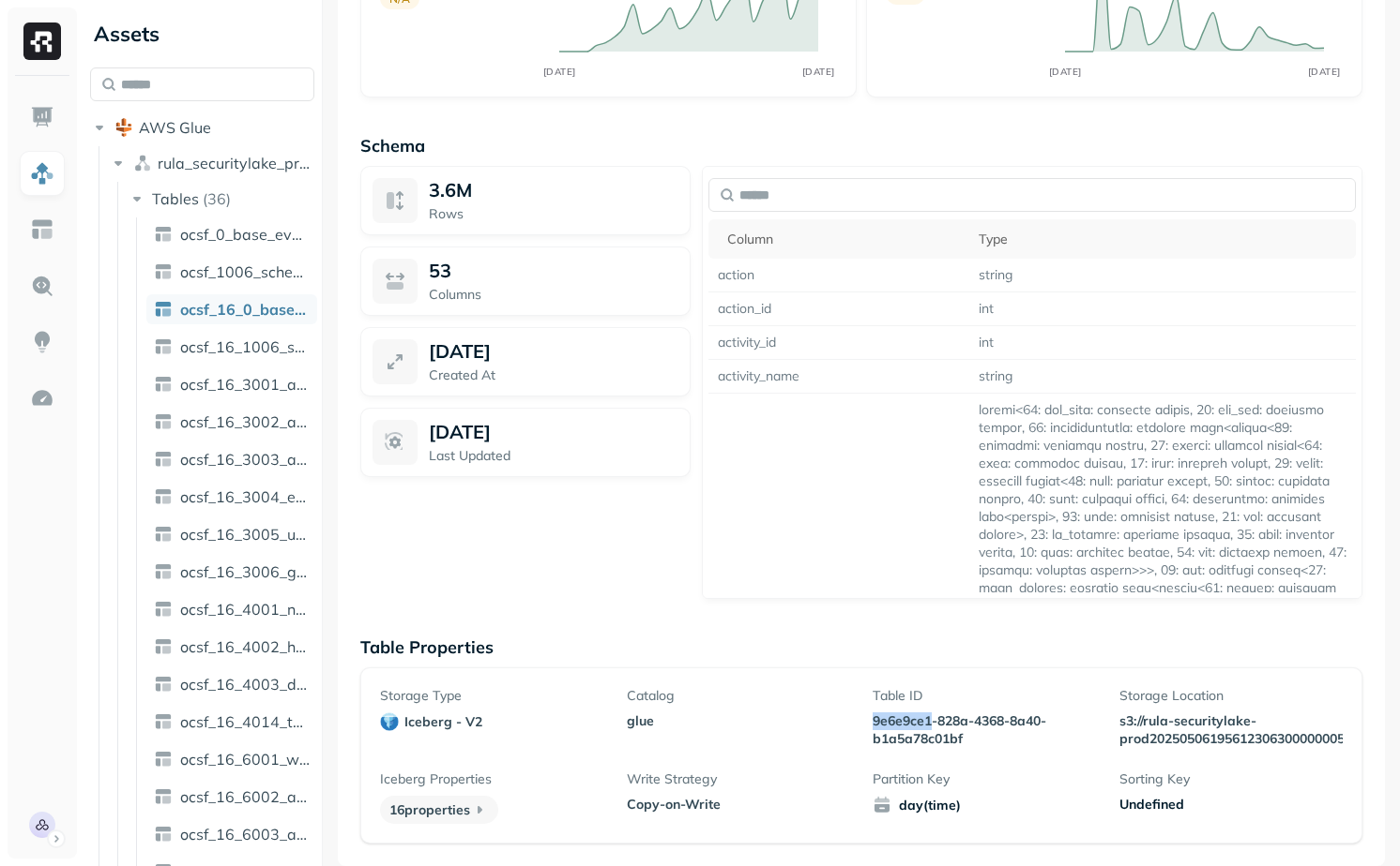
click at [907, 712] on p "9e6e9ce1-828a-4368-8a40-b1a5a78c01bf" at bounding box center [983, 730] width 223 height 36
drag, startPoint x: 907, startPoint y: 712, endPoint x: 919, endPoint y: 724, distance: 17.0
click at [919, 724] on p "9e6e9ce1-828a-4368-8a40-b1a5a78c01bf" at bounding box center [983, 730] width 223 height 36
copy p "9e6e9ce1-828a-4368-8a40-b1a5a78c01bf"
click at [627, 534] on div "3.6M Rows 53 Columns Sep 1, 2025 Created At Sep 29, 2025 Last Updated" at bounding box center [526, 383] width 331 height 433
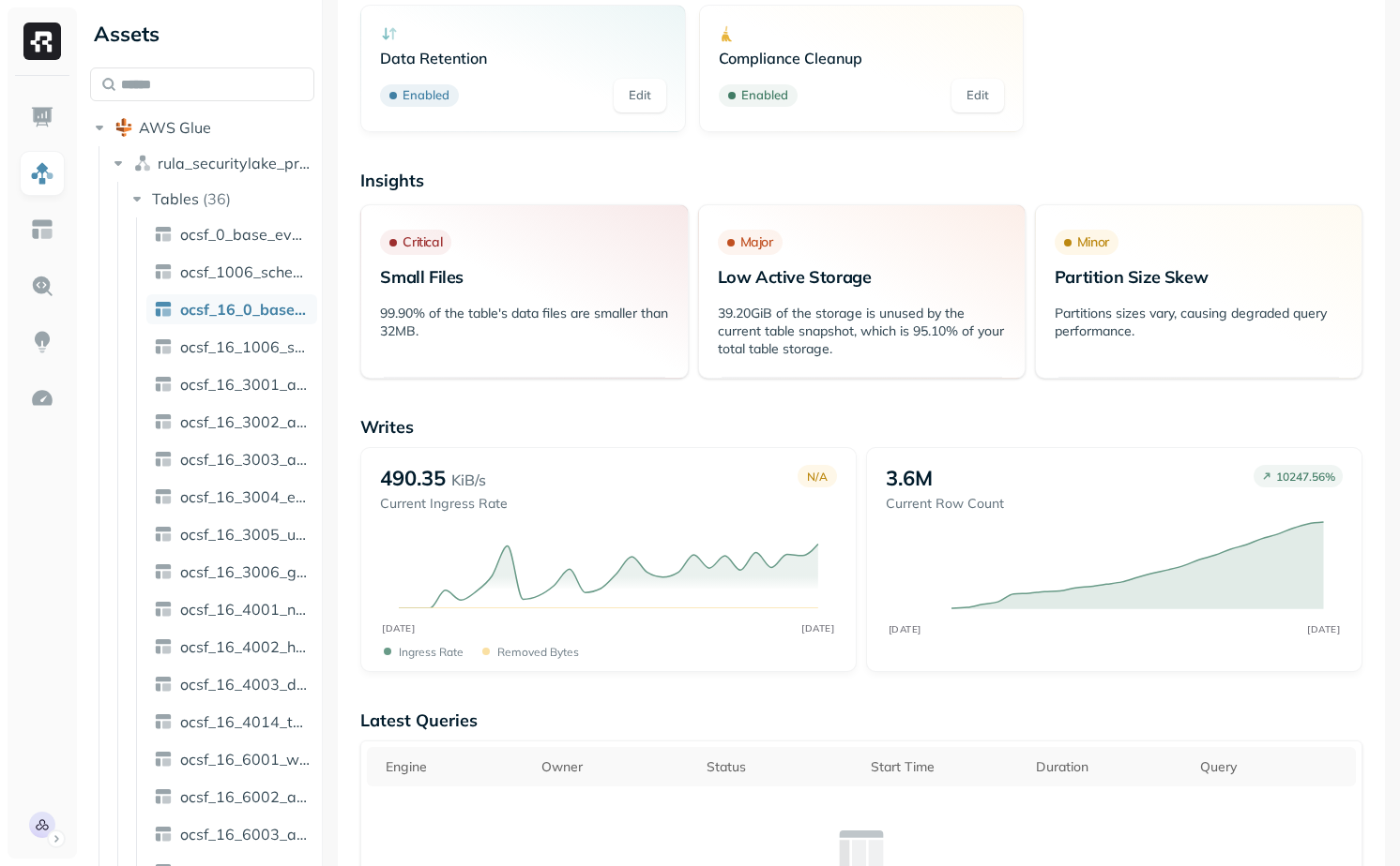
scroll to position [0, 0]
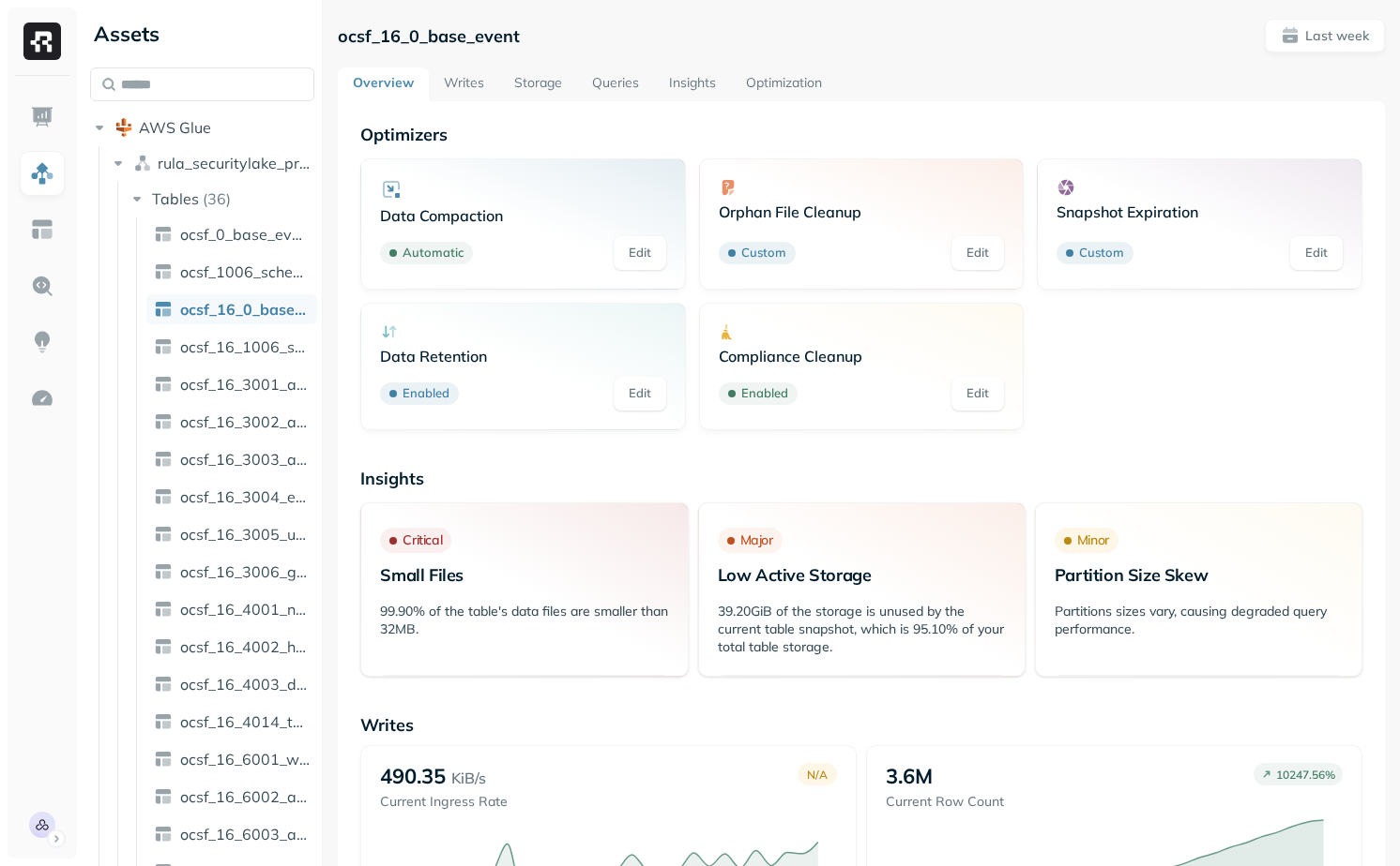
click at [524, 85] on link "Storage" at bounding box center [538, 84] width 78 height 34
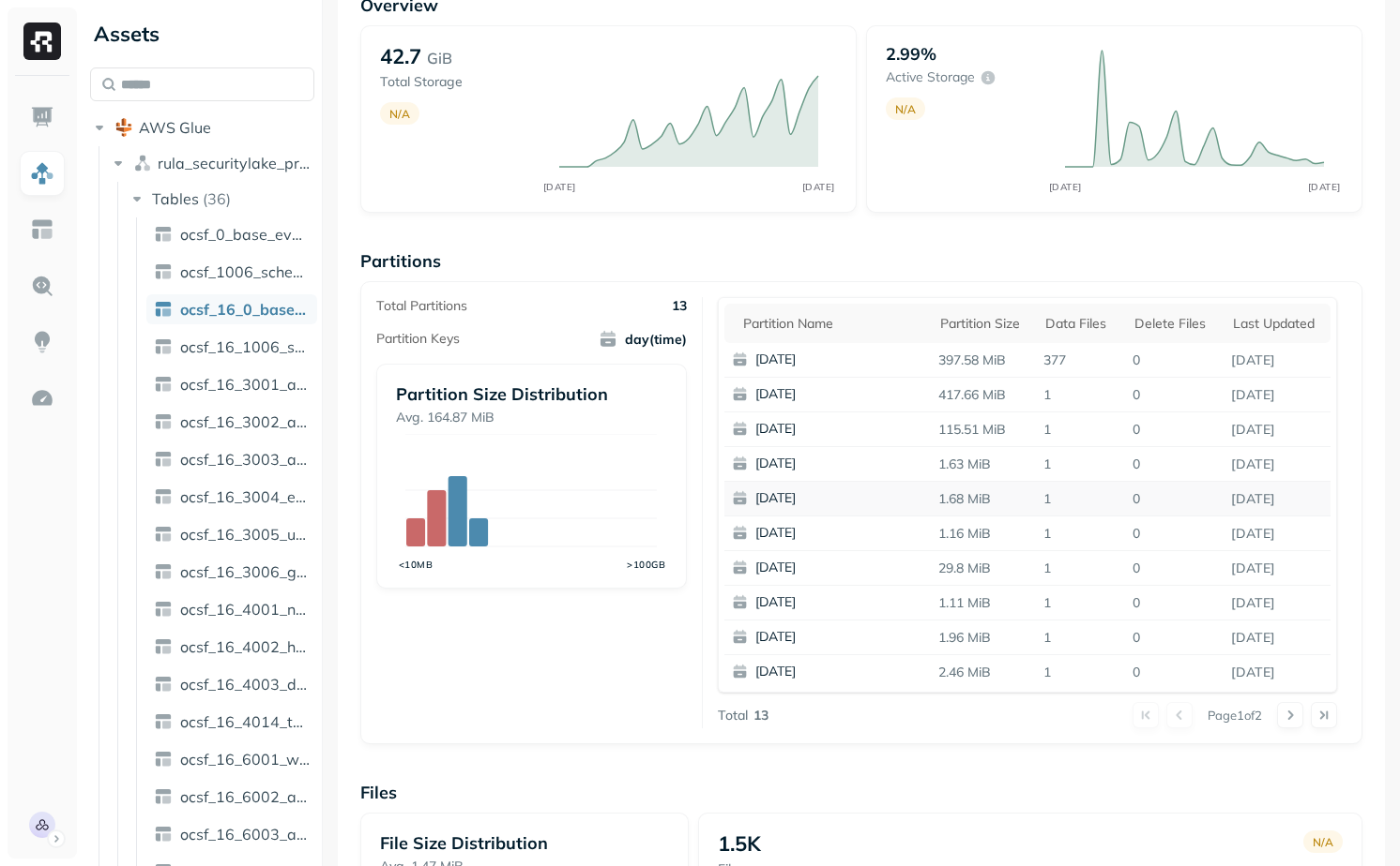
scroll to position [3, 0]
click at [1284, 719] on button at bounding box center [1289, 715] width 26 height 26
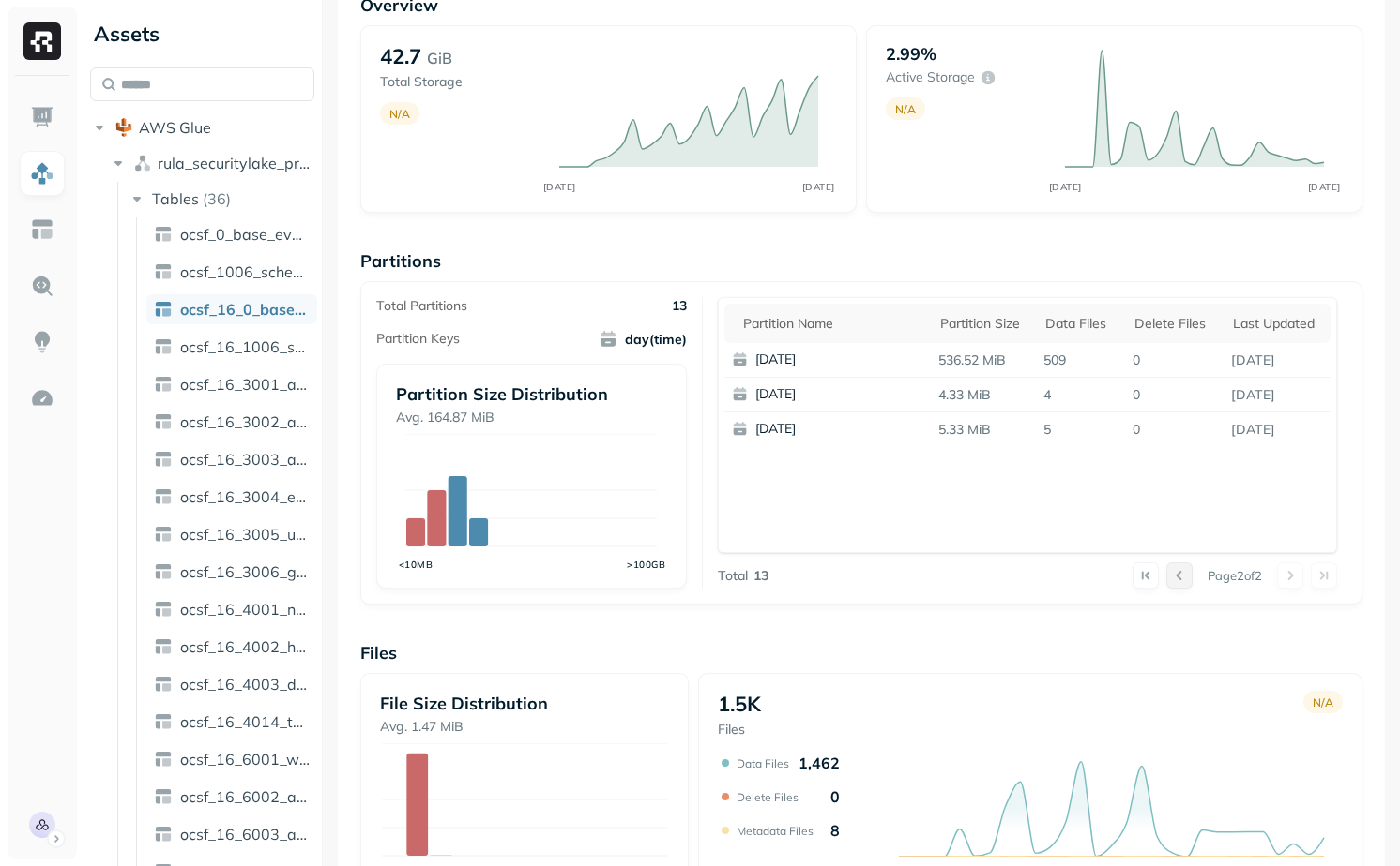
click at [1166, 568] on button at bounding box center [1179, 575] width 26 height 26
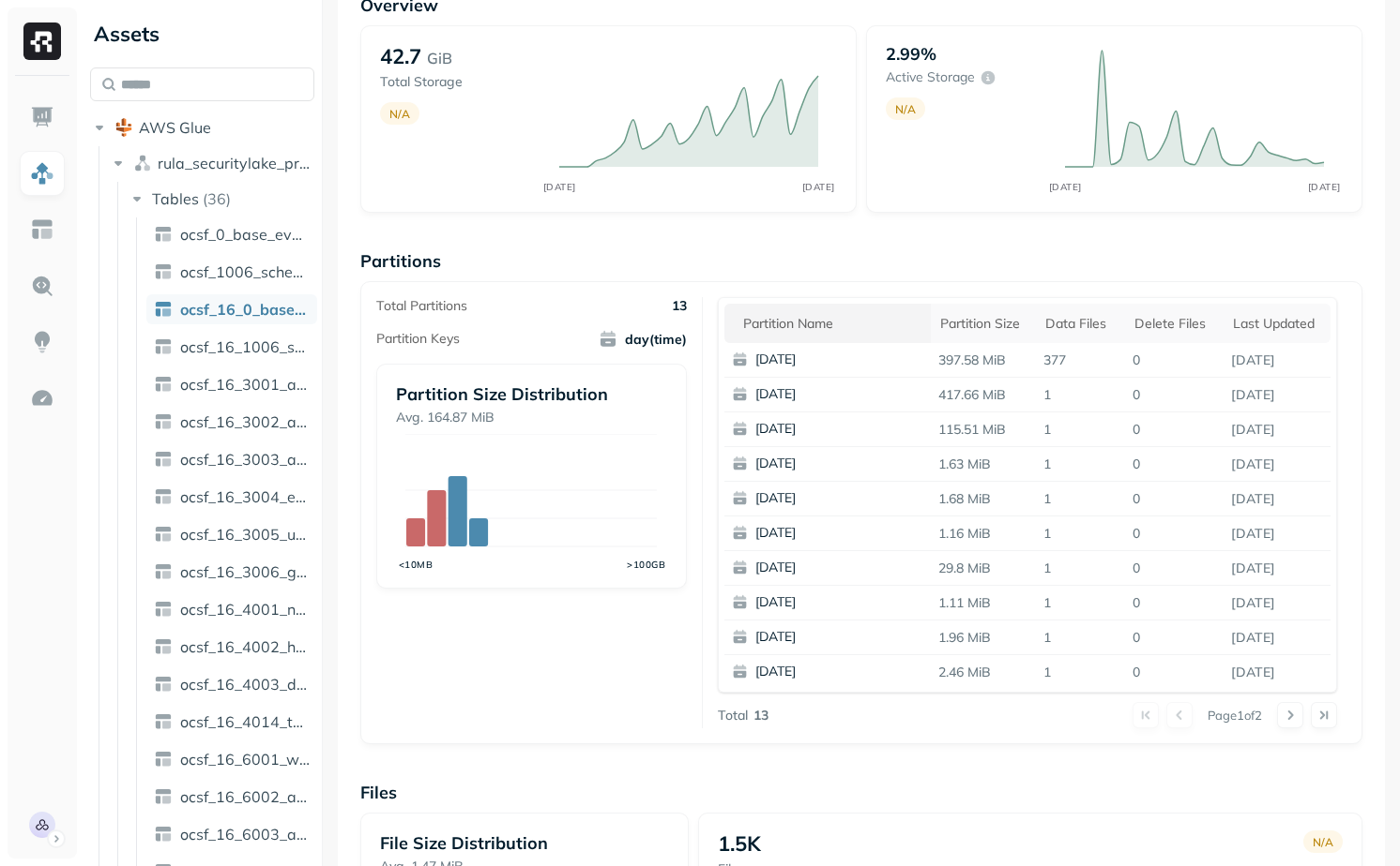
click at [818, 339] on th "Partition name" at bounding box center [827, 323] width 206 height 40
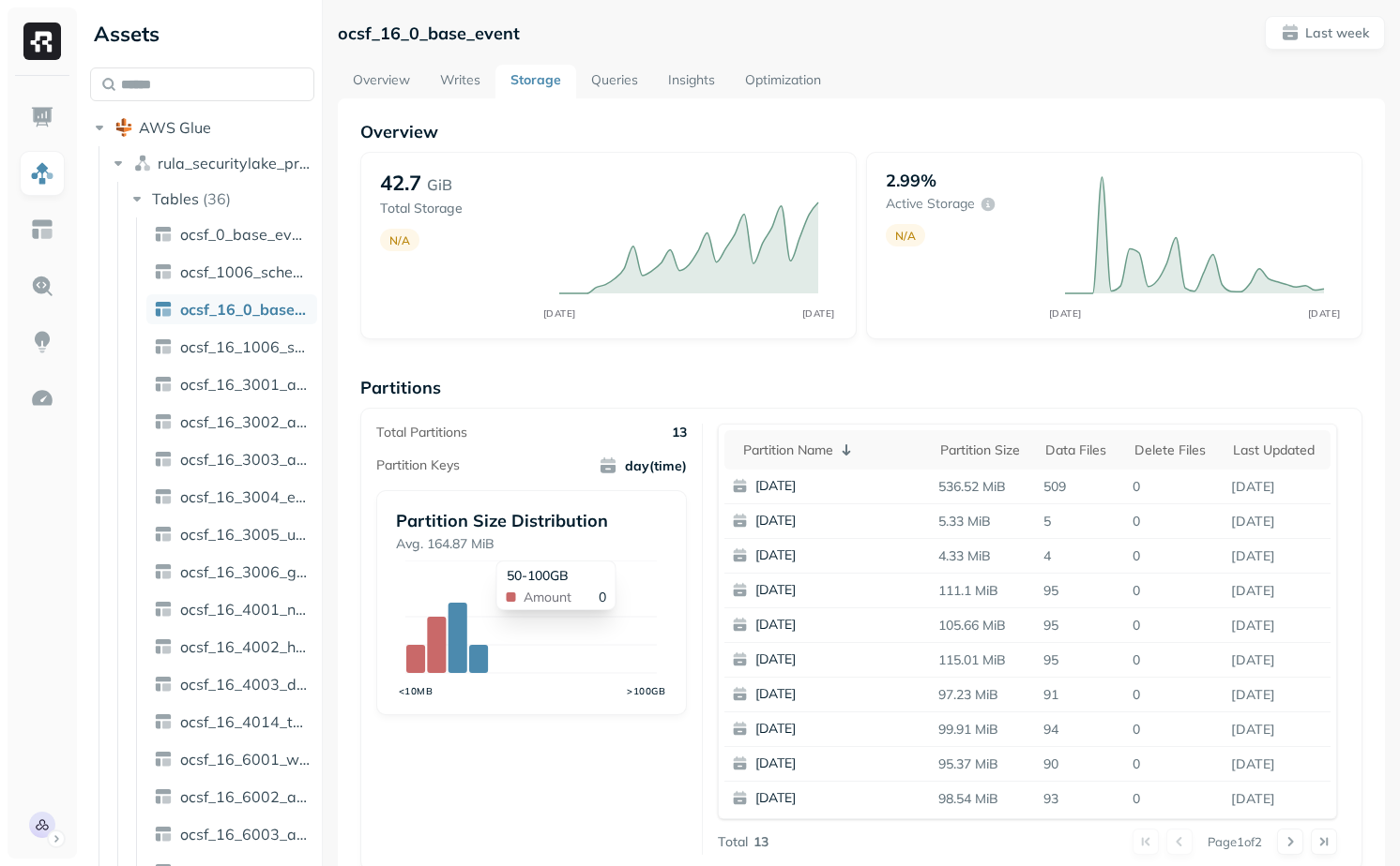
scroll to position [2, 0]
click at [632, 389] on p "Partitions" at bounding box center [861, 389] width 1002 height 21
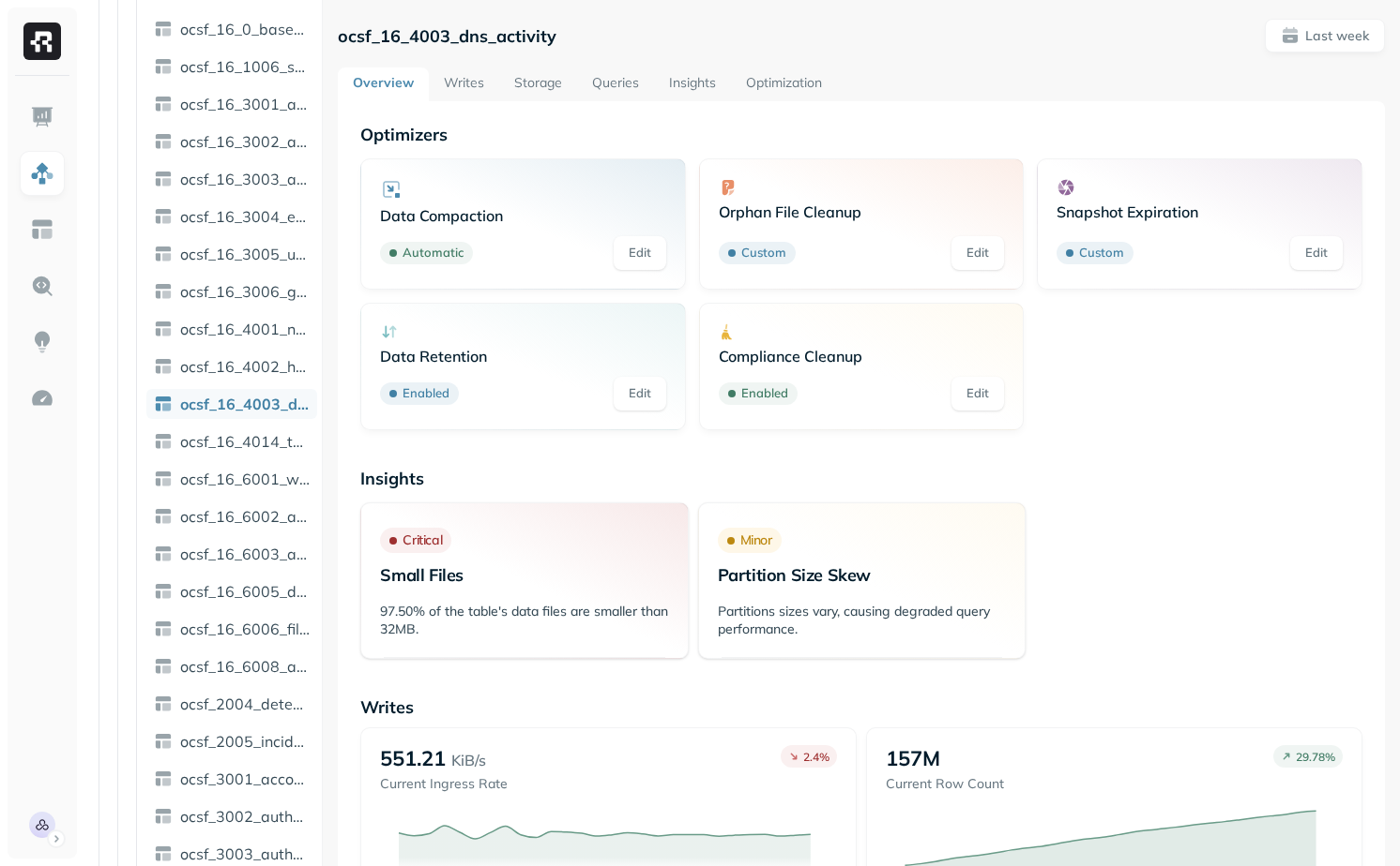
scroll to position [284, 0]
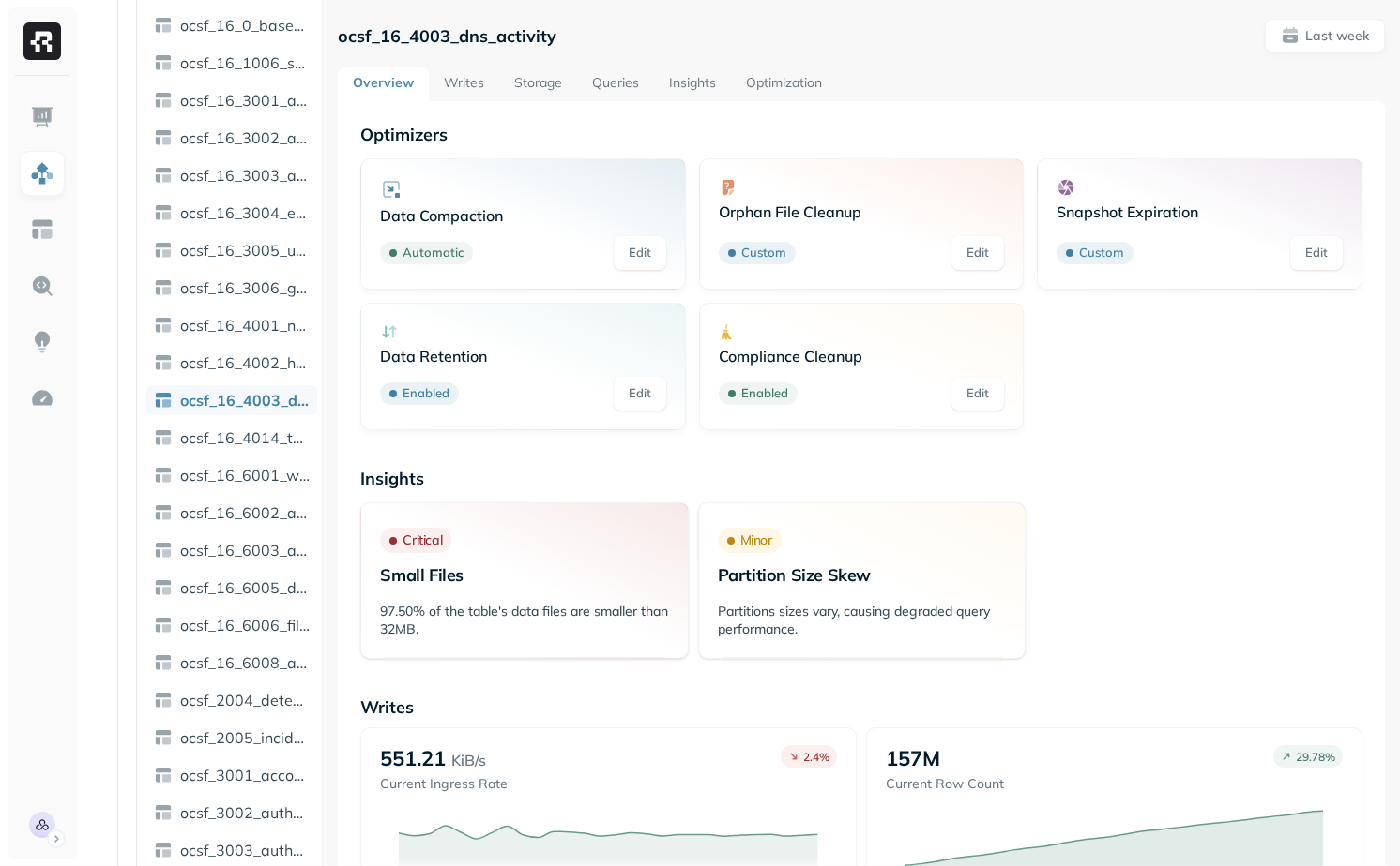
click at [533, 97] on link "Storage" at bounding box center [538, 84] width 78 height 34
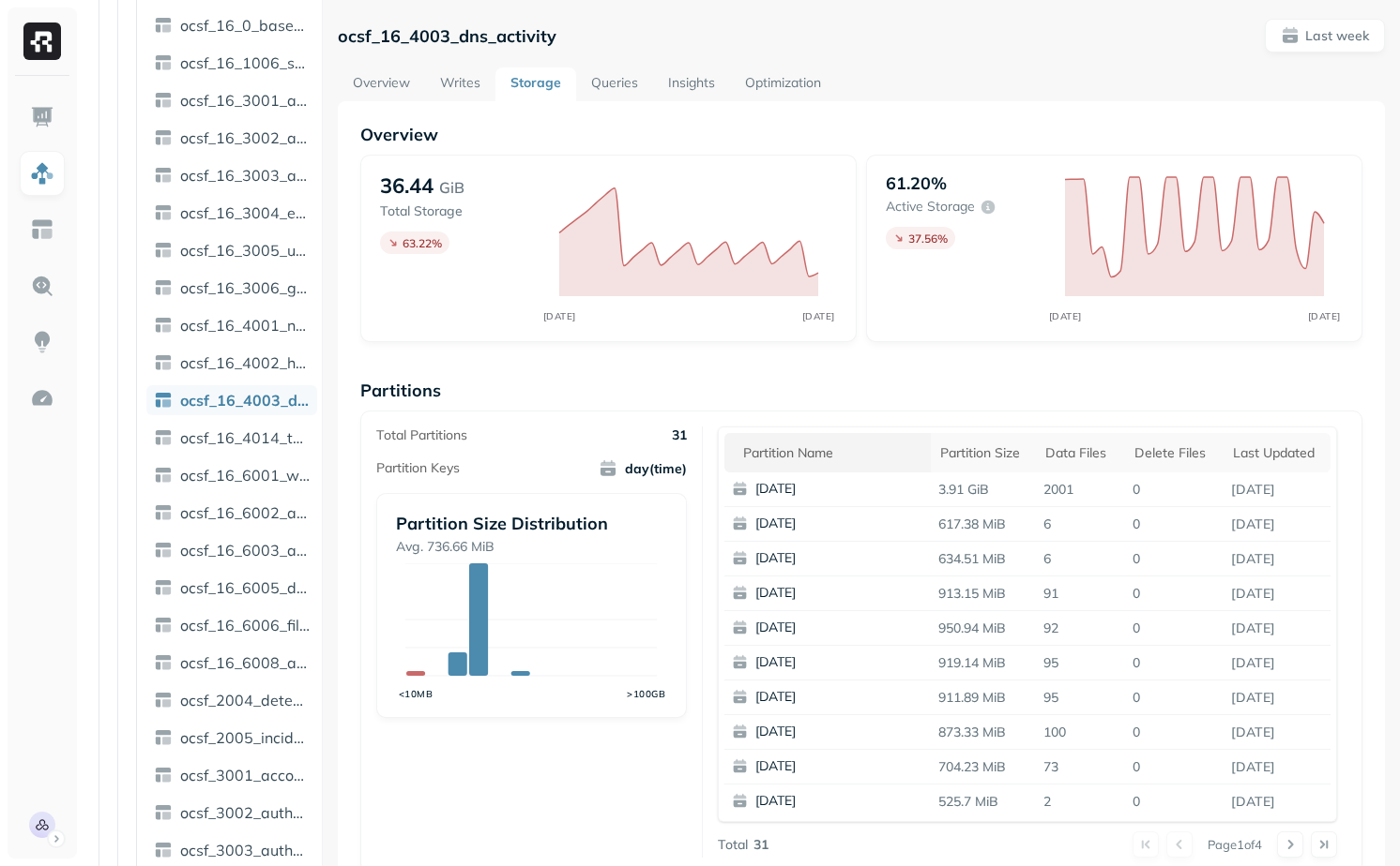
click at [824, 450] on div "Partition name" at bounding box center [831, 453] width 178 height 17
click at [437, 44] on p "ocsf_16_4003_dns_activity" at bounding box center [447, 36] width 219 height 21
copy p "ocsf_16_4003_dns_activity"
click at [694, 399] on p "Partitions" at bounding box center [861, 390] width 1002 height 21
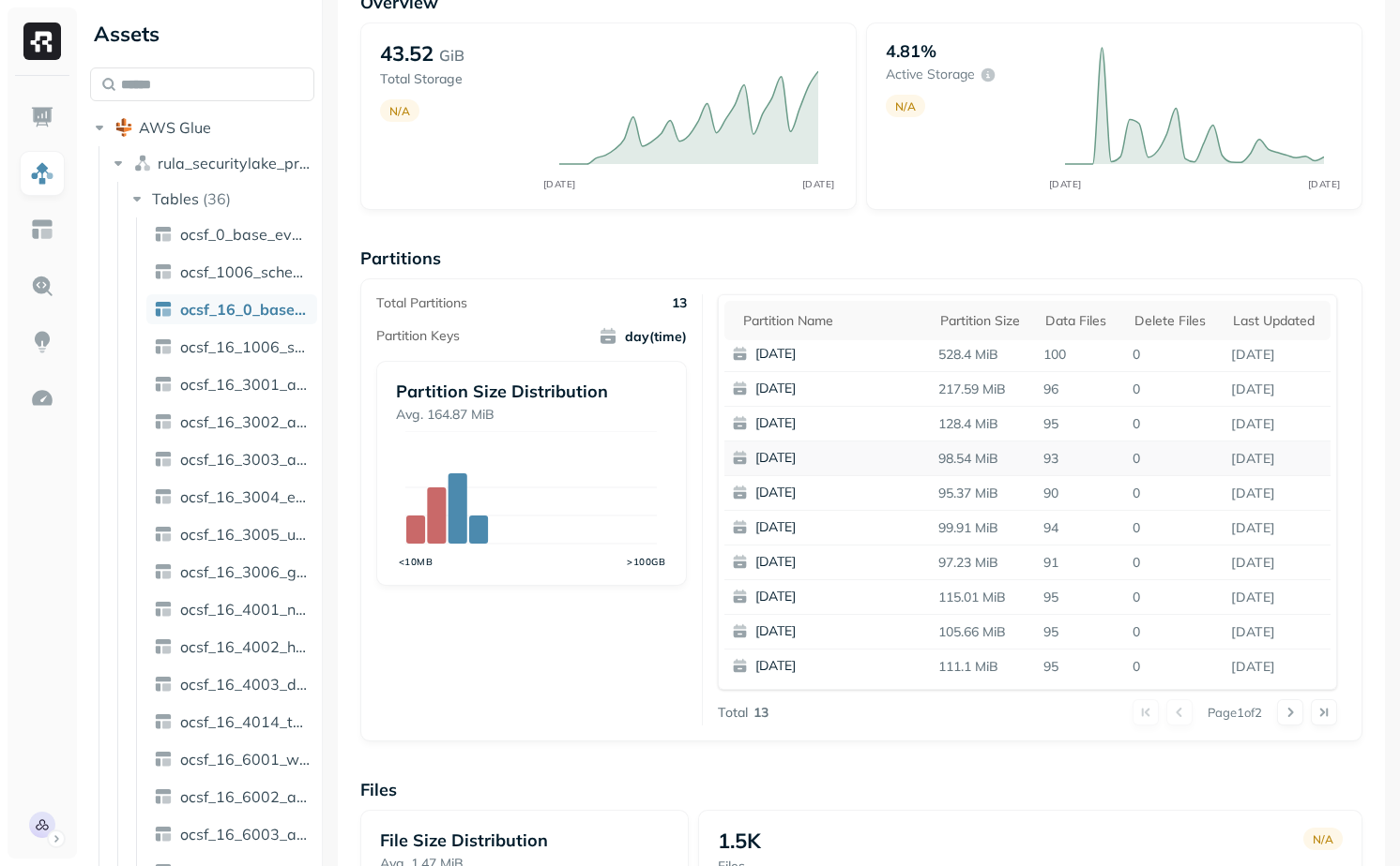
scroll to position [134, 0]
click at [817, 335] on th "Partition name" at bounding box center [827, 318] width 206 height 40
click at [828, 309] on div "Partition name" at bounding box center [831, 318] width 178 height 22
click at [829, 322] on div "Partition name" at bounding box center [831, 319] width 178 height 17
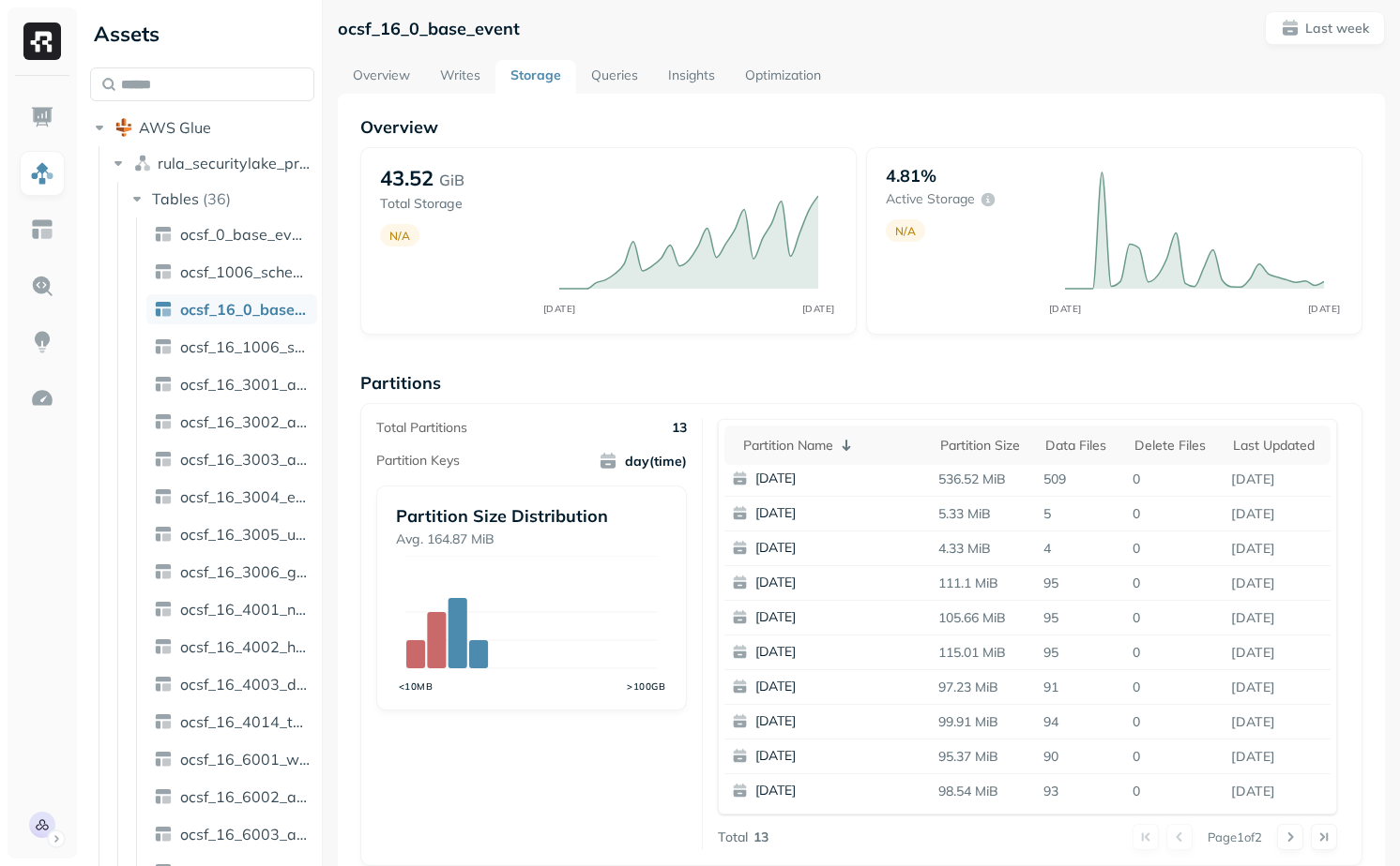
scroll to position [0, 0]
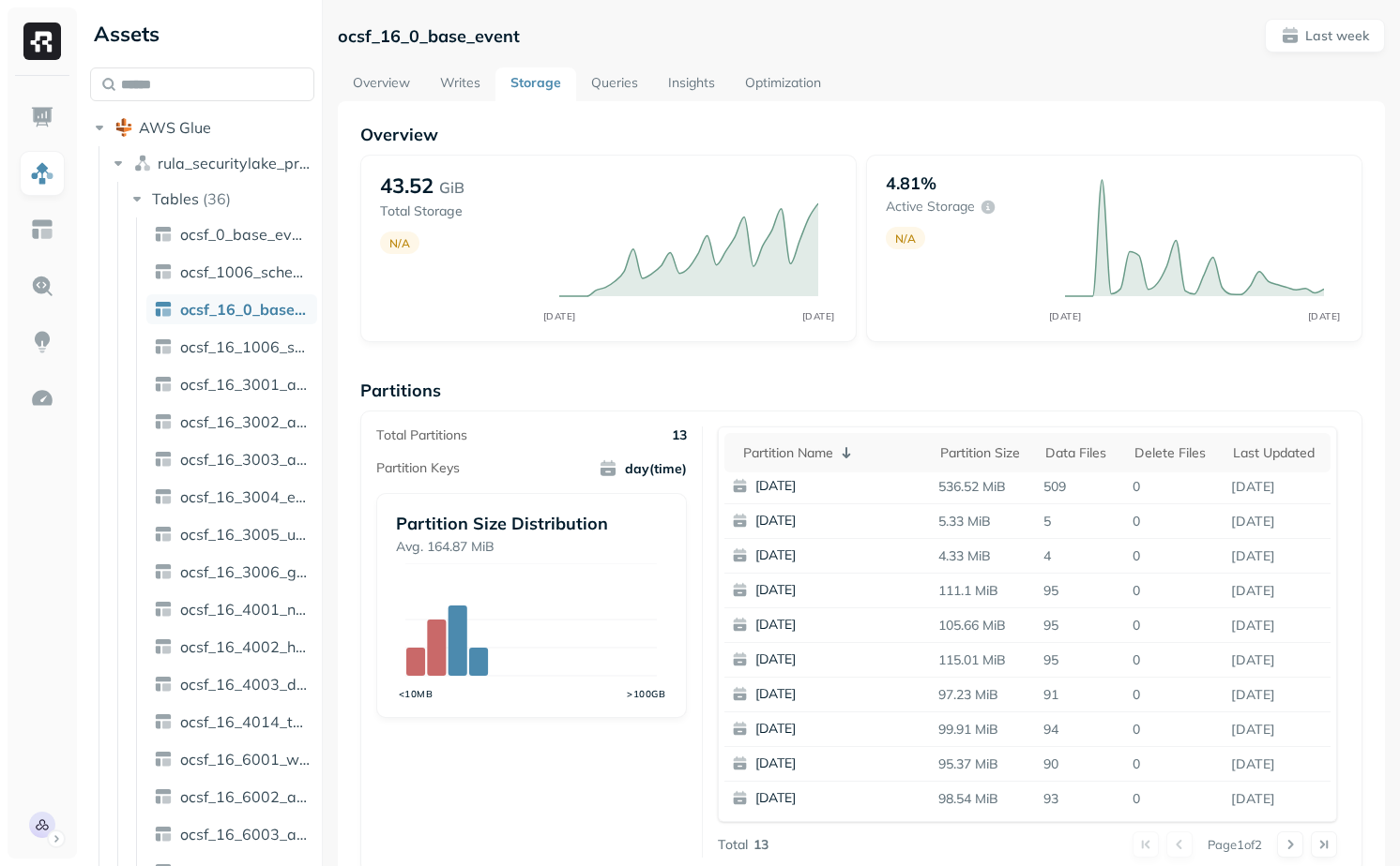
click at [434, 45] on p "ocsf_16_0_base_event" at bounding box center [428, 36] width 182 height 21
click at [434, 43] on p "ocsf_16_0_base_event" at bounding box center [428, 36] width 182 height 21
copy p "ocsf_16_0_base_event"
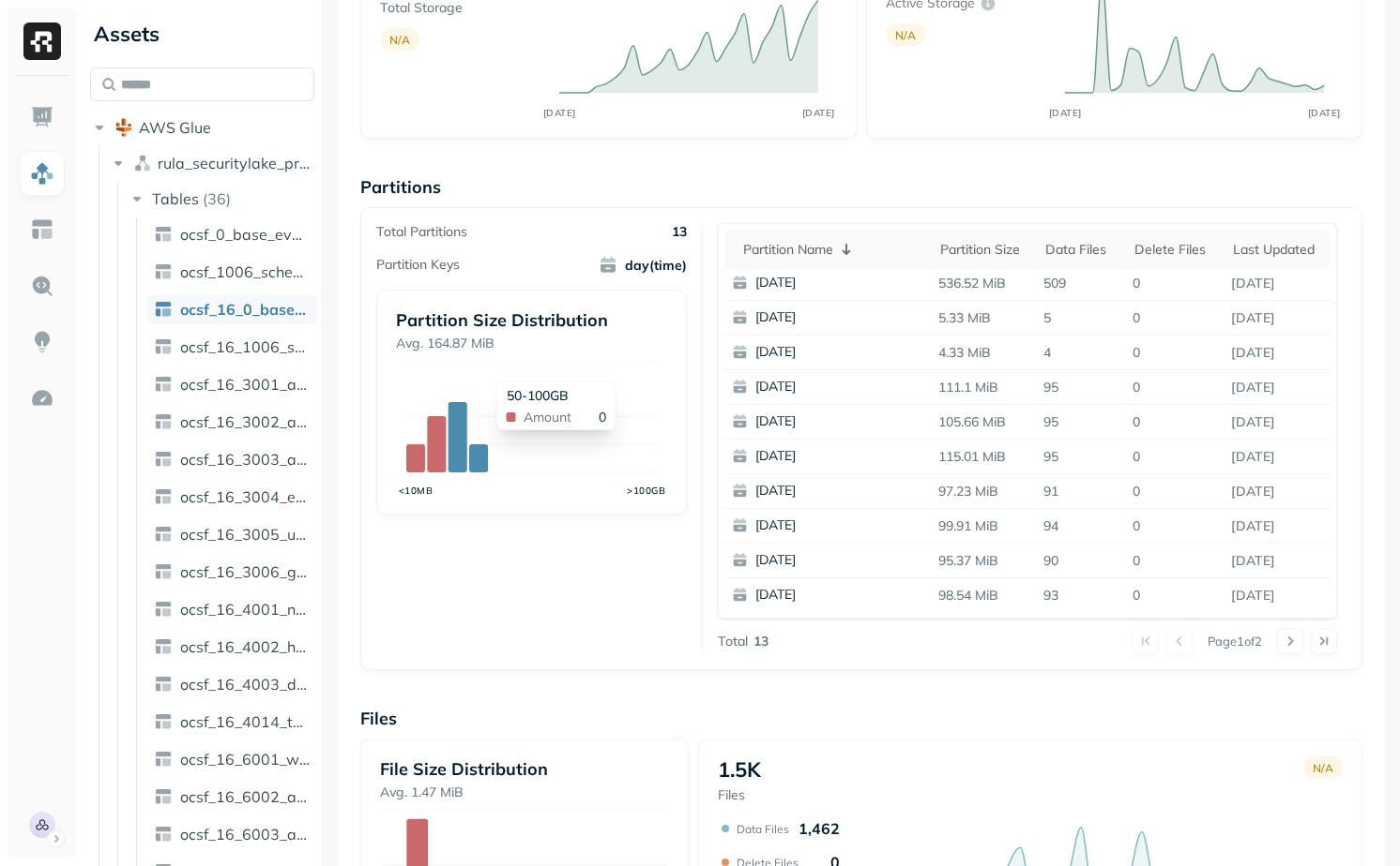
scroll to position [206, 0]
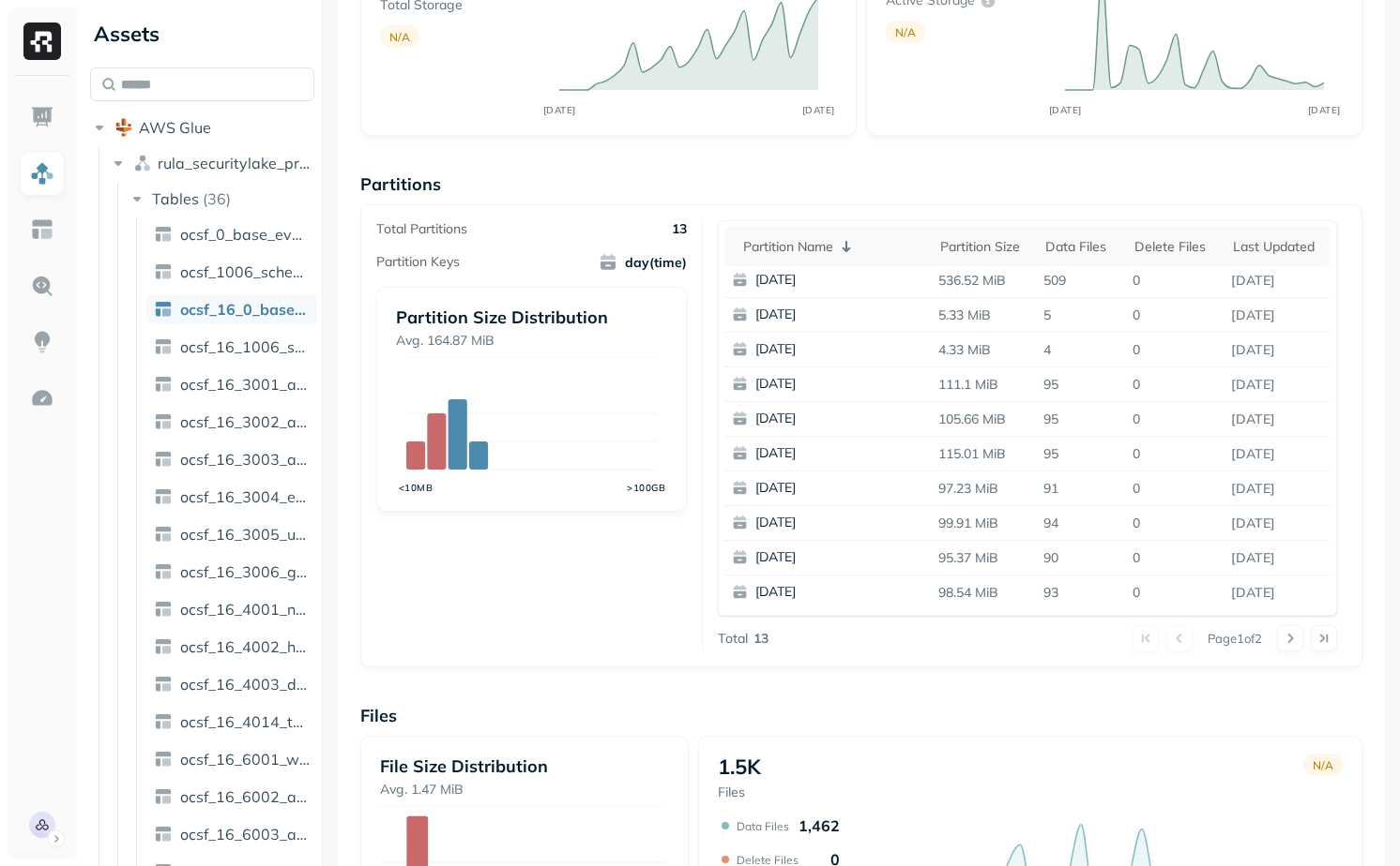
click at [890, 673] on div "Overview 43.52 GiB Total Storage N/A SEP 22 SEP 29 4.81% Active storage N/A SEP…" at bounding box center [861, 562] width 1002 height 1287
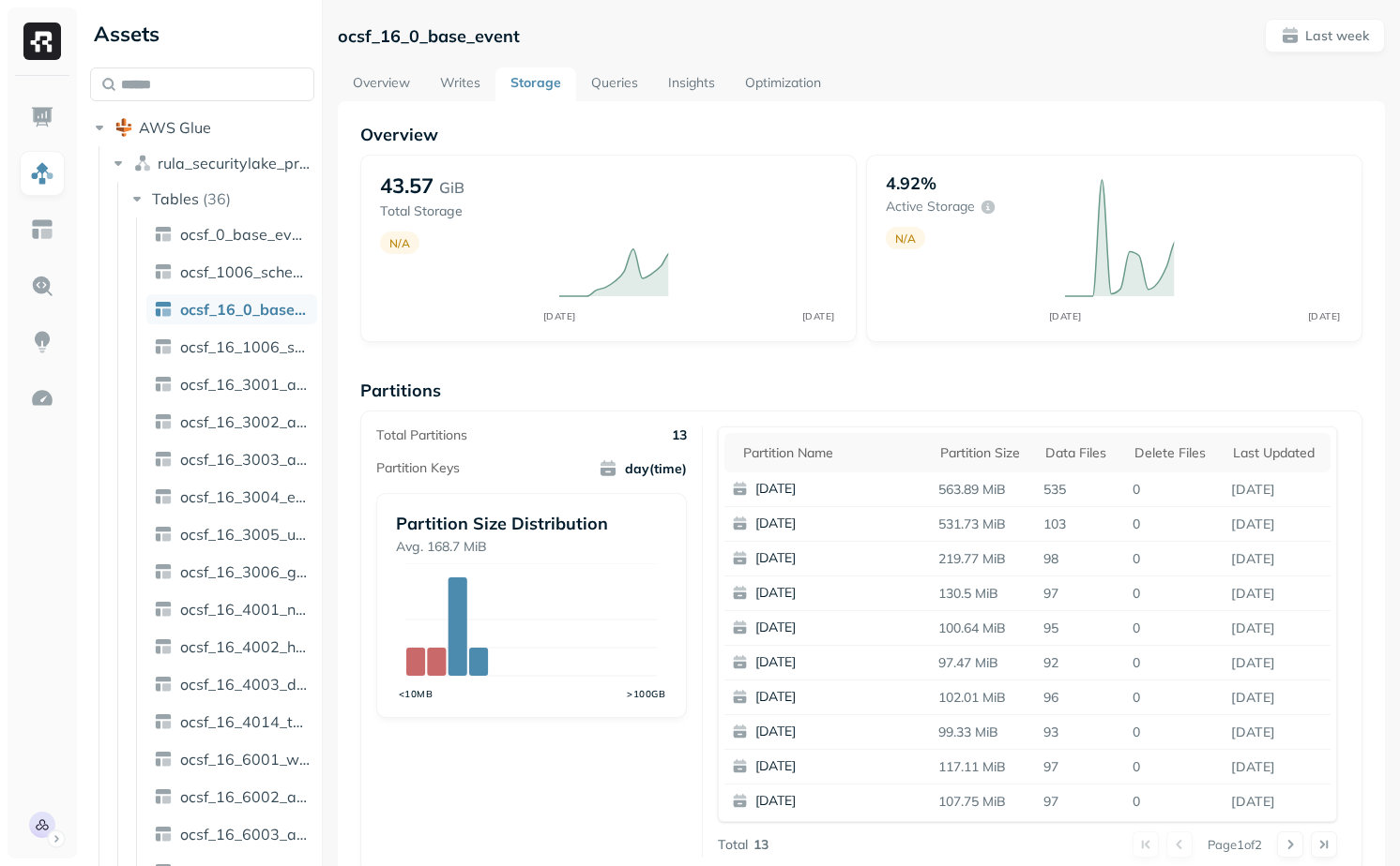
scroll to position [71, 0]
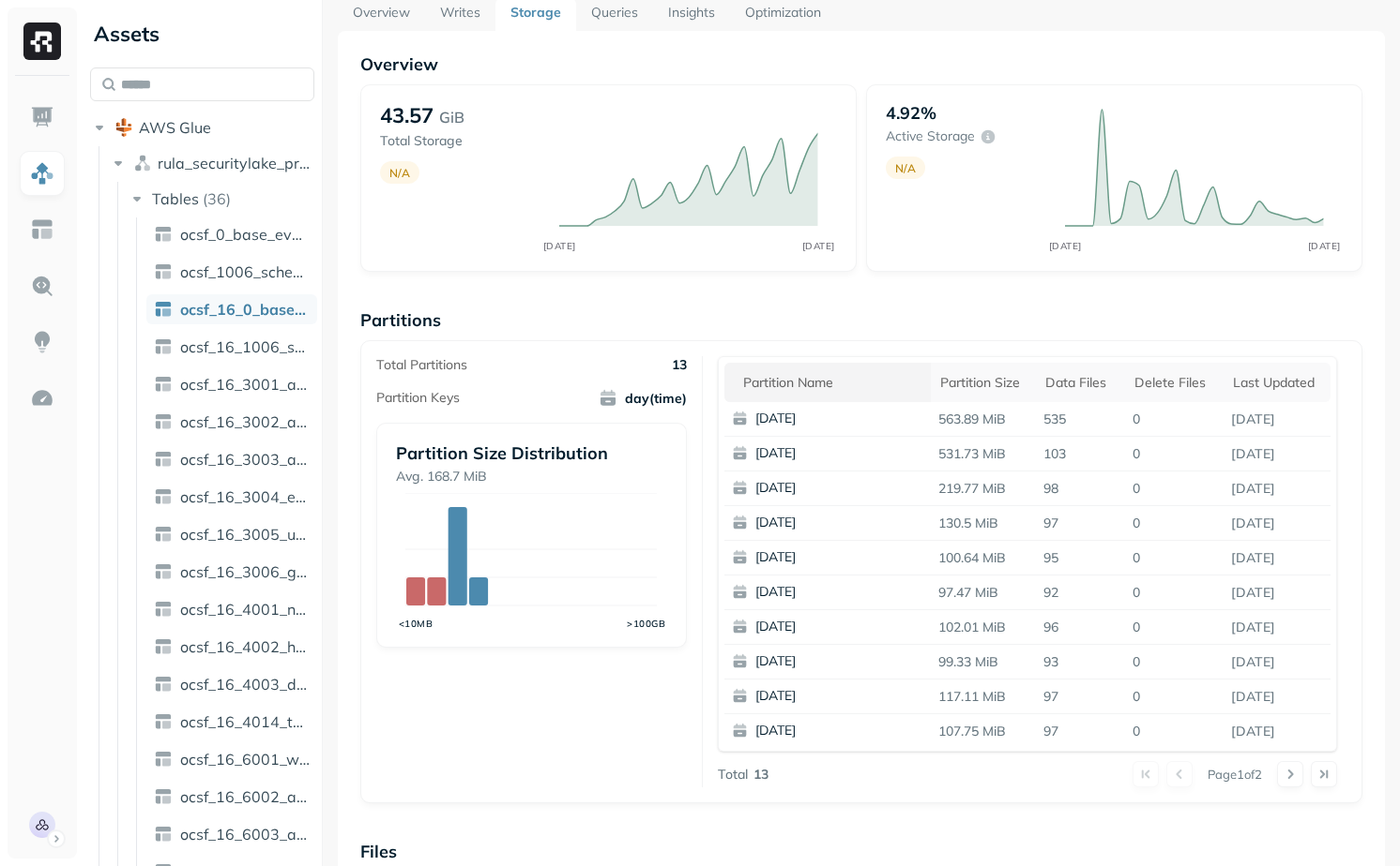
click at [808, 367] on th "Partition name" at bounding box center [827, 382] width 206 height 40
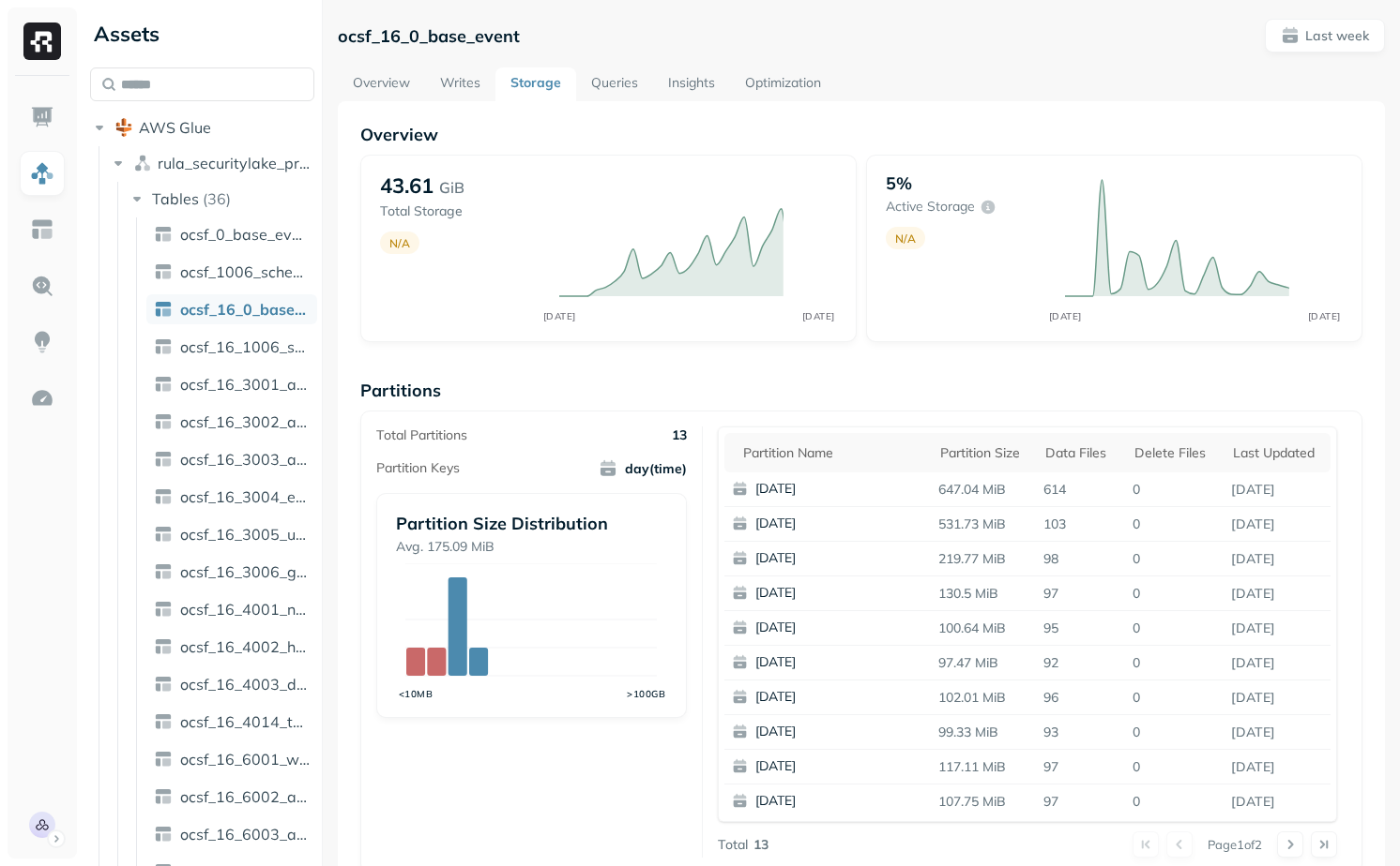
scroll to position [3, 0]
click at [801, 455] on div "Partition name" at bounding box center [831, 453] width 178 height 17
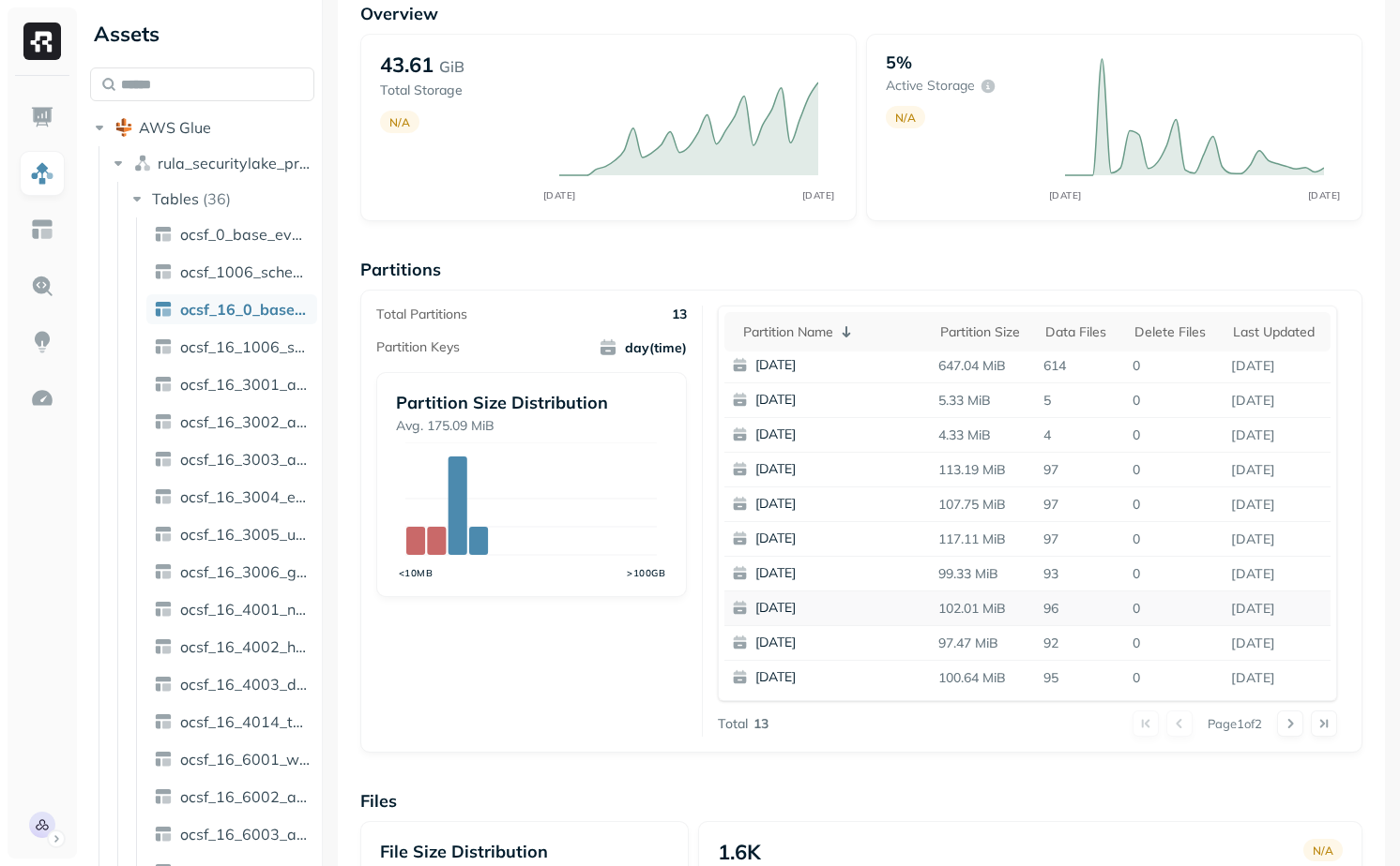
scroll to position [131, 0]
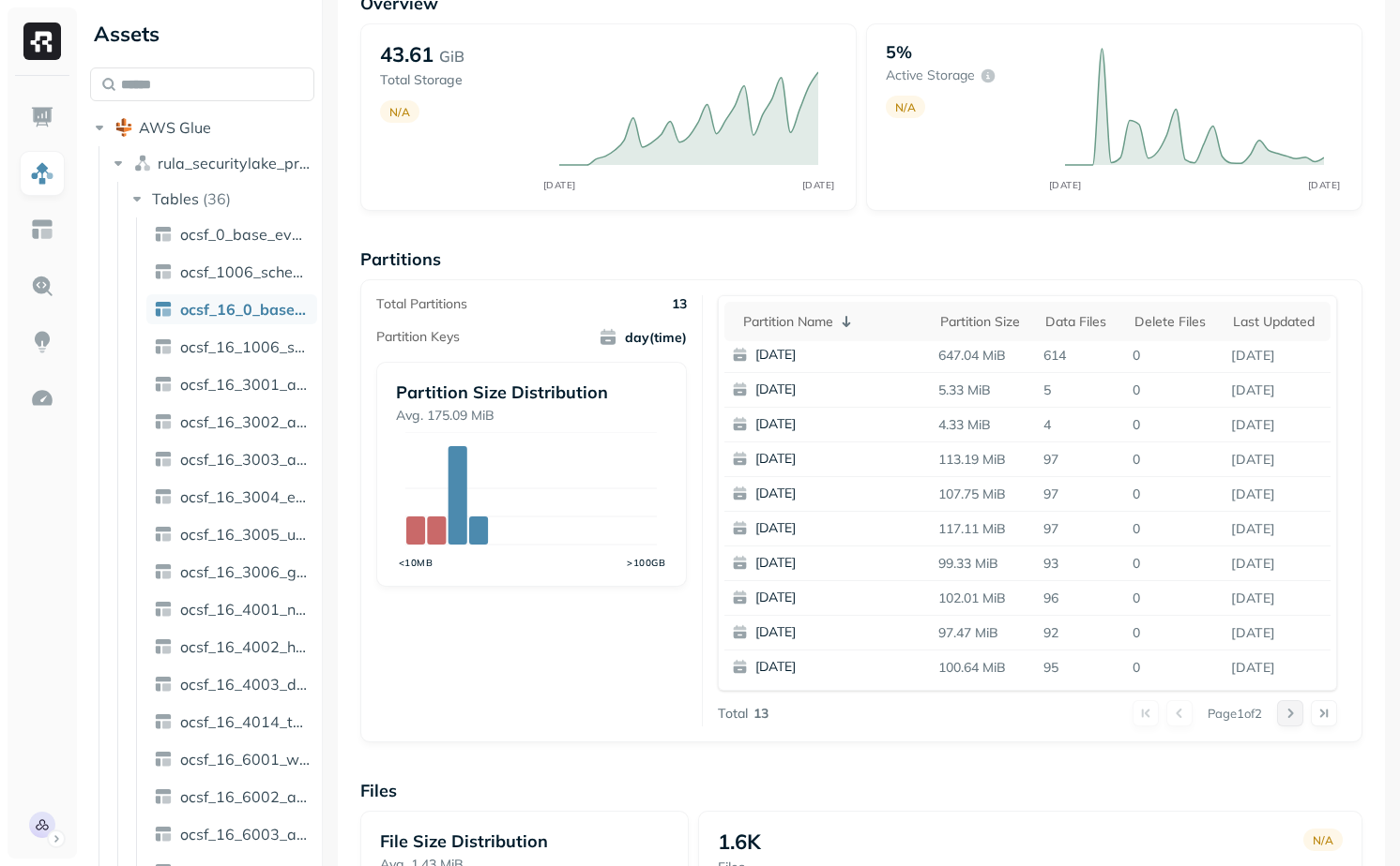
click at [1290, 713] on button at bounding box center [1289, 713] width 26 height 26
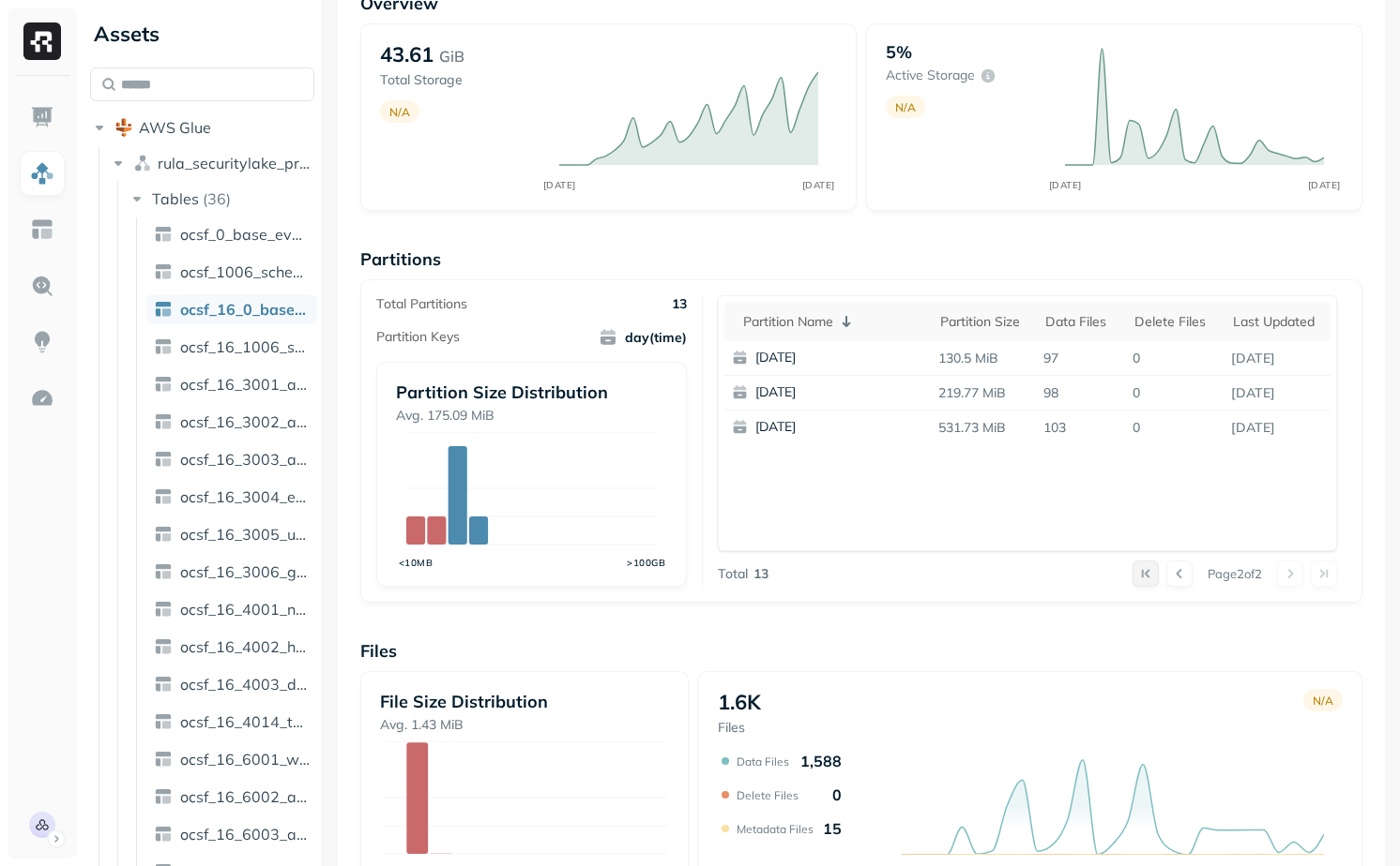
click at [1136, 578] on button at bounding box center [1145, 573] width 26 height 26
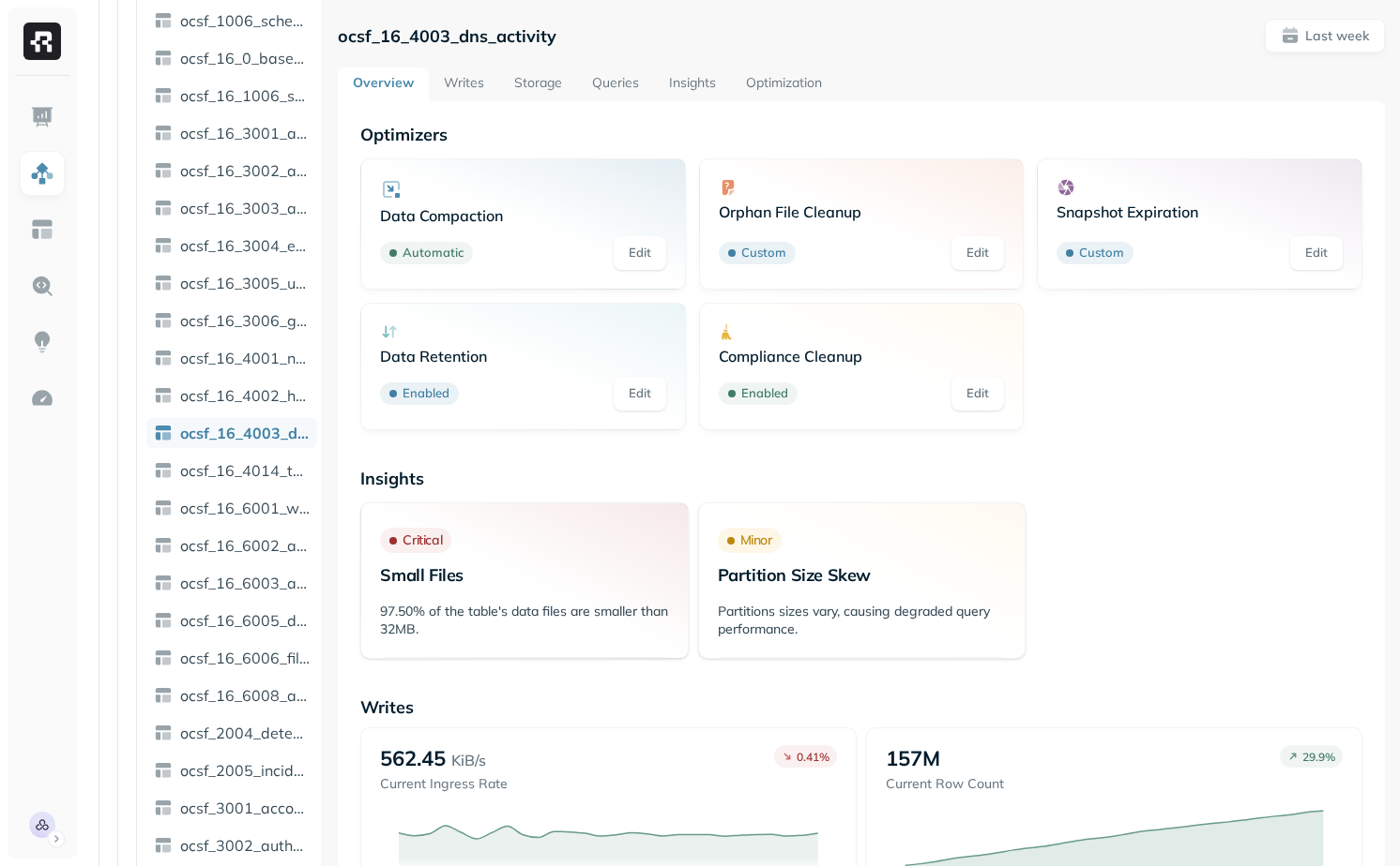
click at [529, 80] on link "Storage" at bounding box center [538, 84] width 78 height 34
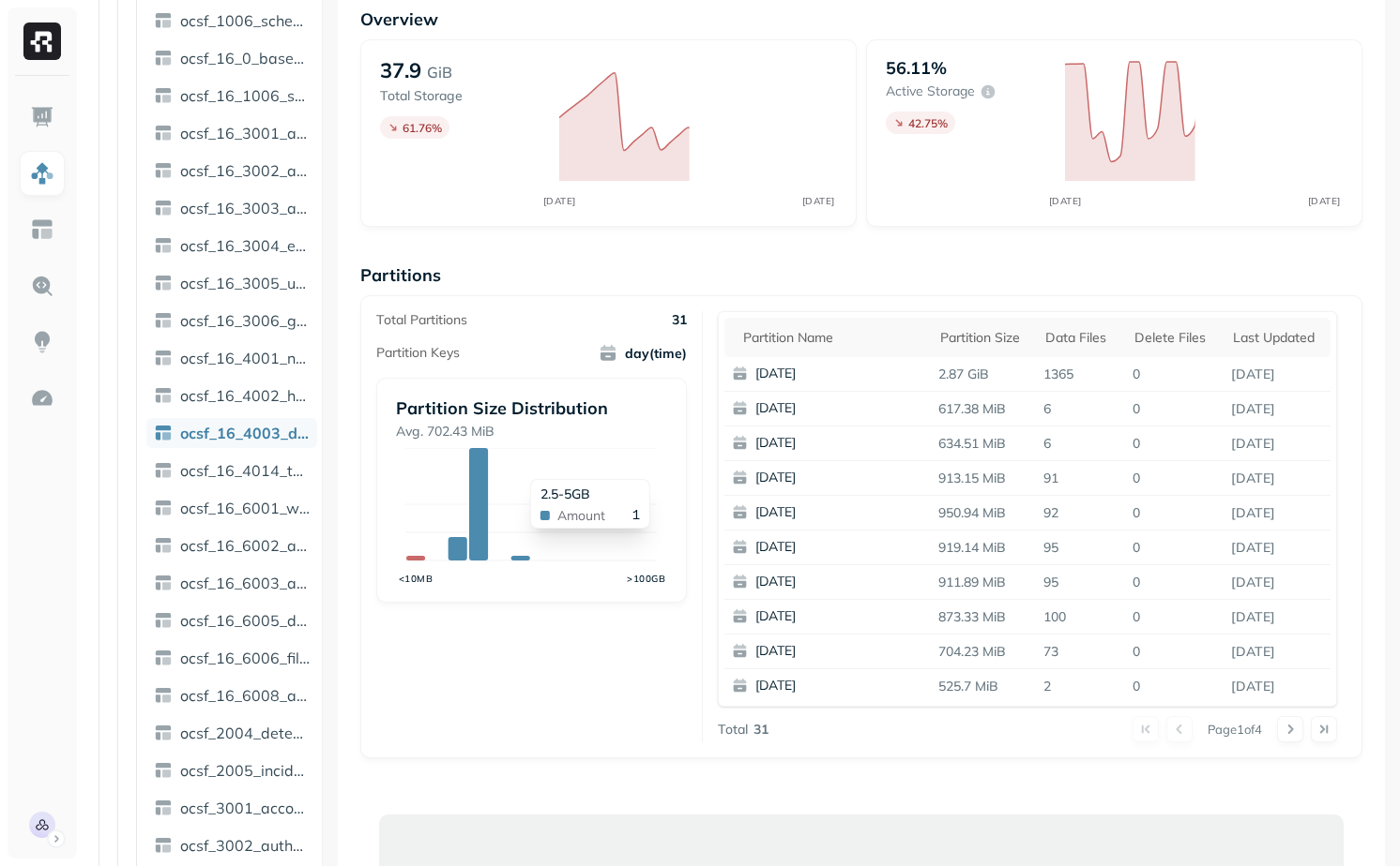
scroll to position [185, 0]
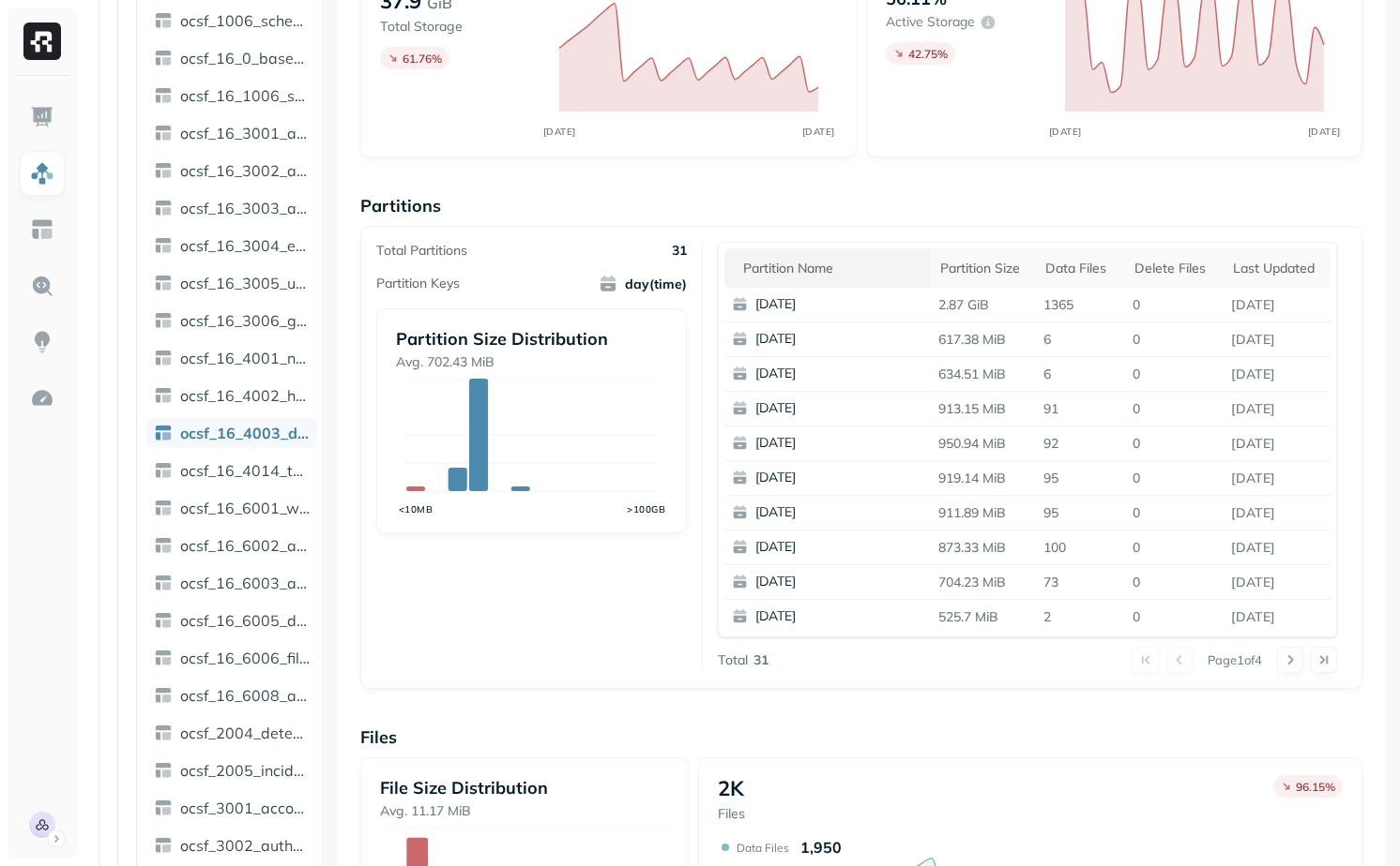
click at [776, 254] on th "Partition name" at bounding box center [827, 268] width 206 height 40
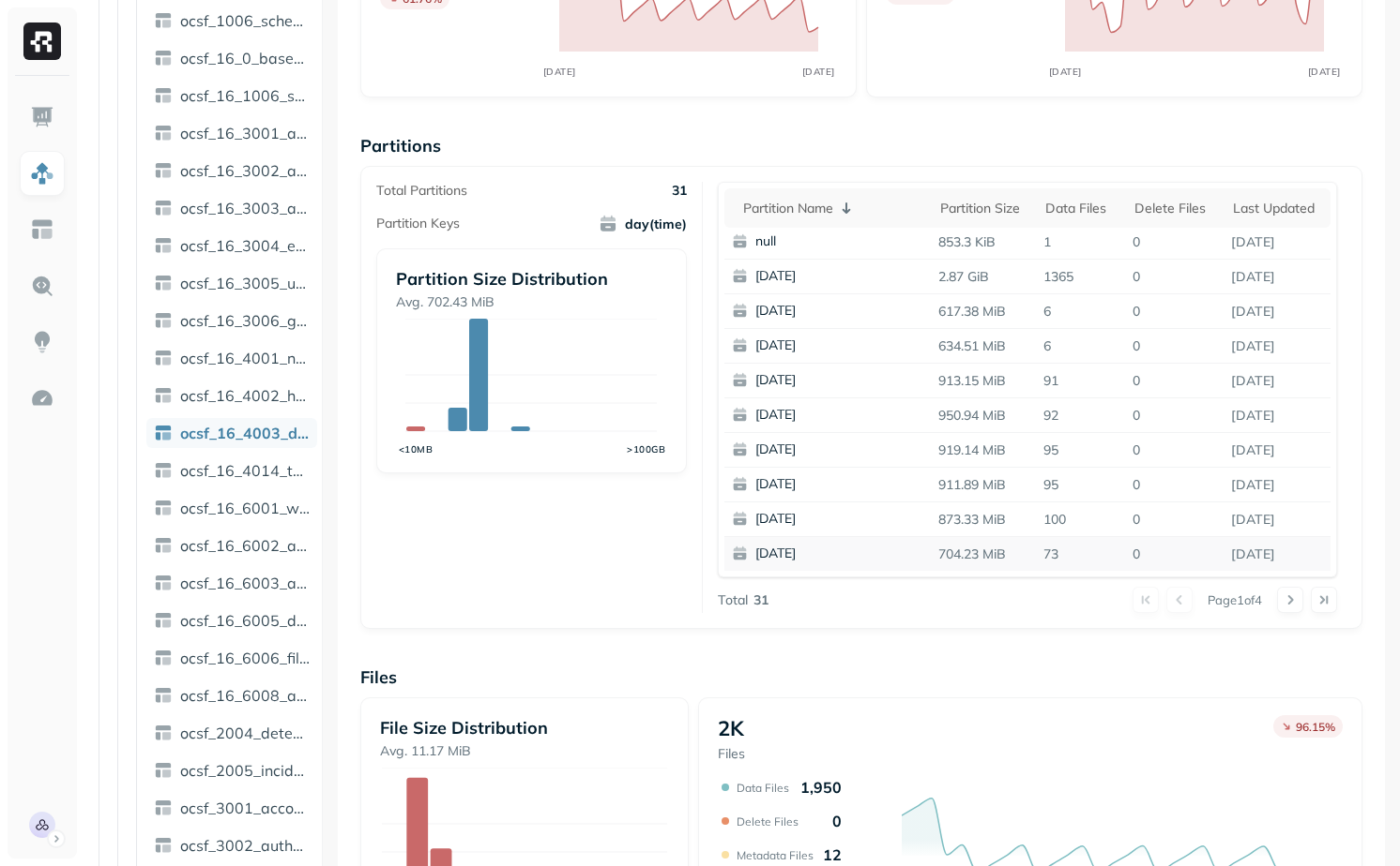
scroll to position [245, 0]
drag, startPoint x: 1038, startPoint y: 381, endPoint x: 1068, endPoint y: 381, distance: 30.0
click at [1068, 381] on p "91" at bounding box center [1080, 380] width 89 height 33
drag, startPoint x: 1035, startPoint y: 410, endPoint x: 1077, endPoint y: 410, distance: 42.0
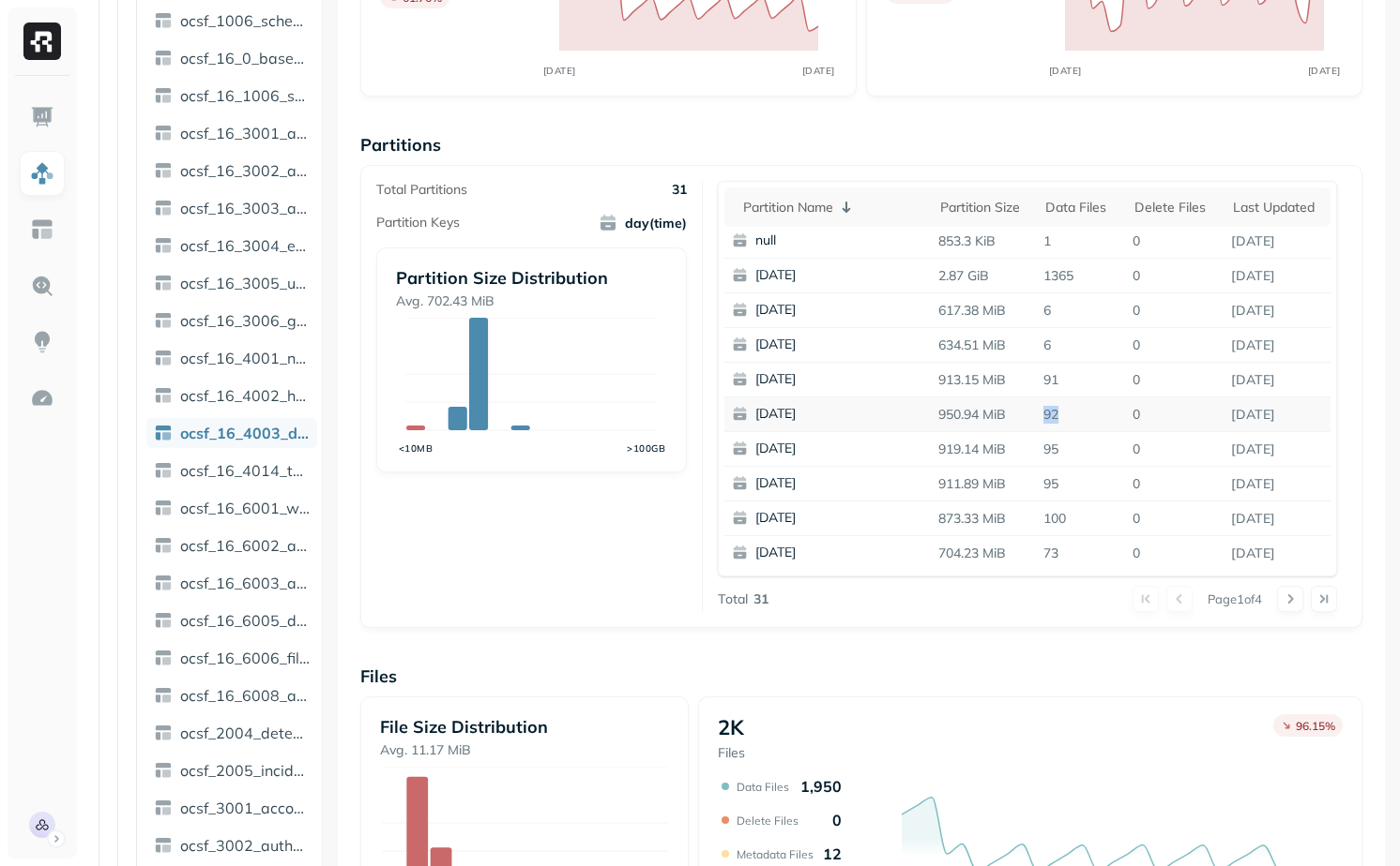
click at [1077, 410] on tr "2025-09-25 950.94 MiB 92 0 Sep 26, 2025" at bounding box center [1027, 415] width 606 height 35
click at [1077, 410] on p "92" at bounding box center [1080, 415] width 89 height 33
drag, startPoint x: 1032, startPoint y: 453, endPoint x: 1086, endPoint y: 453, distance: 54.0
click at [1086, 453] on tr "2025-09-24 919.14 MiB 95 0 Sep 25, 2025" at bounding box center [1027, 449] width 606 height 35
click at [1086, 453] on p "95" at bounding box center [1080, 449] width 89 height 33
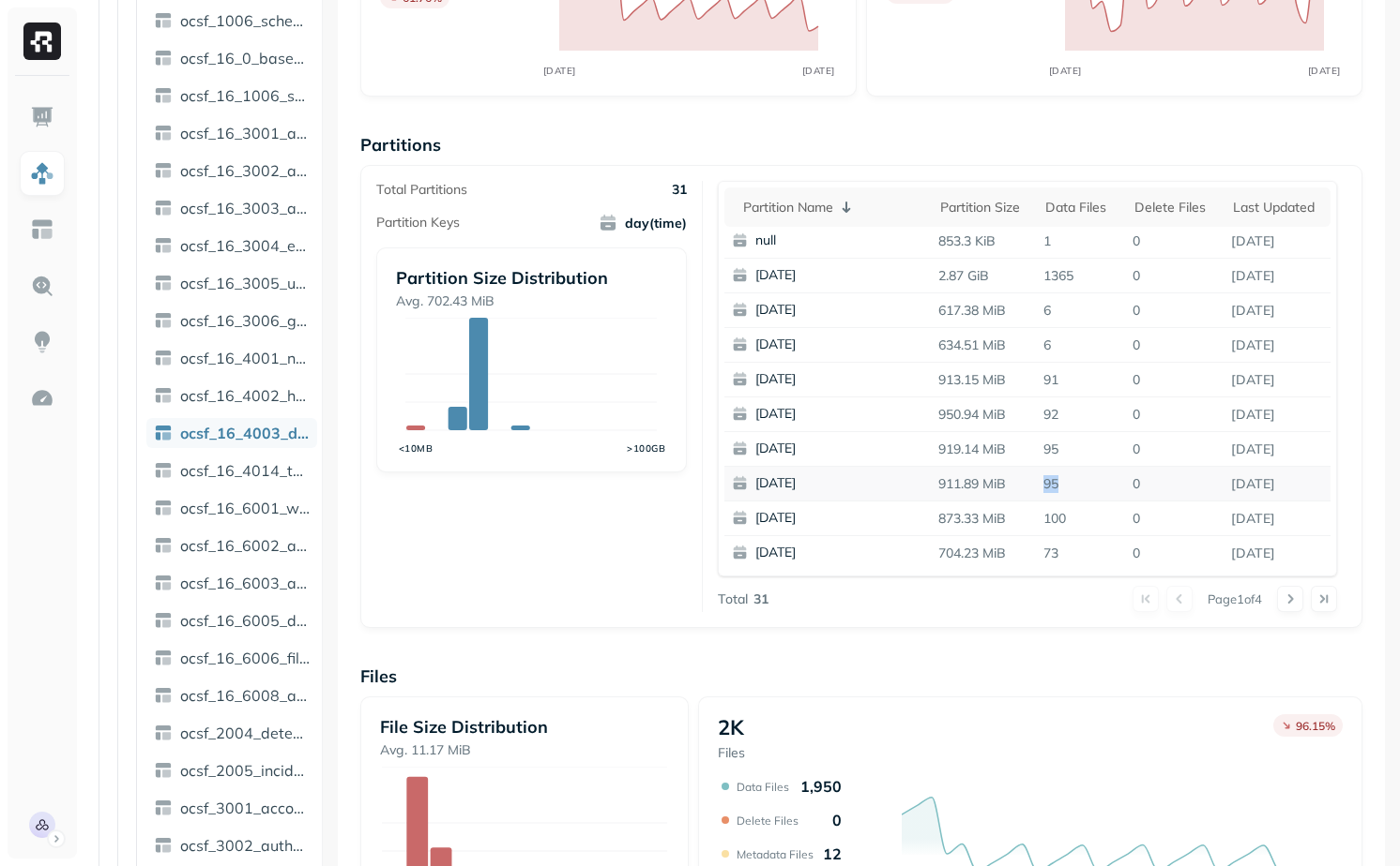
drag, startPoint x: 1045, startPoint y: 493, endPoint x: 1035, endPoint y: 476, distance: 19.7
click at [1035, 476] on p "95" at bounding box center [1080, 484] width 89 height 33
click at [1035, 477] on p "95" at bounding box center [1080, 484] width 89 height 33
click at [1055, 510] on p "100" at bounding box center [1080, 519] width 89 height 33
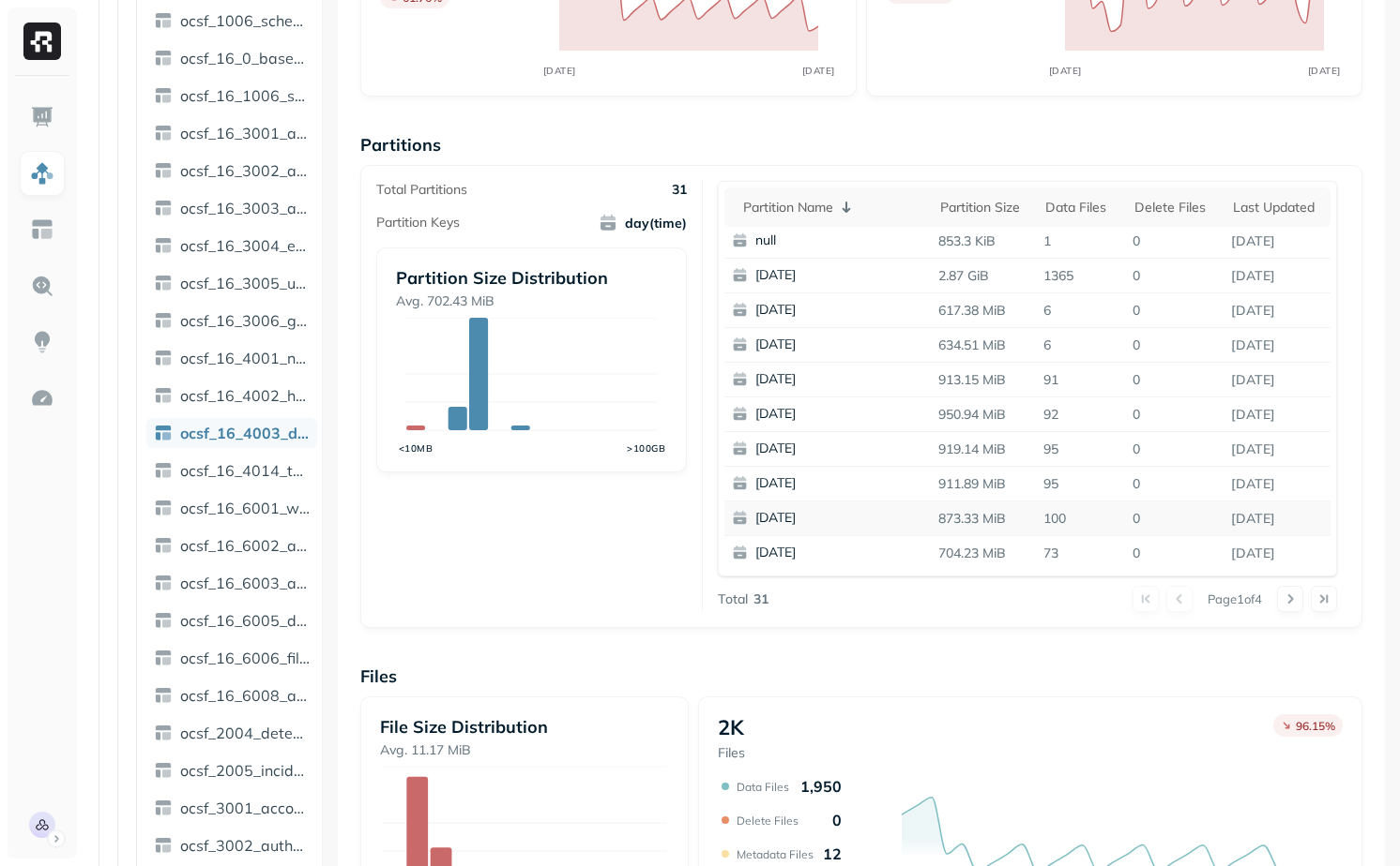
click at [1088, 512] on p "100" at bounding box center [1080, 519] width 89 height 33
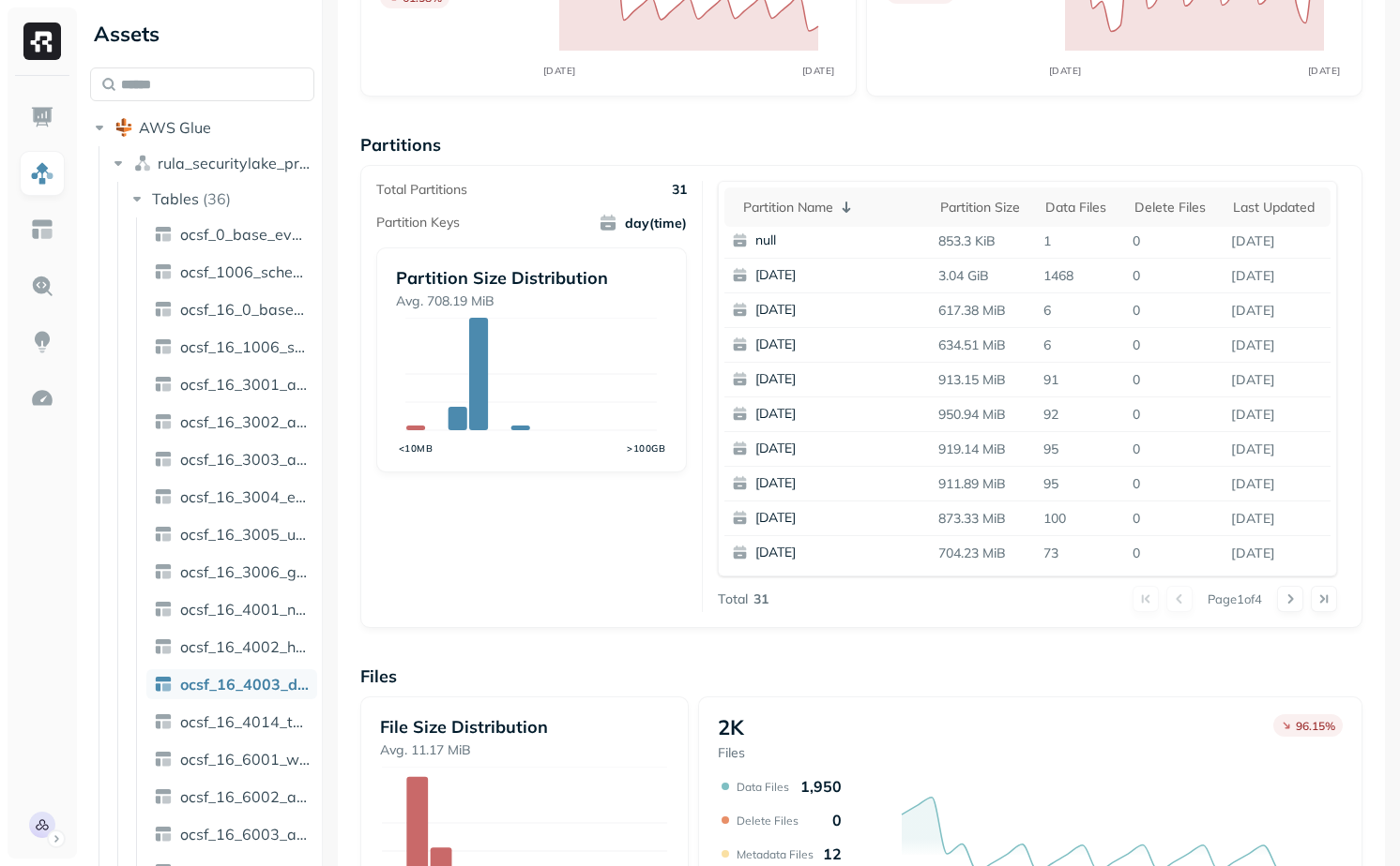
scroll to position [0, 0]
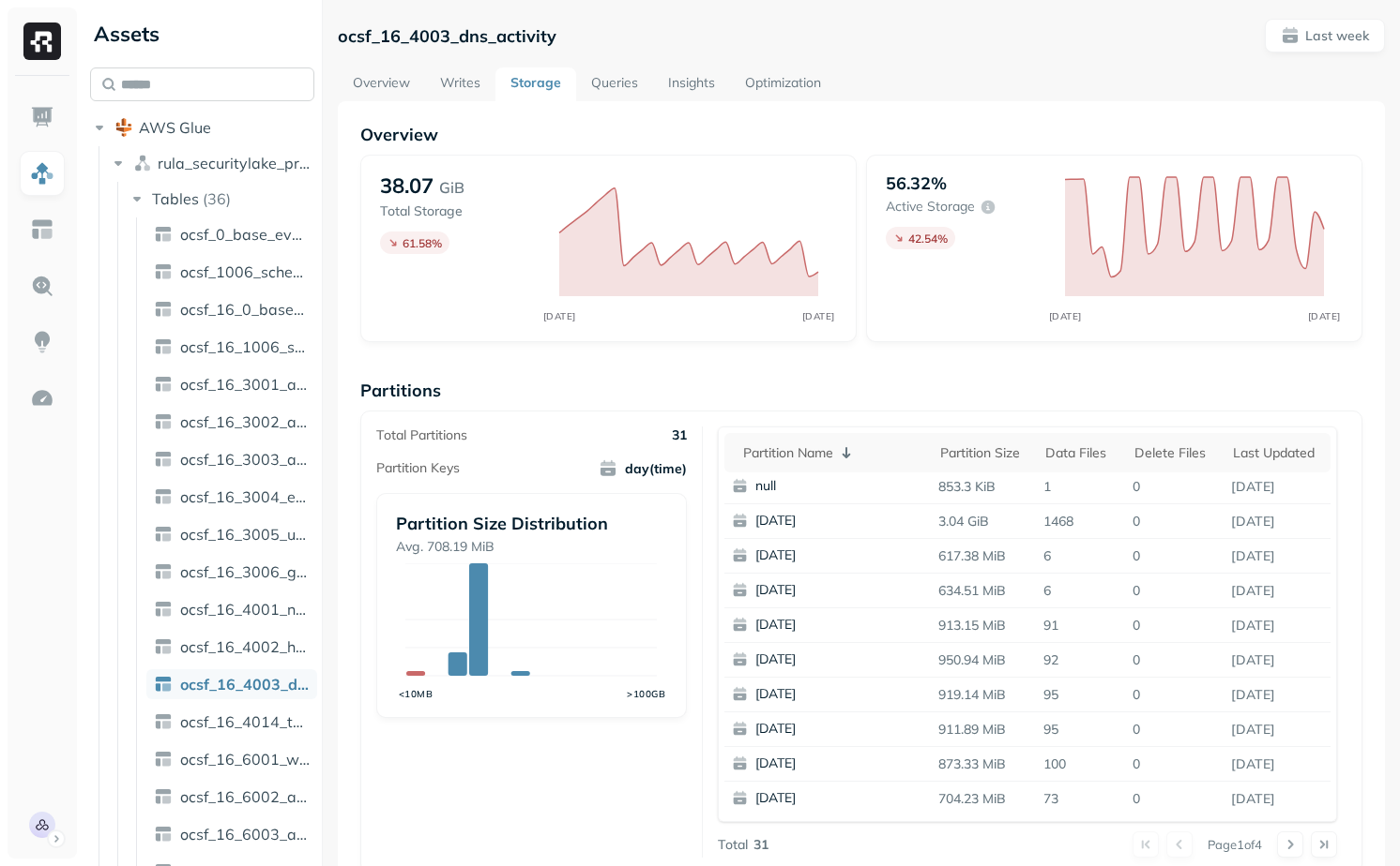
click at [173, 72] on input "text" at bounding box center [202, 84] width 224 height 34
paste input "**********"
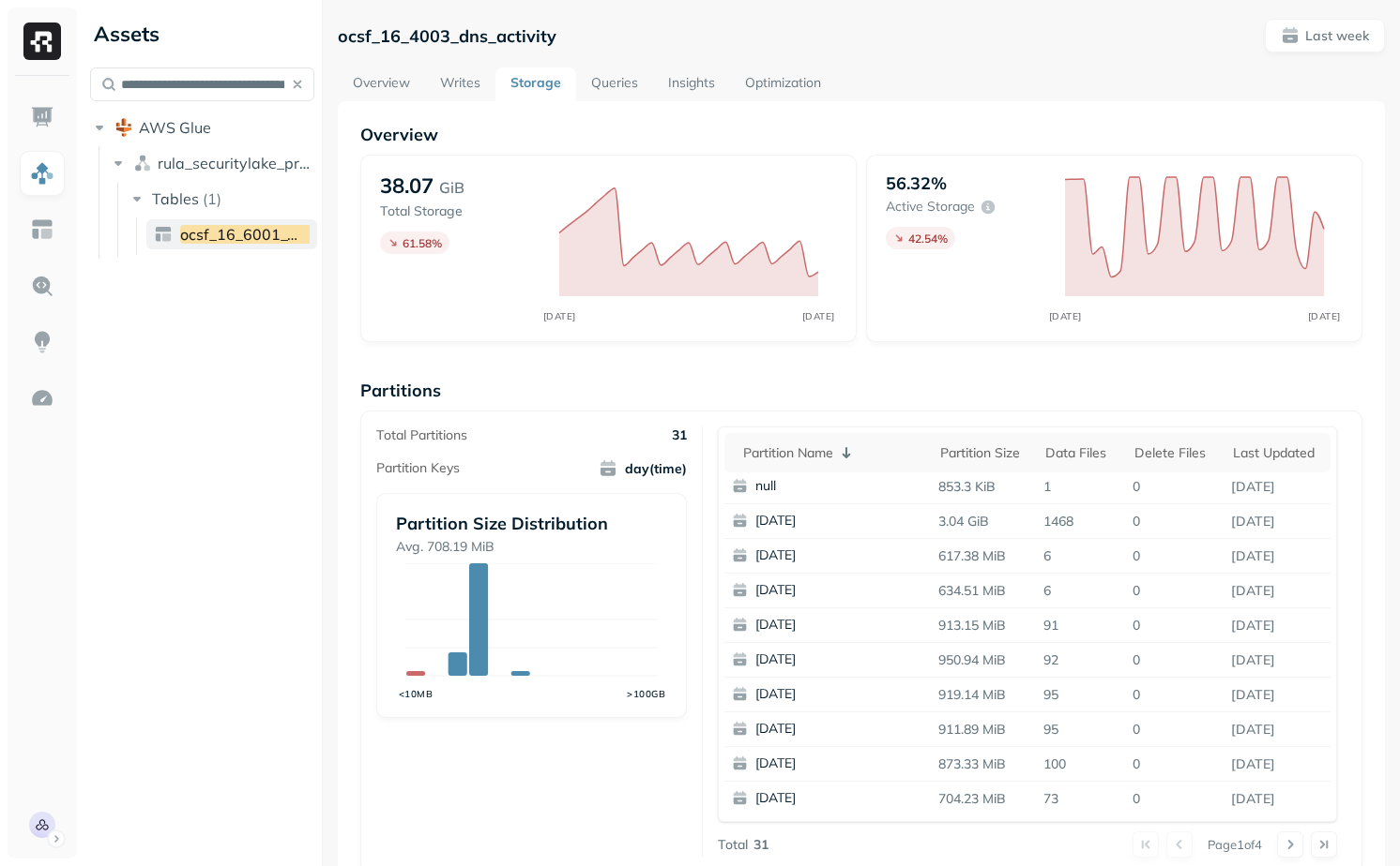
type input "**********"
click at [242, 230] on span "ocsf_16_6001_web_resources_activity" at bounding box center [316, 234] width 273 height 18
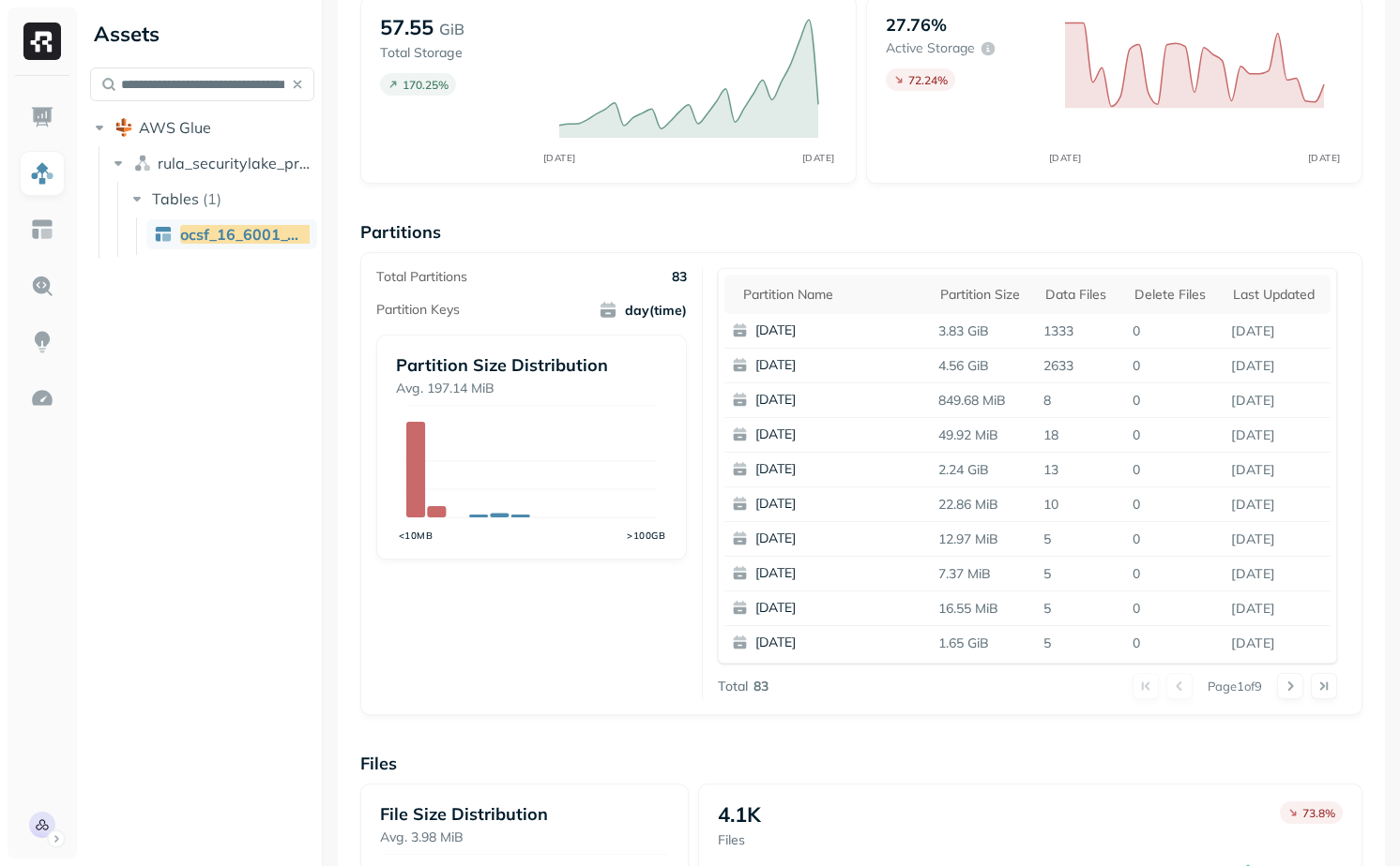
scroll to position [169, 0]
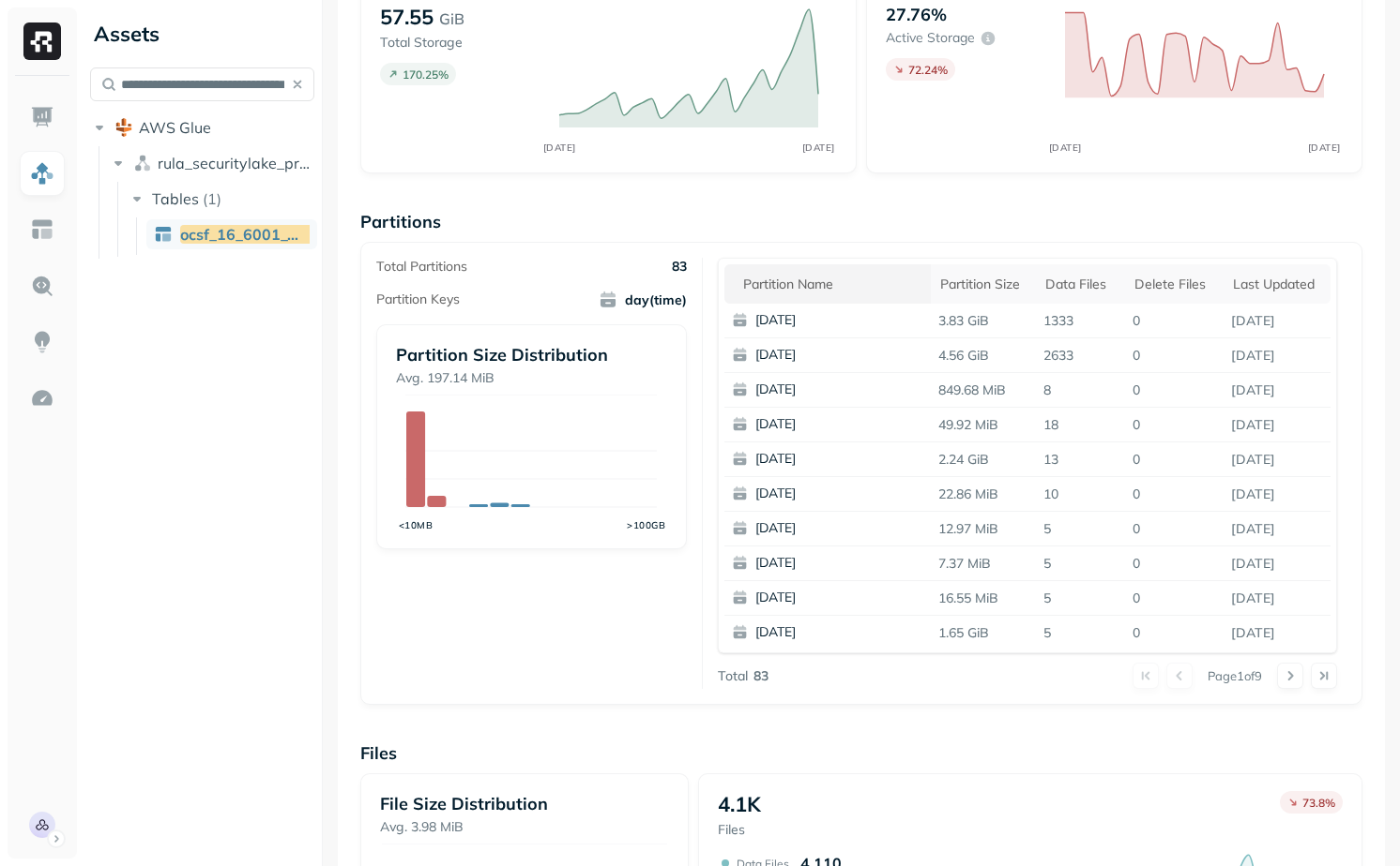
click at [819, 291] on div "Partition name" at bounding box center [831, 284] width 178 height 17
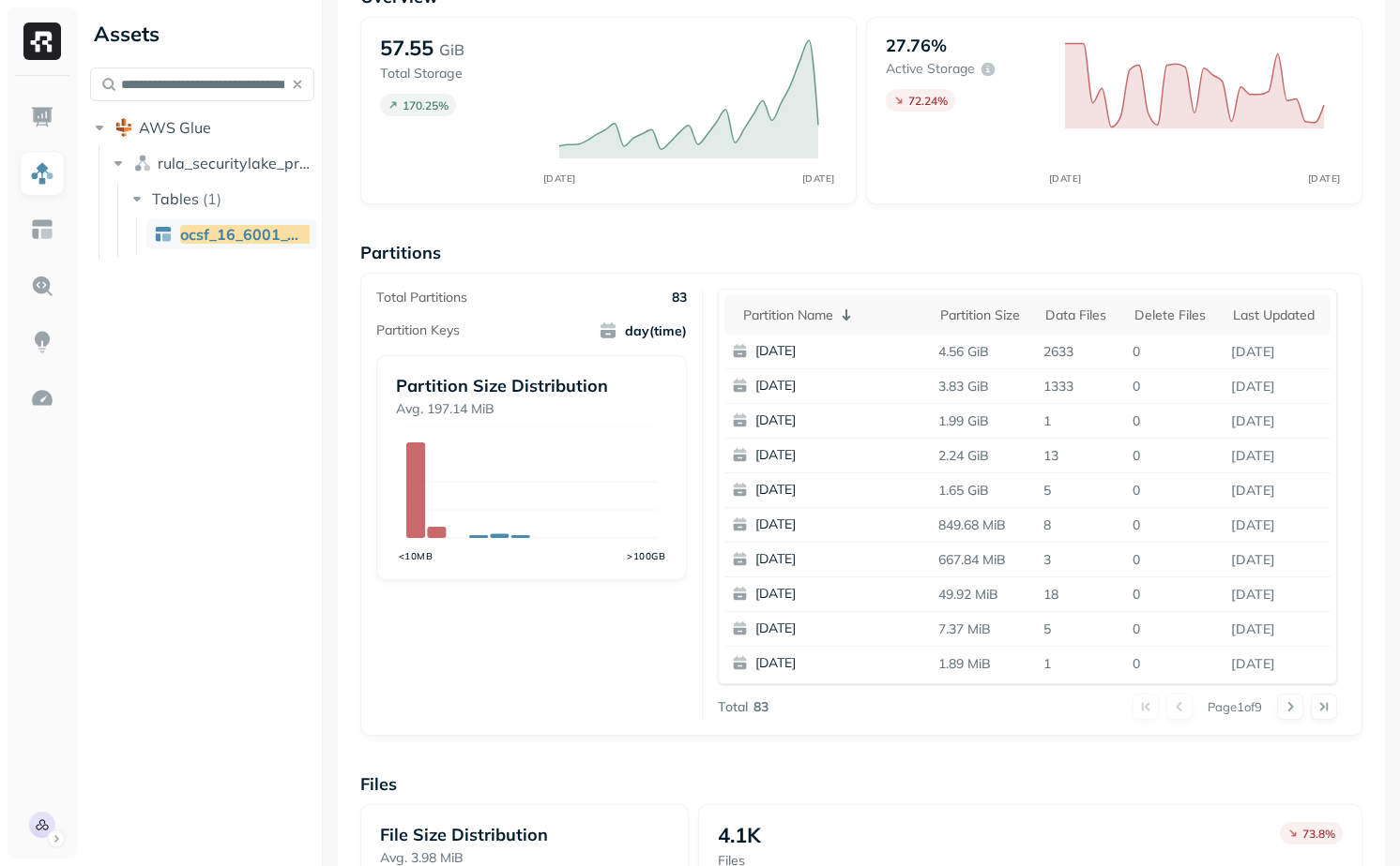
scroll to position [0, 0]
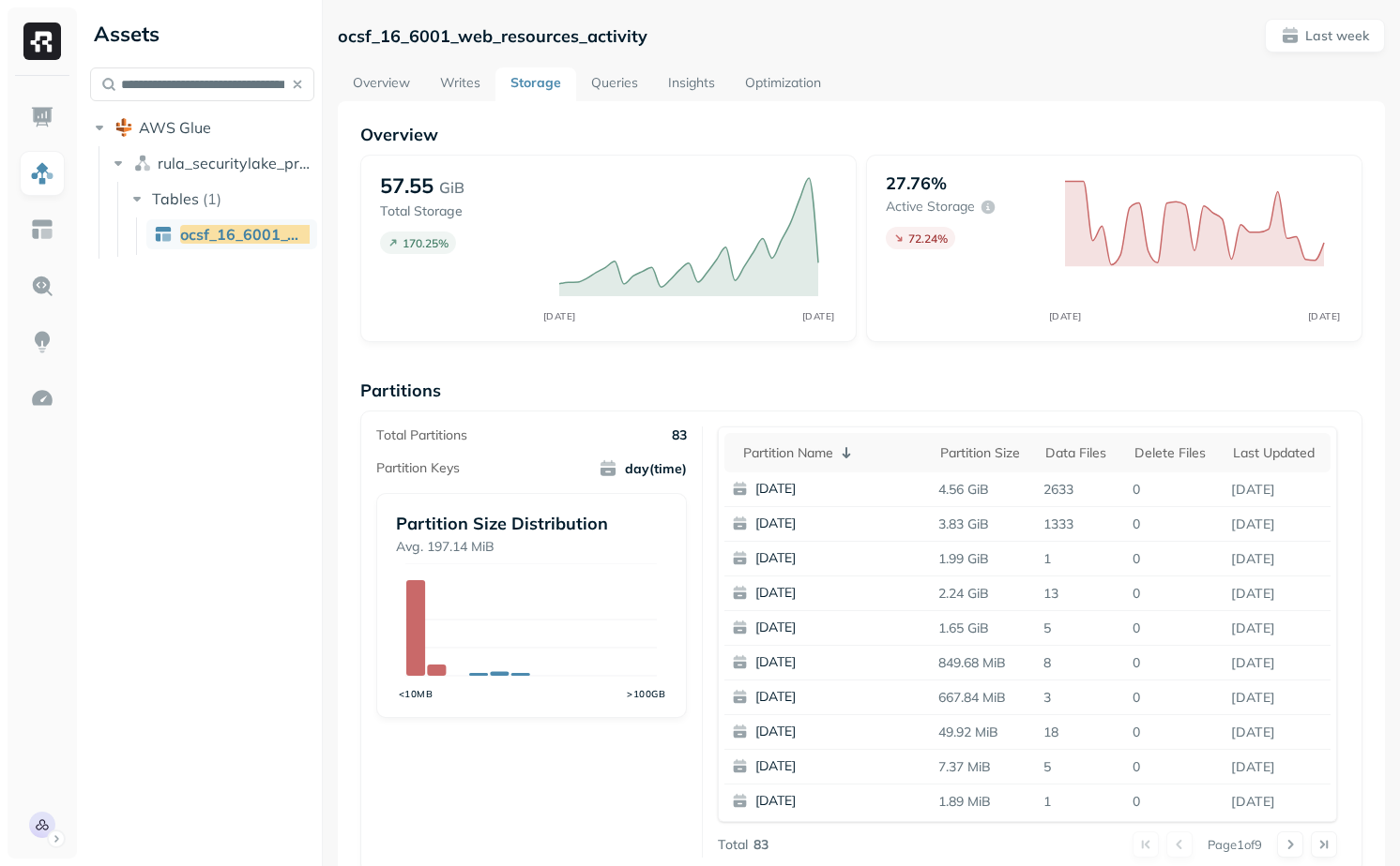
click at [441, 78] on link "Writes" at bounding box center [460, 84] width 71 height 34
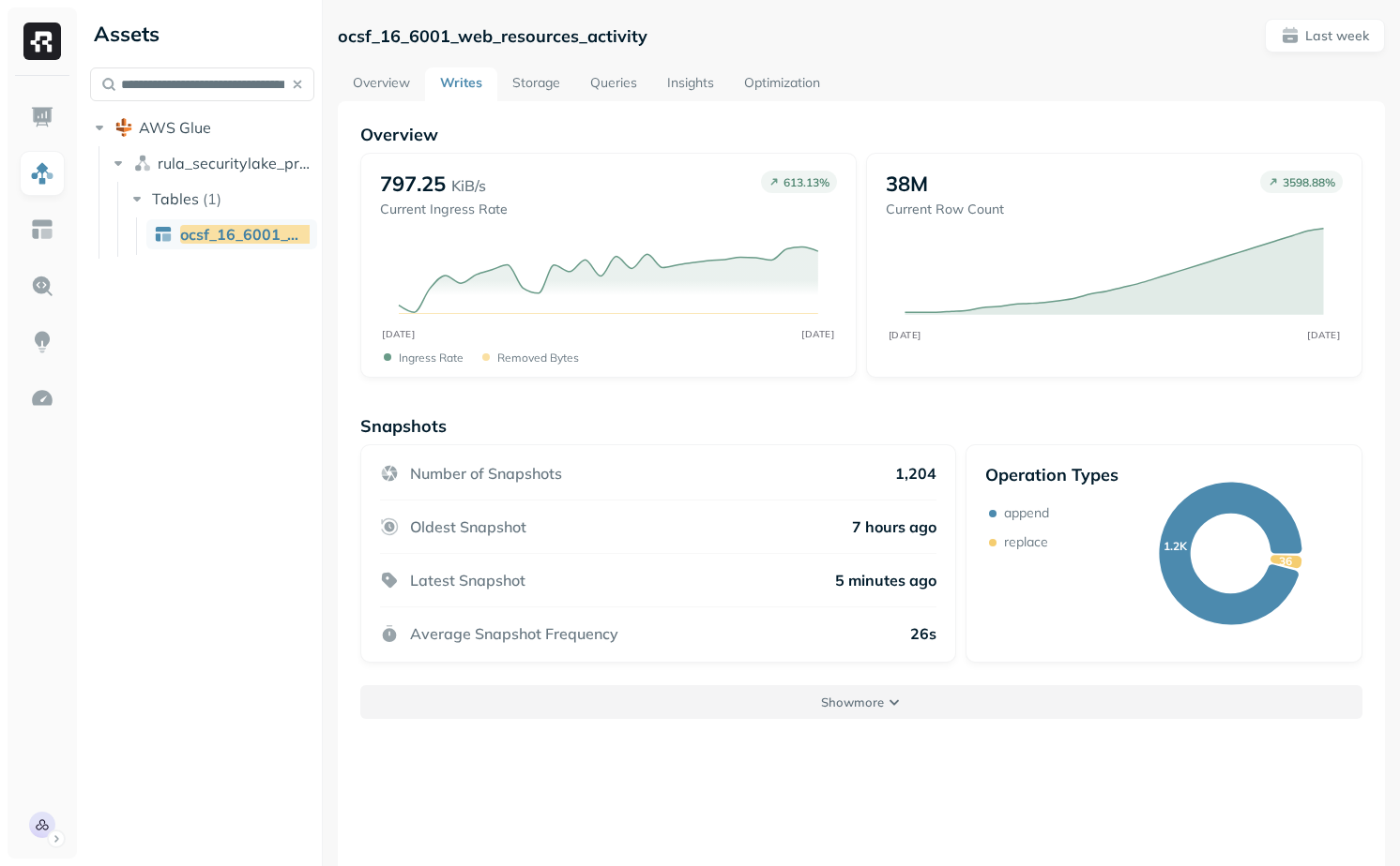
click at [751, 686] on button "Show more" at bounding box center [861, 702] width 1002 height 34
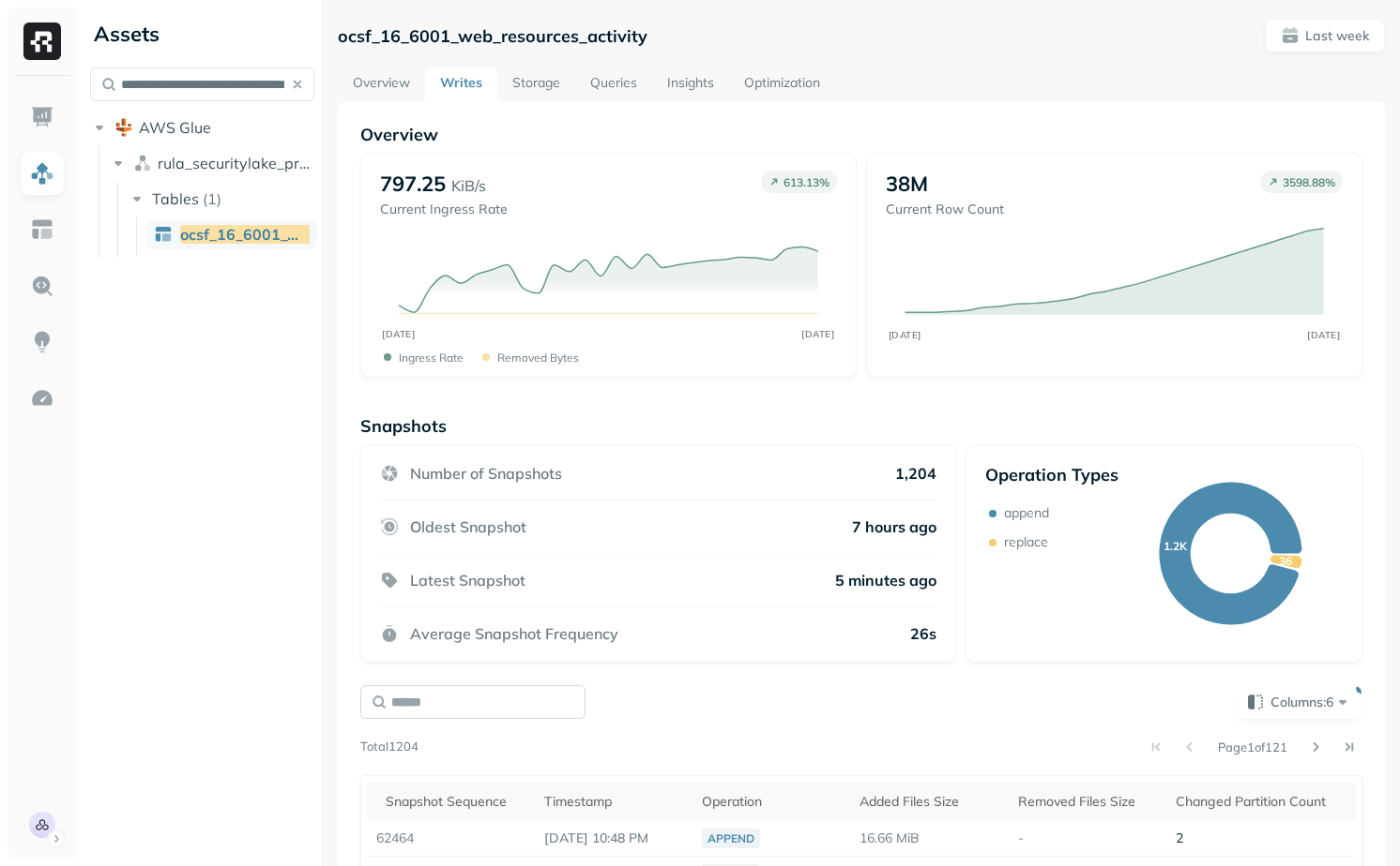
click at [550, 693] on input "text" at bounding box center [473, 702] width 225 height 34
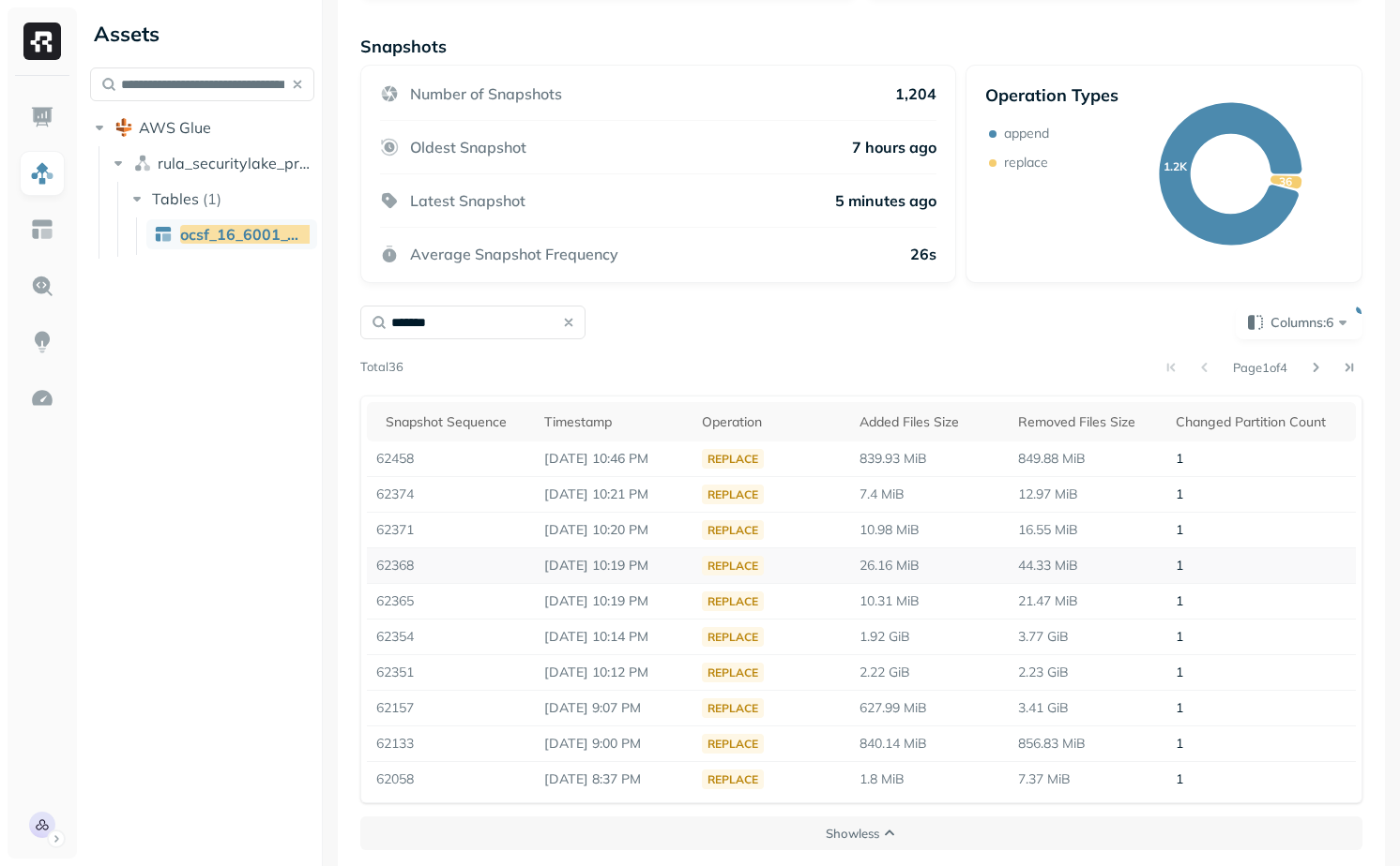
scroll to position [382, 0]
type input "*******"
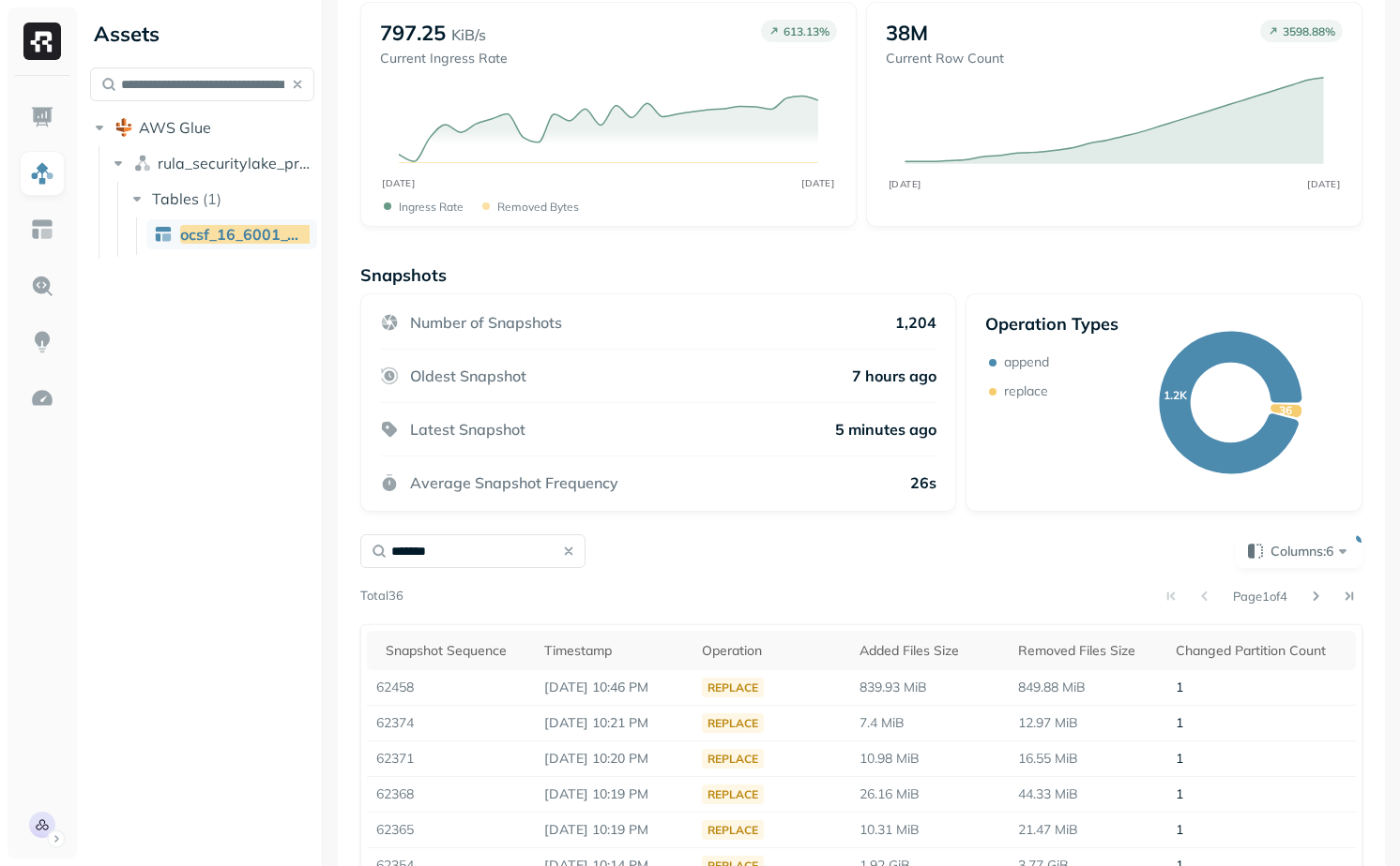
scroll to position [86, 0]
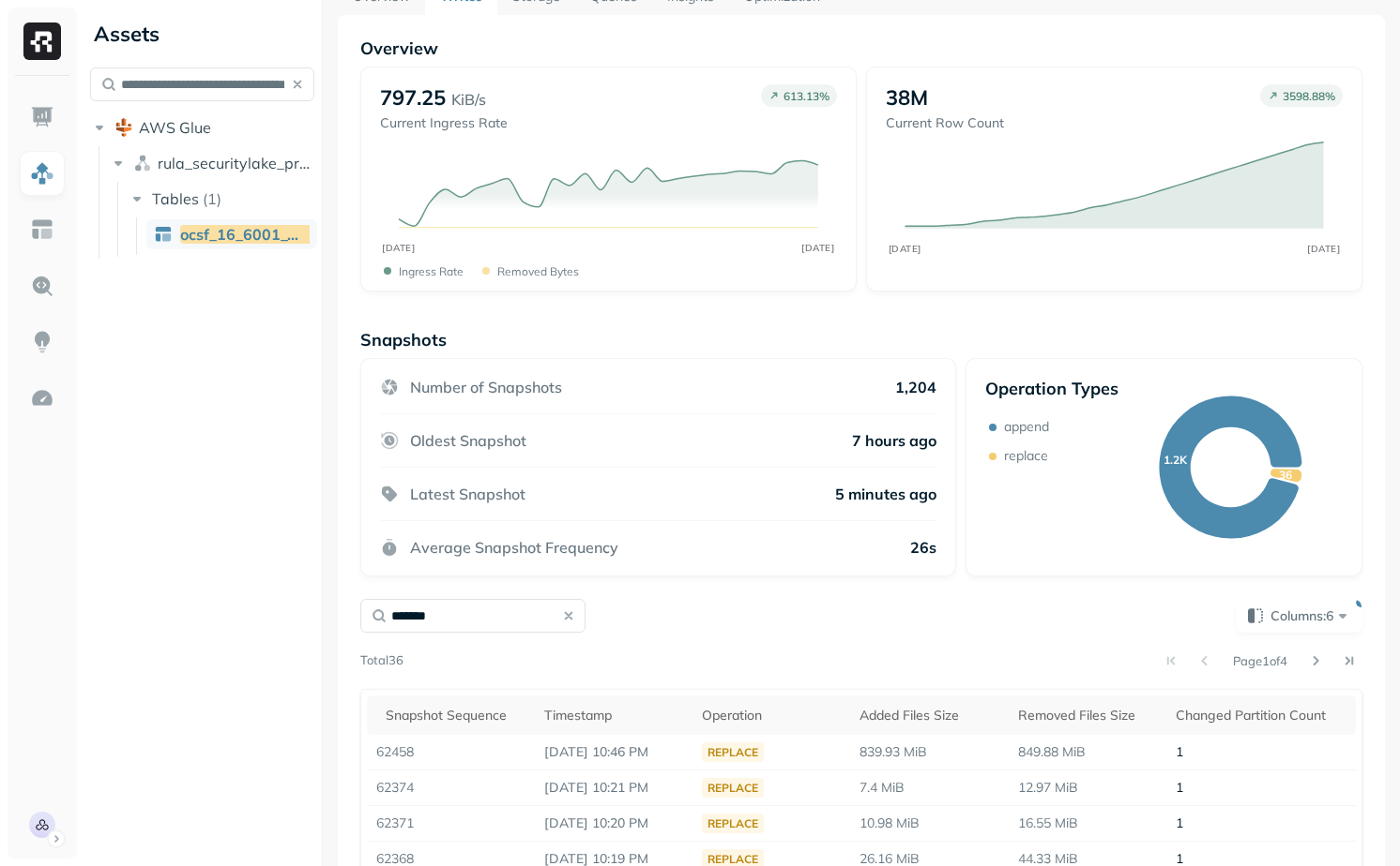
click at [199, 66] on div "**********" at bounding box center [201, 133] width 239 height 267
click at [199, 78] on input "**********" at bounding box center [202, 84] width 224 height 34
paste input "text"
type input "**********"
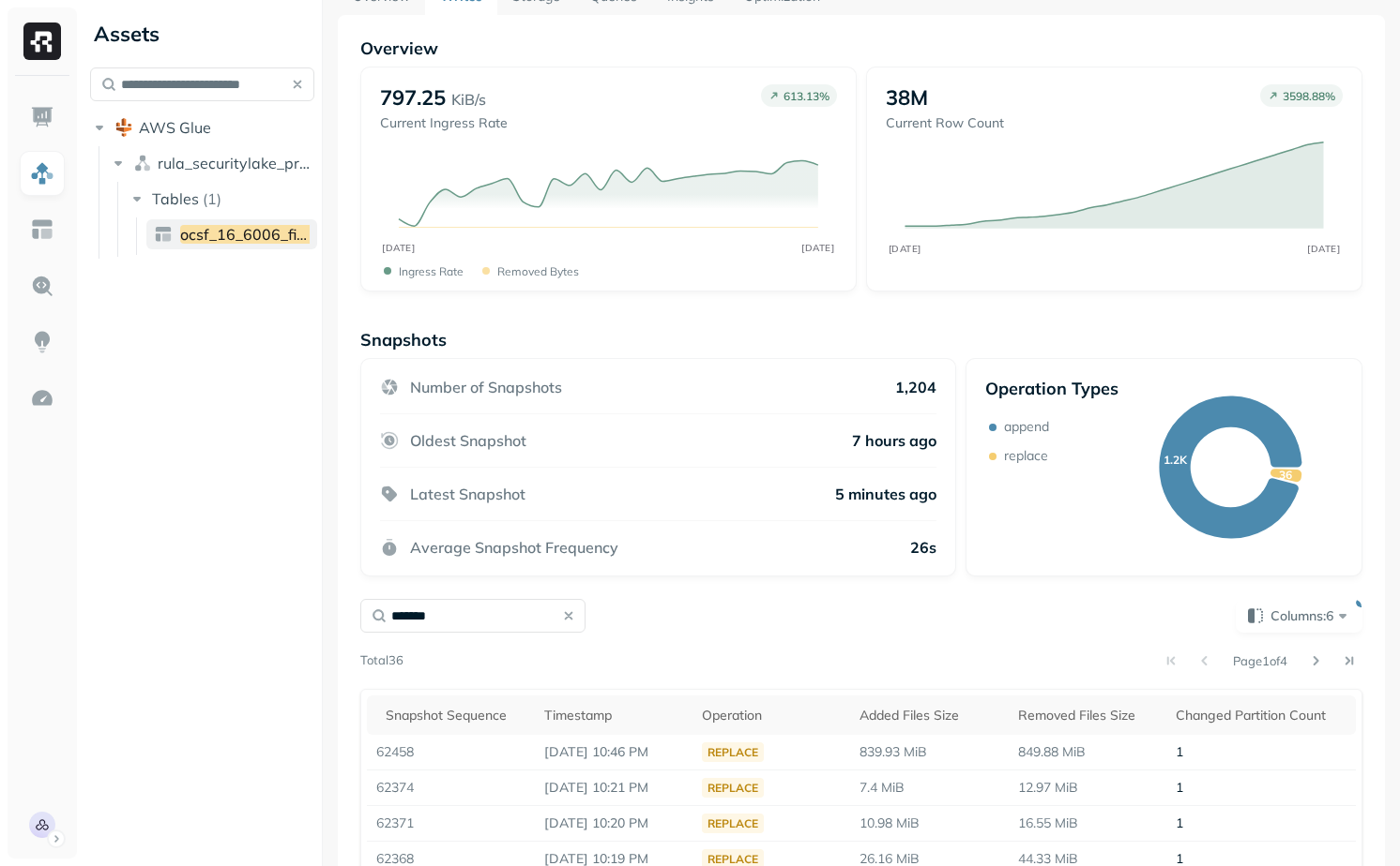
click at [240, 243] on span "ocsf_16_6006_file_hosting" at bounding box center [274, 234] width 188 height 18
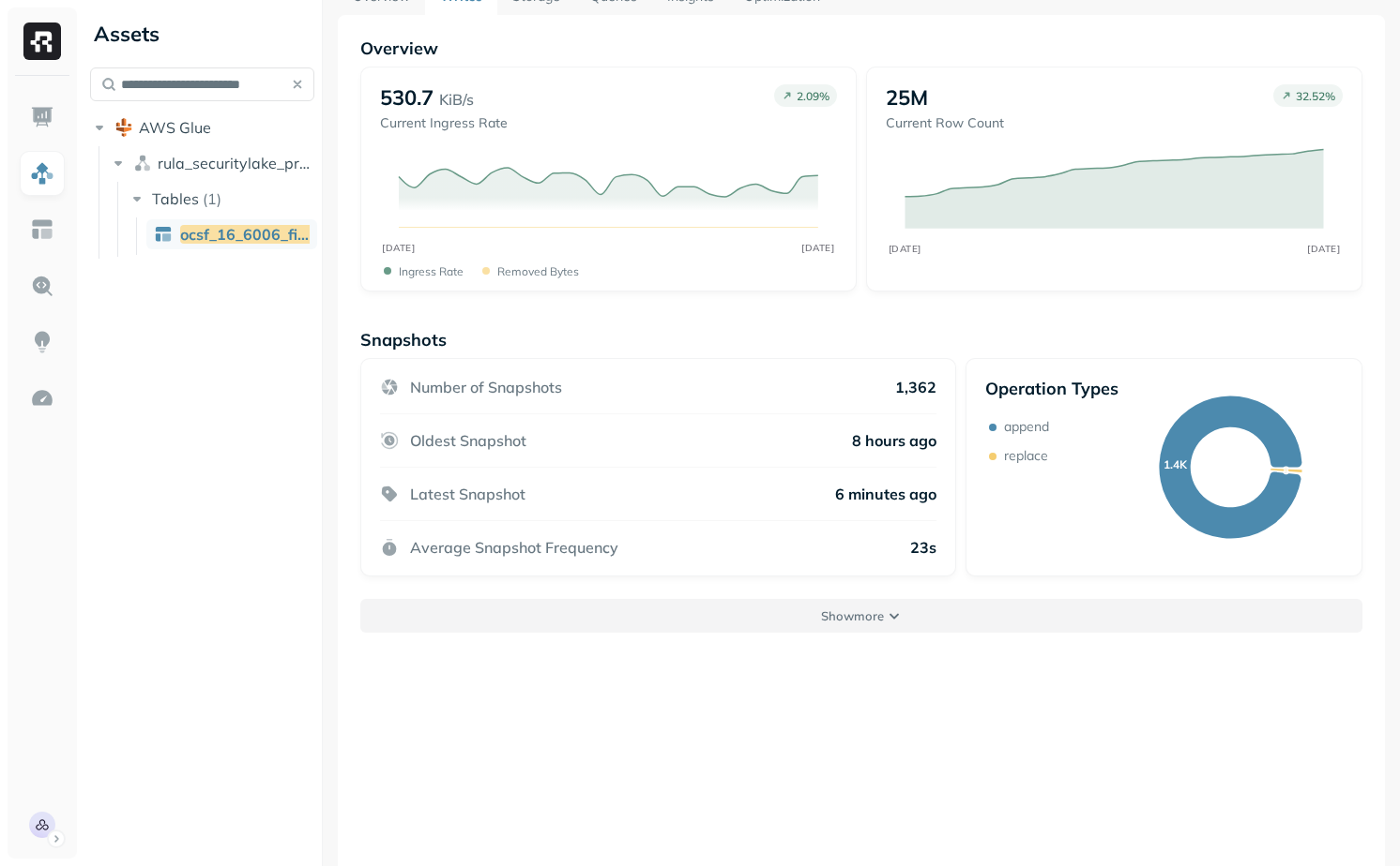
click at [813, 608] on button "Show more" at bounding box center [861, 616] width 1002 height 34
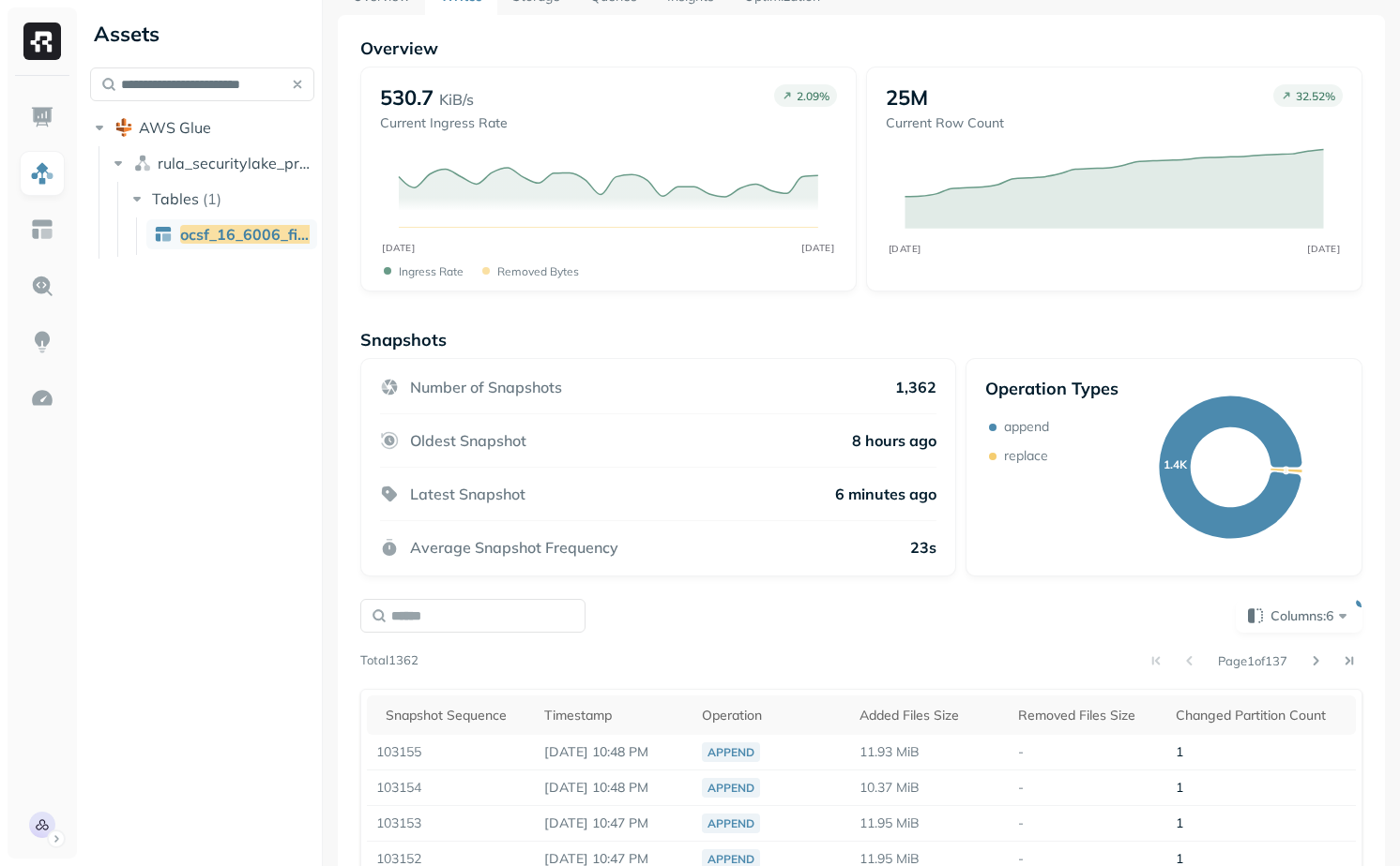
click at [430, 644] on div "Columns: 6 Page 1 of 137 Total 1362 Snapshot Sequence Timestamp Operation Added…" at bounding box center [861, 848] width 1002 height 498
click at [430, 640] on div "Columns: 6 Page 1 of 137 Total 1362 Snapshot Sequence Timestamp Operation Added…" at bounding box center [861, 848] width 1002 height 498
click at [450, 615] on input "text" at bounding box center [473, 616] width 225 height 34
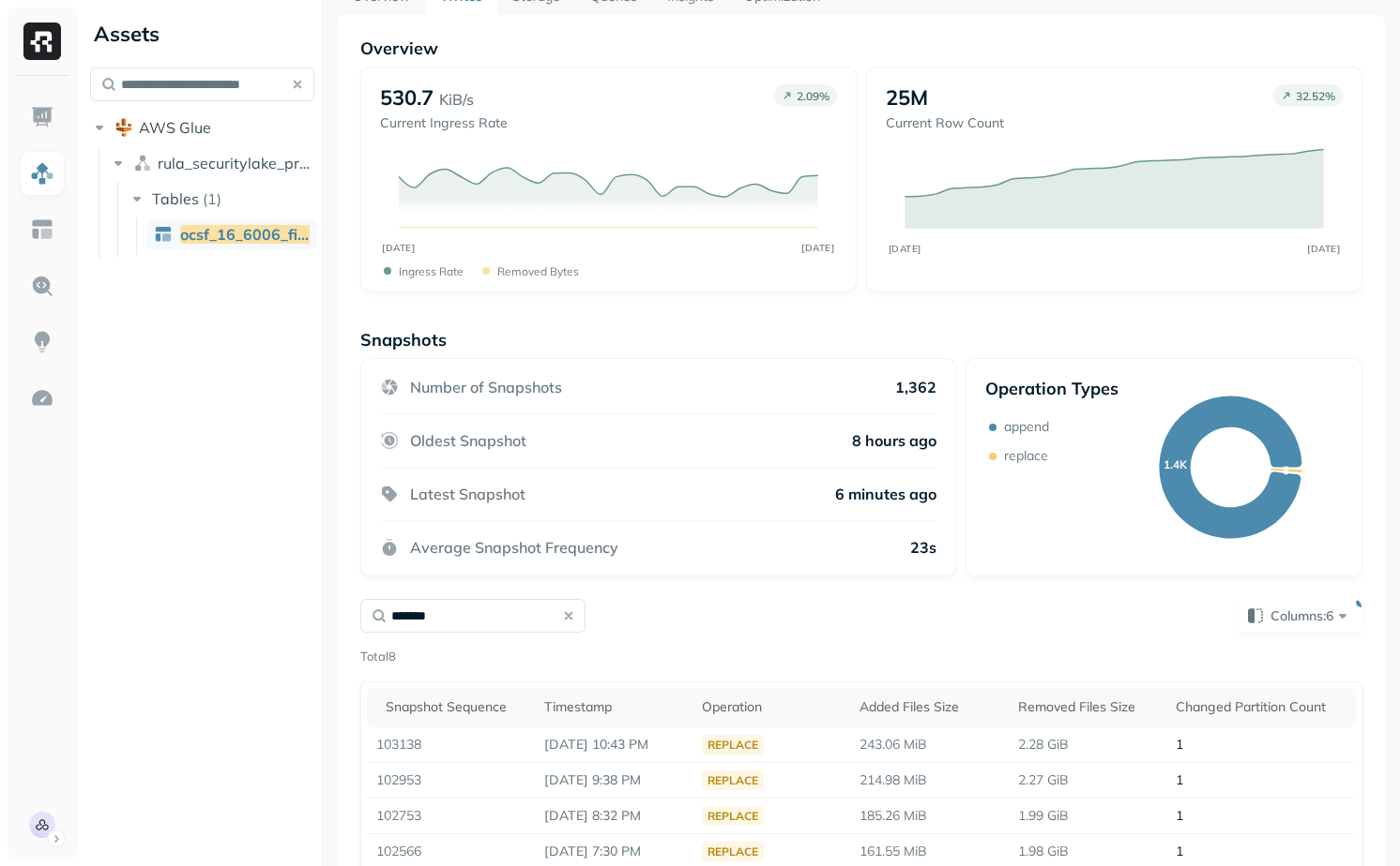
type input "*******"
click at [698, 668] on div "******* Columns: 6 Total 8 Snapshot Sequence Timestamp Operation Added Files Si…" at bounding box center [861, 809] width 1002 height 419
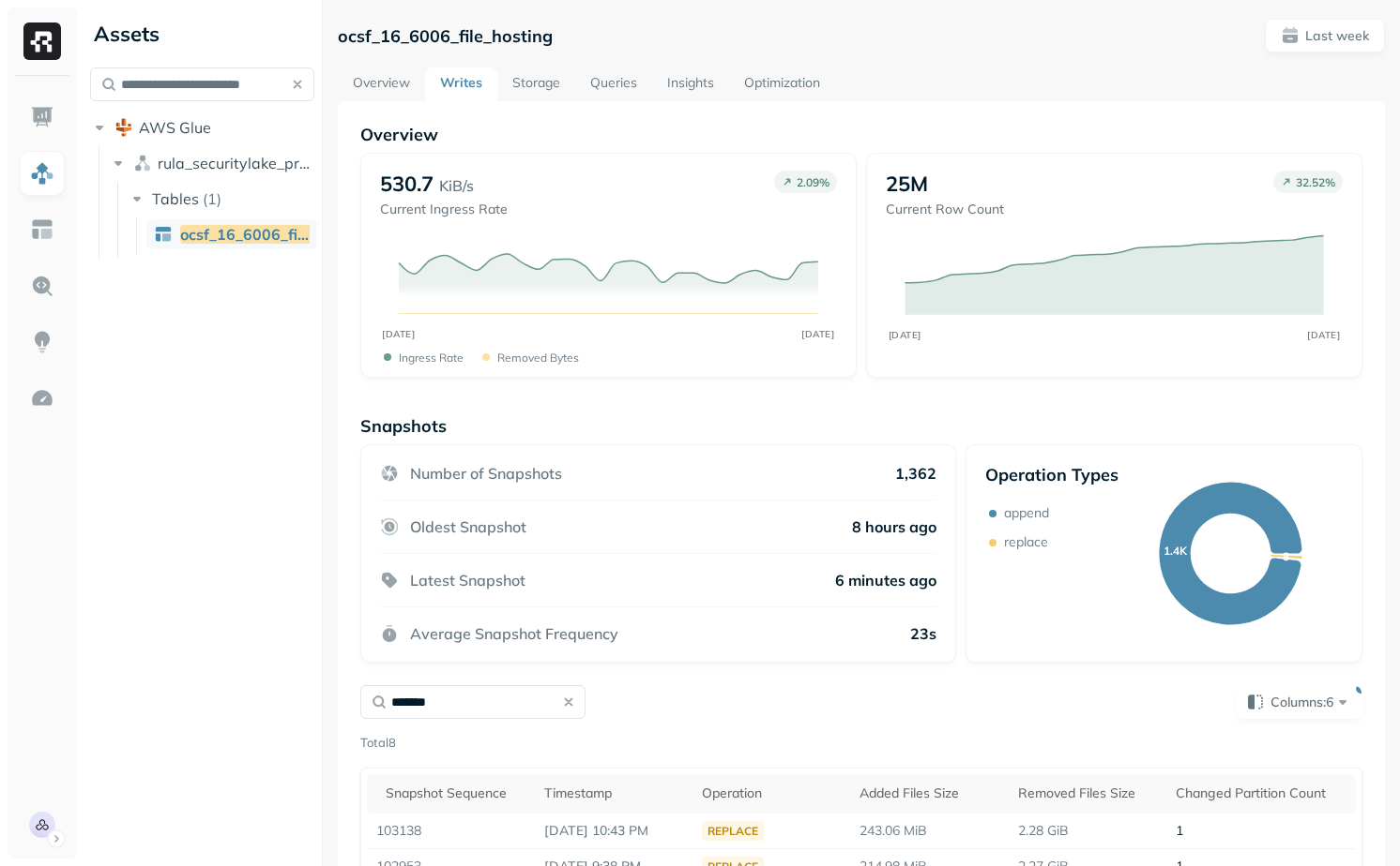
click at [518, 80] on link "Storage" at bounding box center [536, 84] width 78 height 34
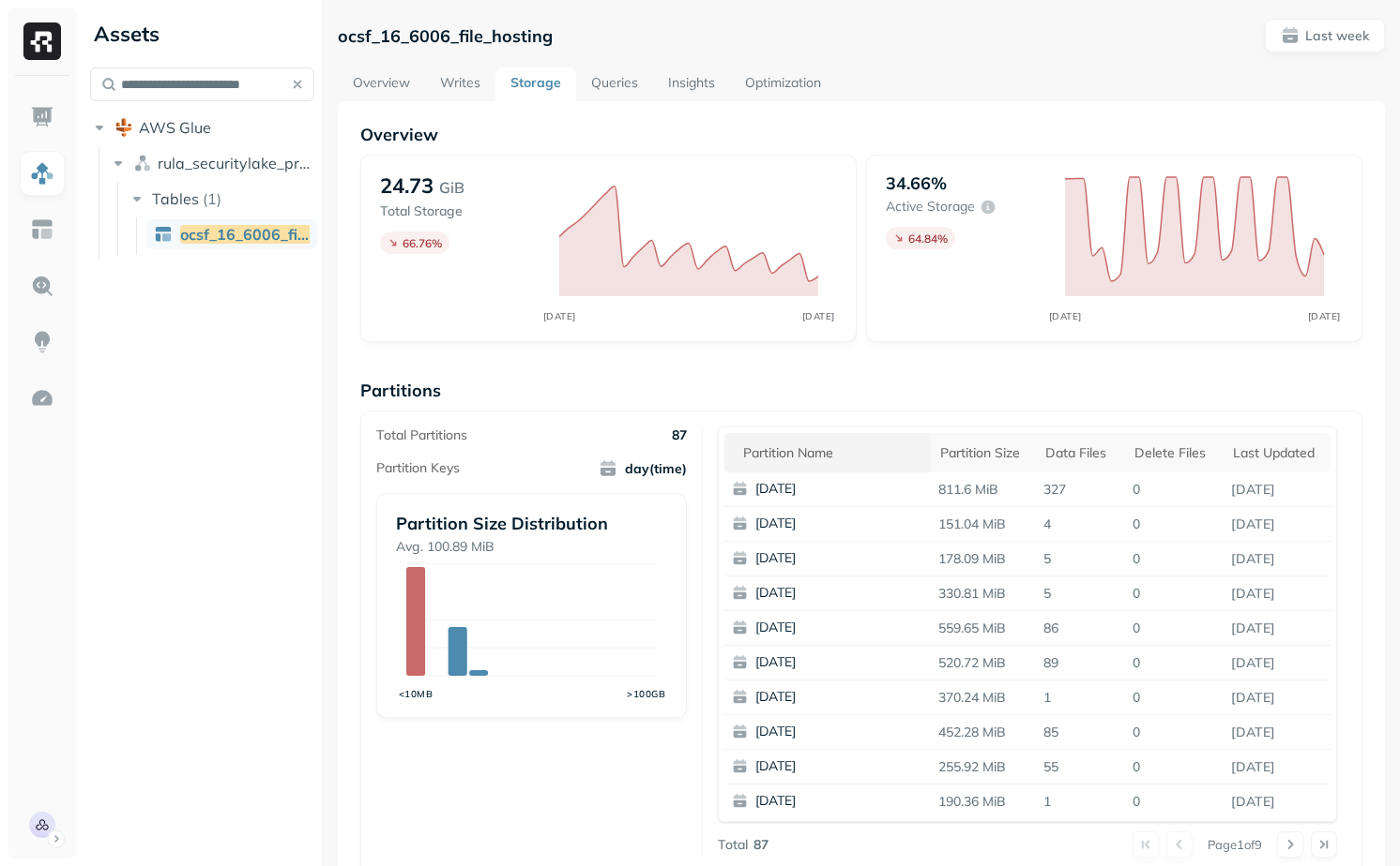
click at [814, 442] on th "Partition name" at bounding box center [827, 452] width 206 height 40
click at [928, 401] on div "Partitions Total Partitions 87 Partition Keys day(time) Partition Size Distribu…" at bounding box center [861, 626] width 1002 height 494
click at [182, 83] on input "**********" at bounding box center [202, 84] width 224 height 34
paste input "text"
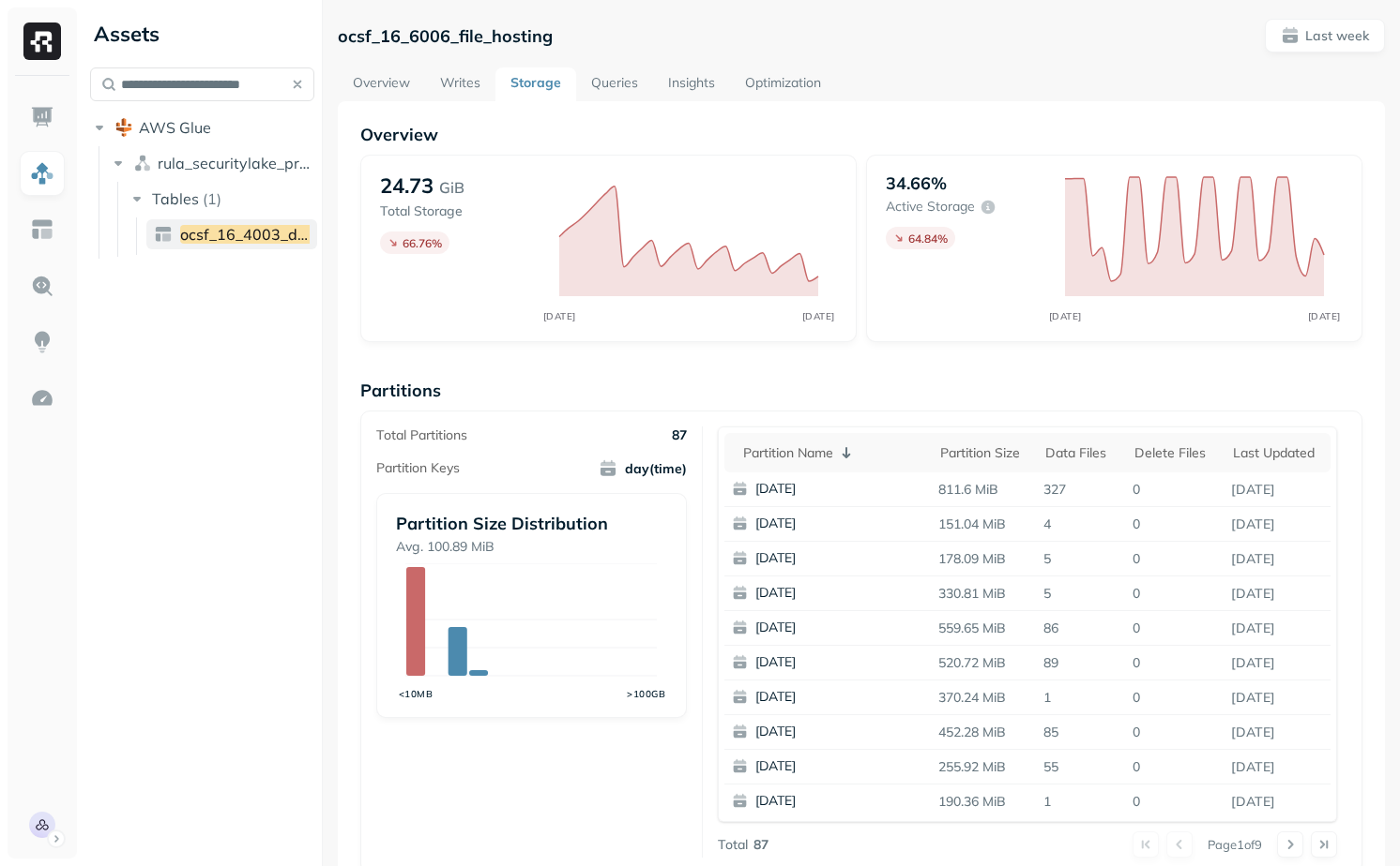
type input "**********"
click at [221, 242] on span "ocsf_16_4003_dns_activity" at bounding box center [277, 234] width 193 height 18
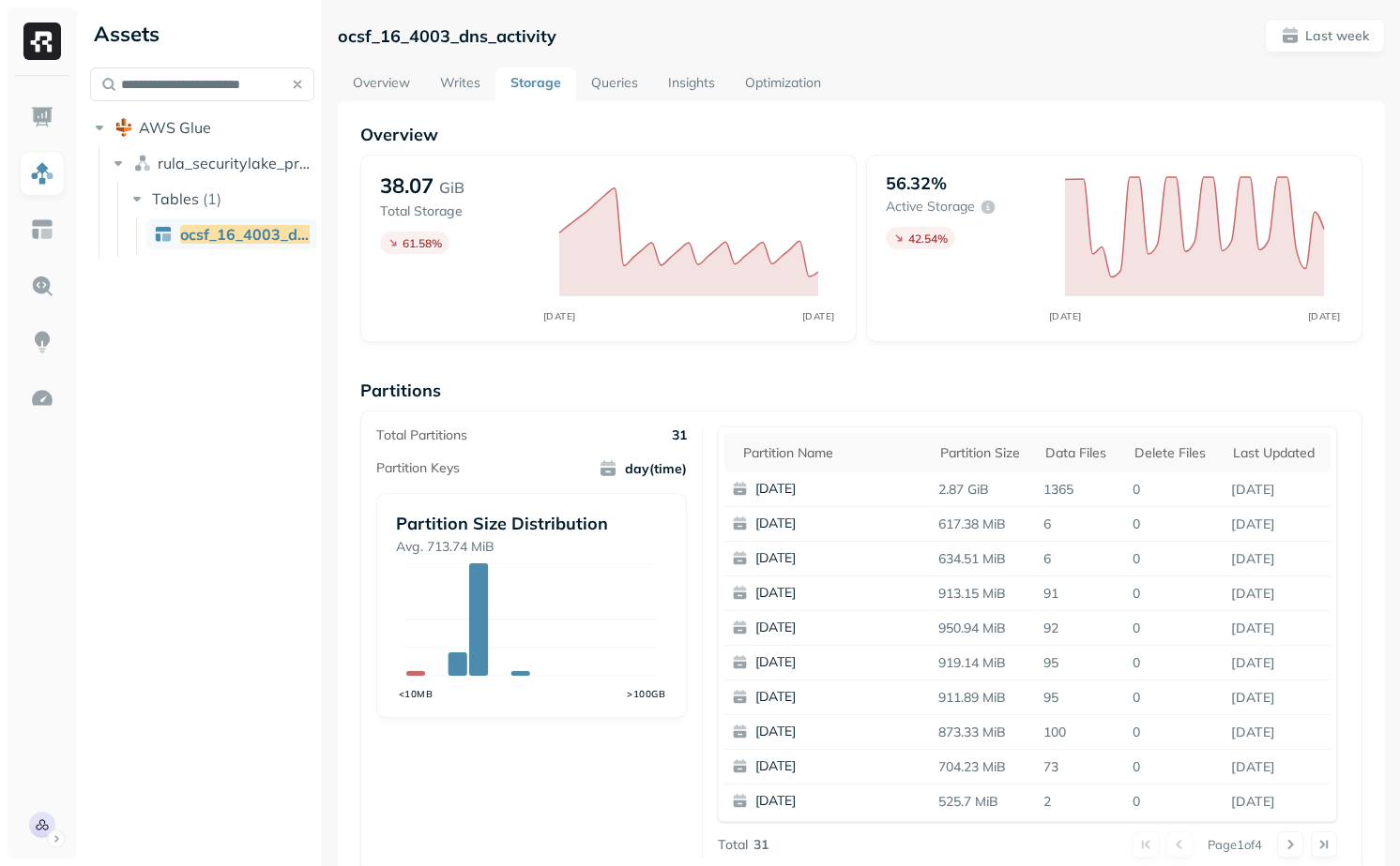
click at [471, 87] on link "Writes" at bounding box center [460, 84] width 71 height 34
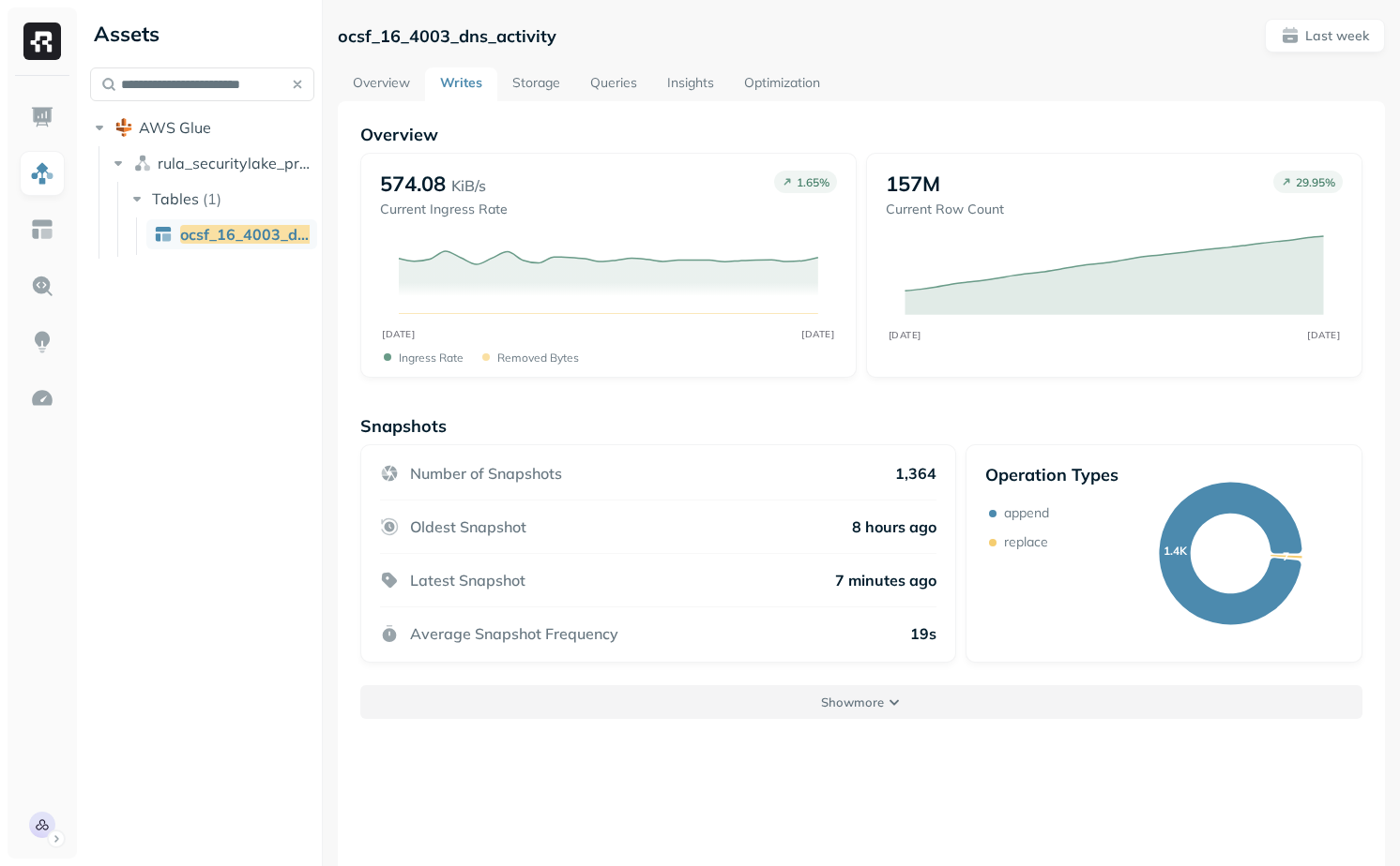
click at [804, 708] on button "Show more" at bounding box center [861, 702] width 1002 height 34
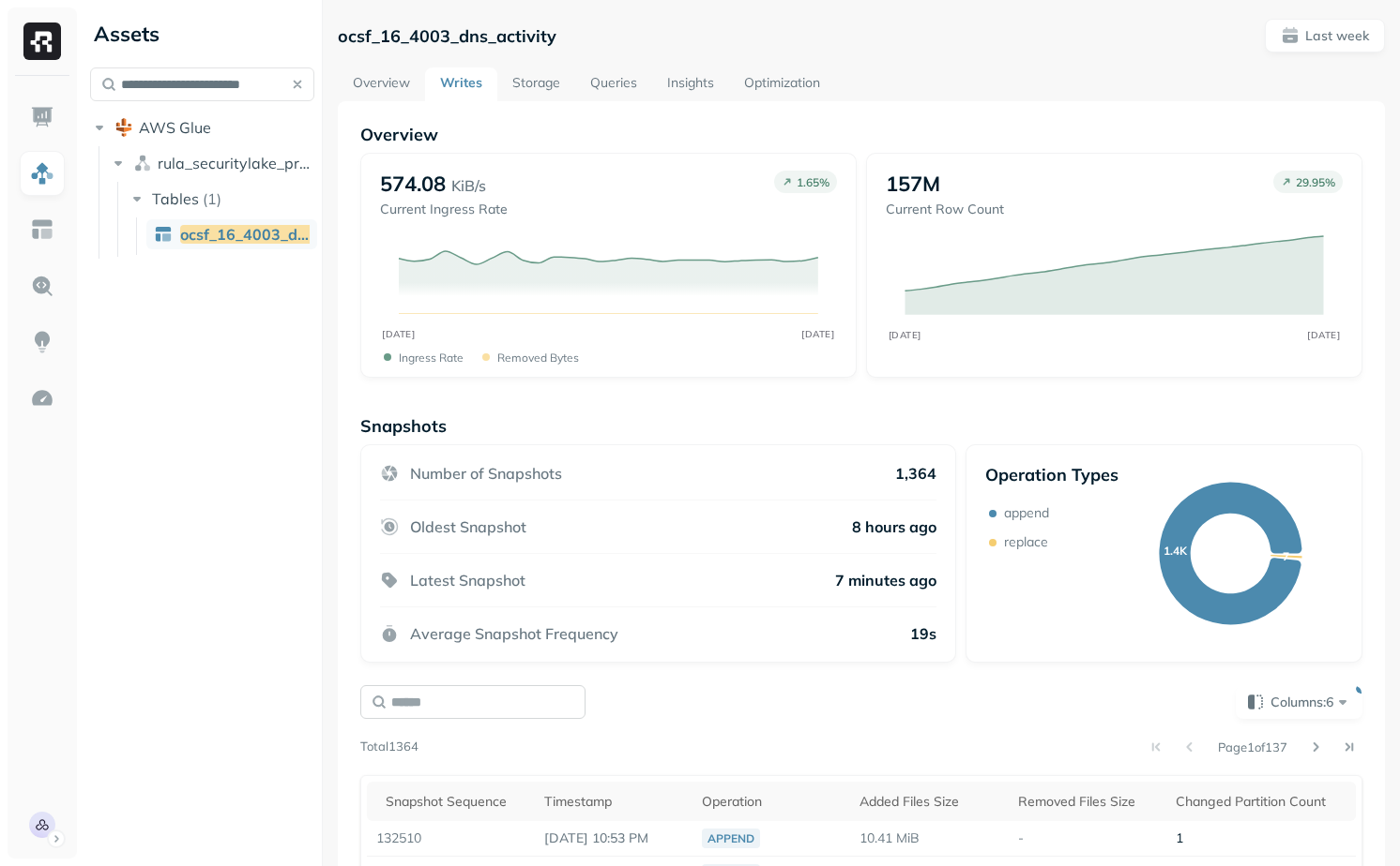
click at [556, 703] on input "text" at bounding box center [473, 702] width 225 height 34
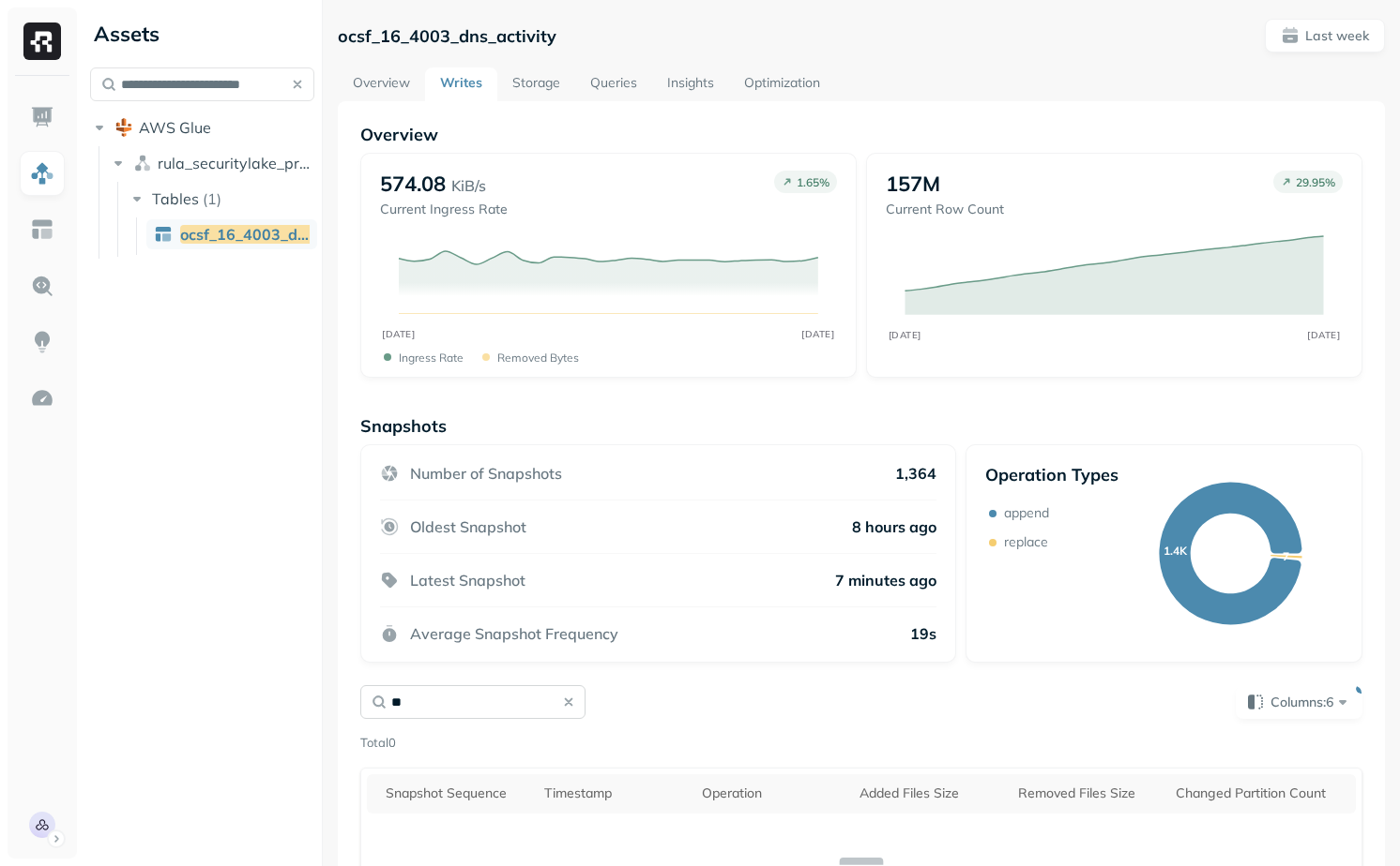
type input "*"
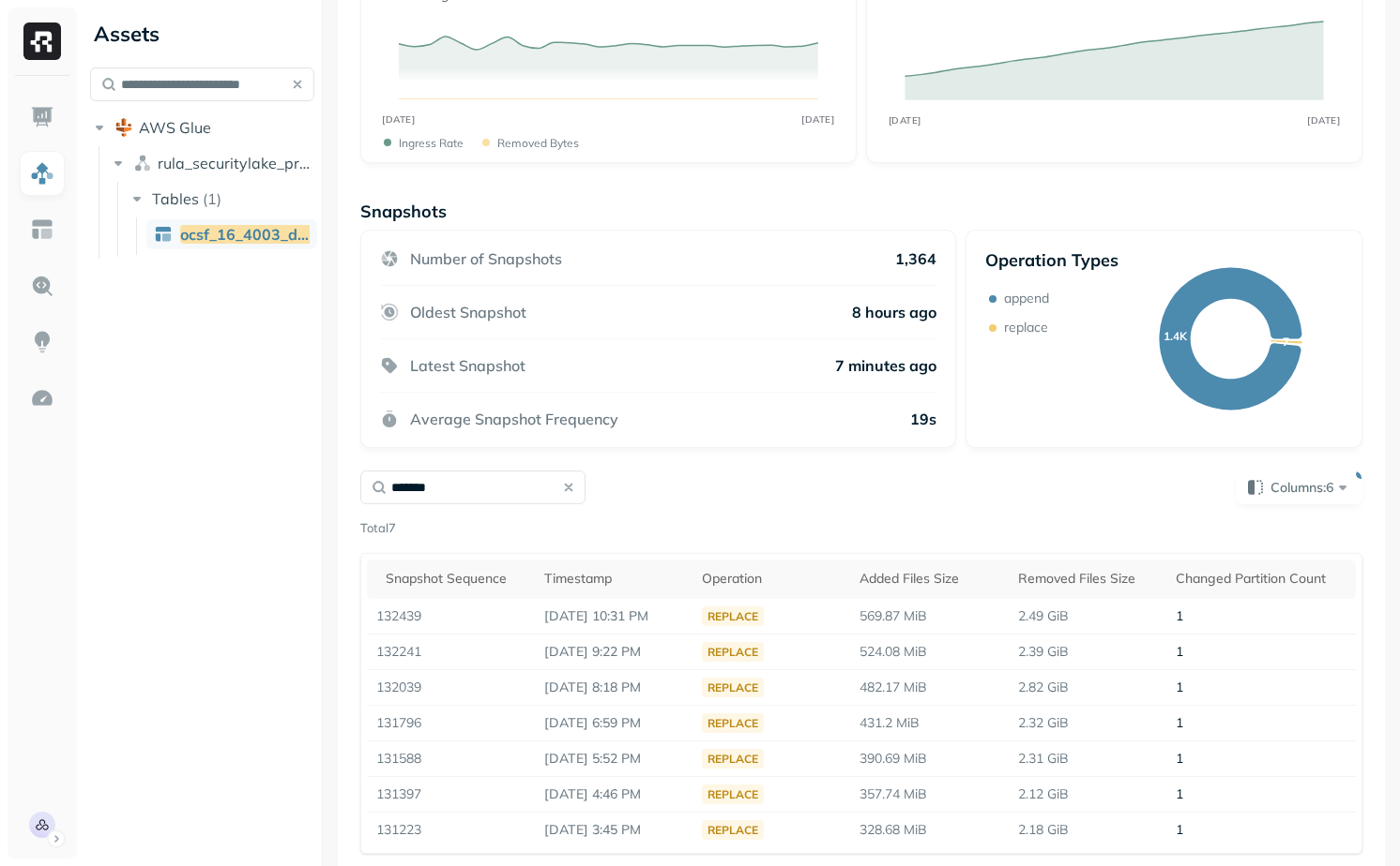
scroll to position [224, 0]
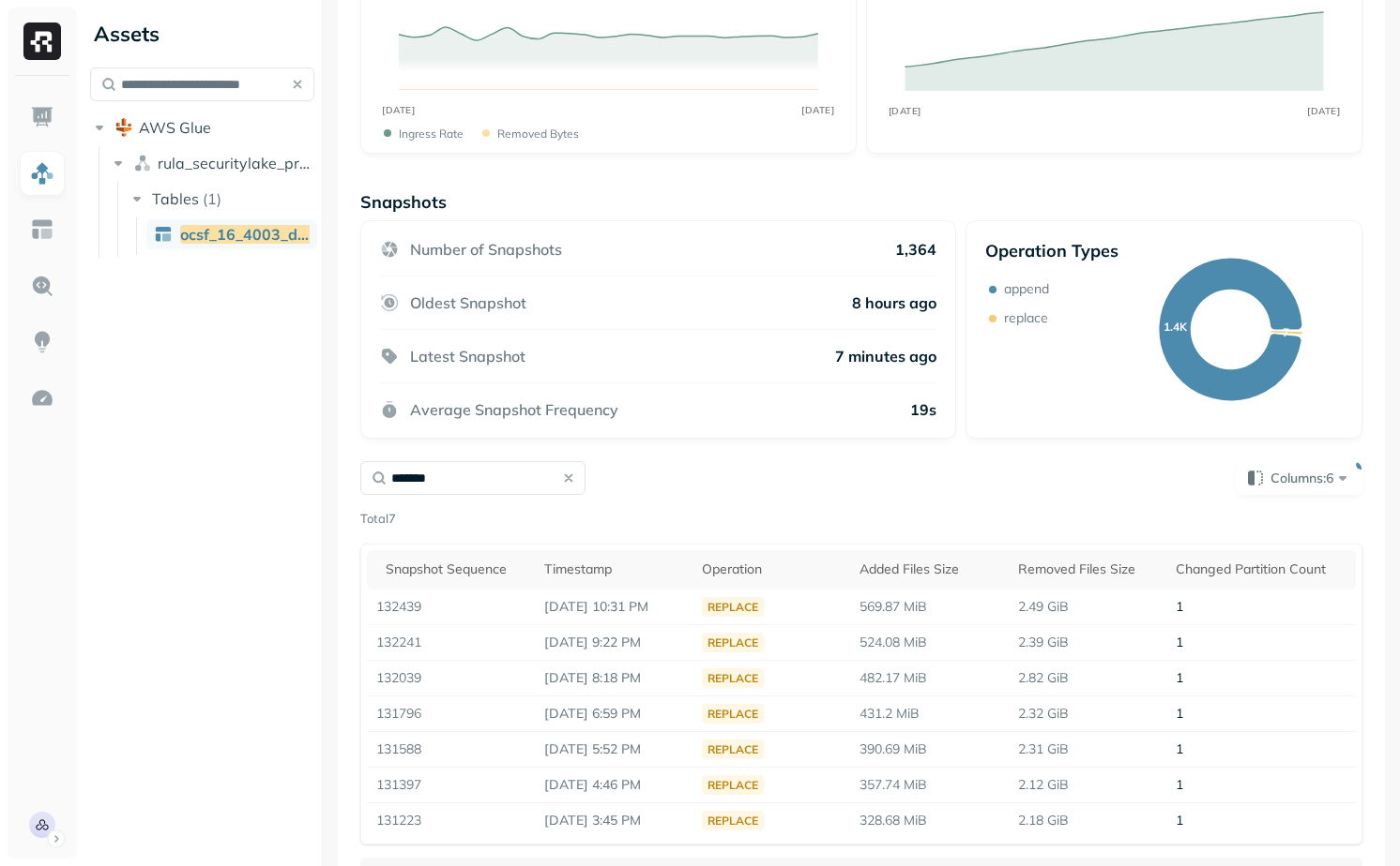
type input "*******"
click at [815, 499] on div "******* Columns: 6 Total 7 Snapshot Sequence Timestamp Operation Added Files Si…" at bounding box center [861, 652] width 1002 height 384
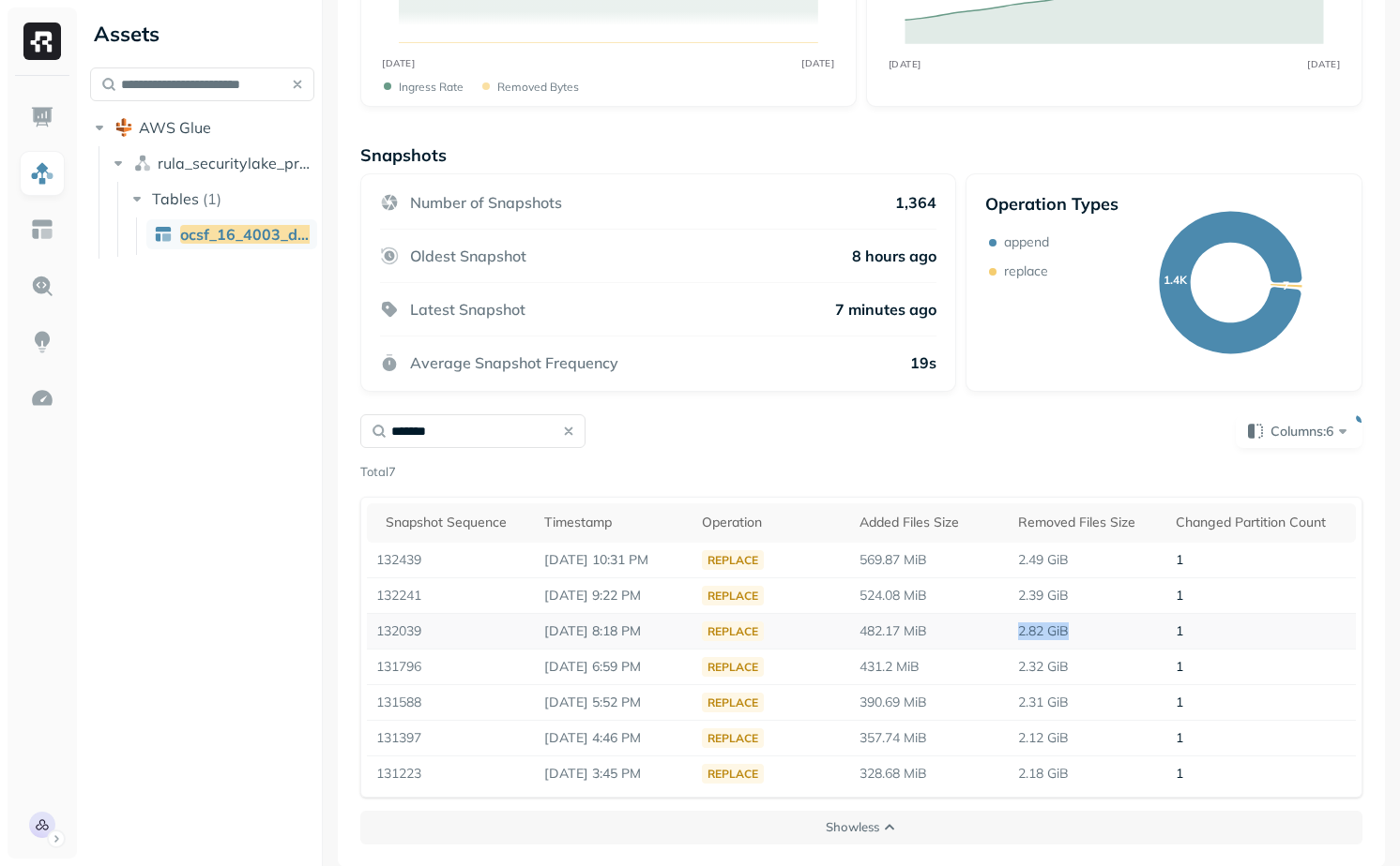
drag, startPoint x: 1019, startPoint y: 629, endPoint x: 1089, endPoint y: 629, distance: 70.0
click at [1089, 629] on td "2.82 GiB" at bounding box center [1087, 631] width 158 height 36
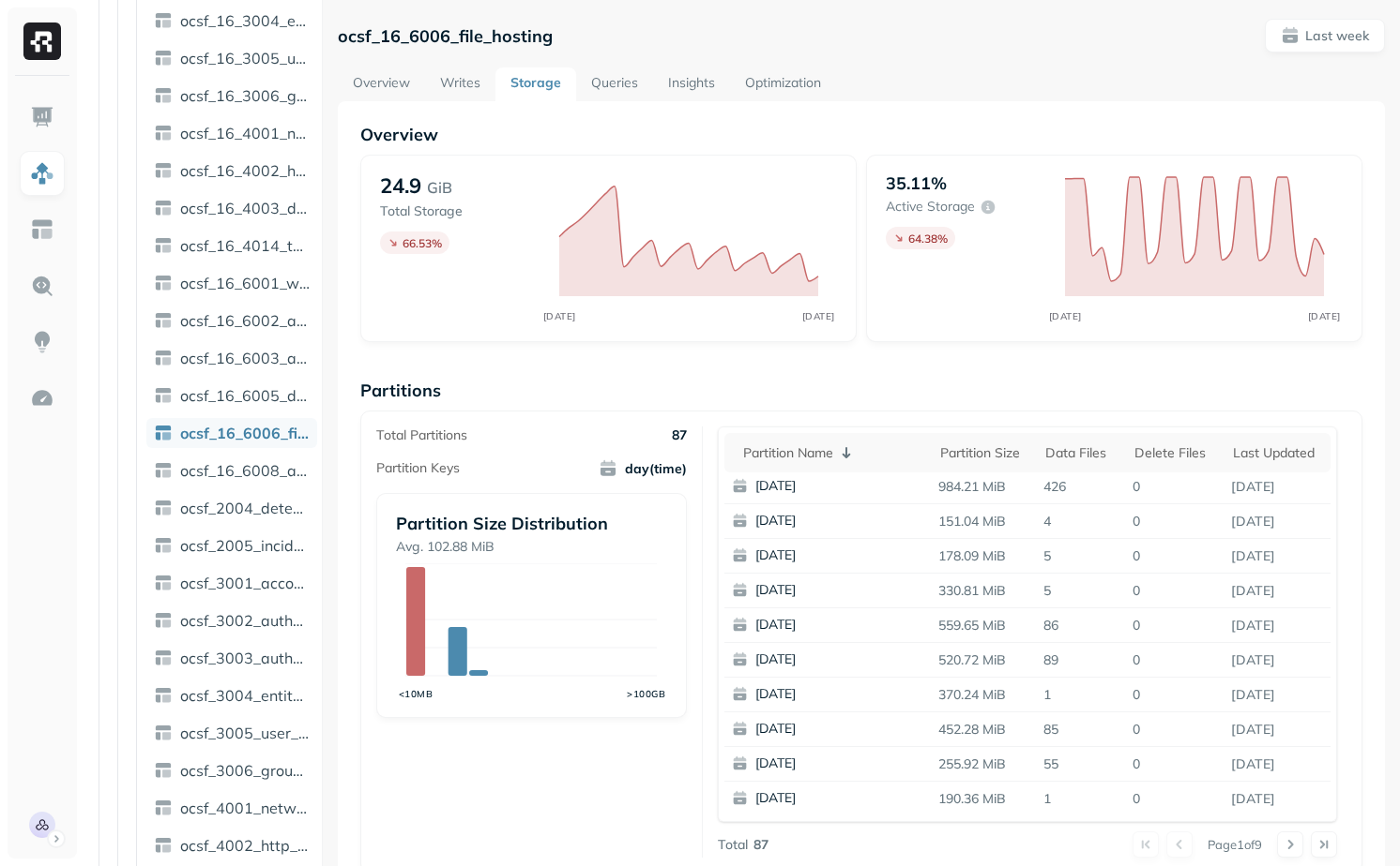
click at [460, 75] on link "Writes" at bounding box center [460, 84] width 71 height 34
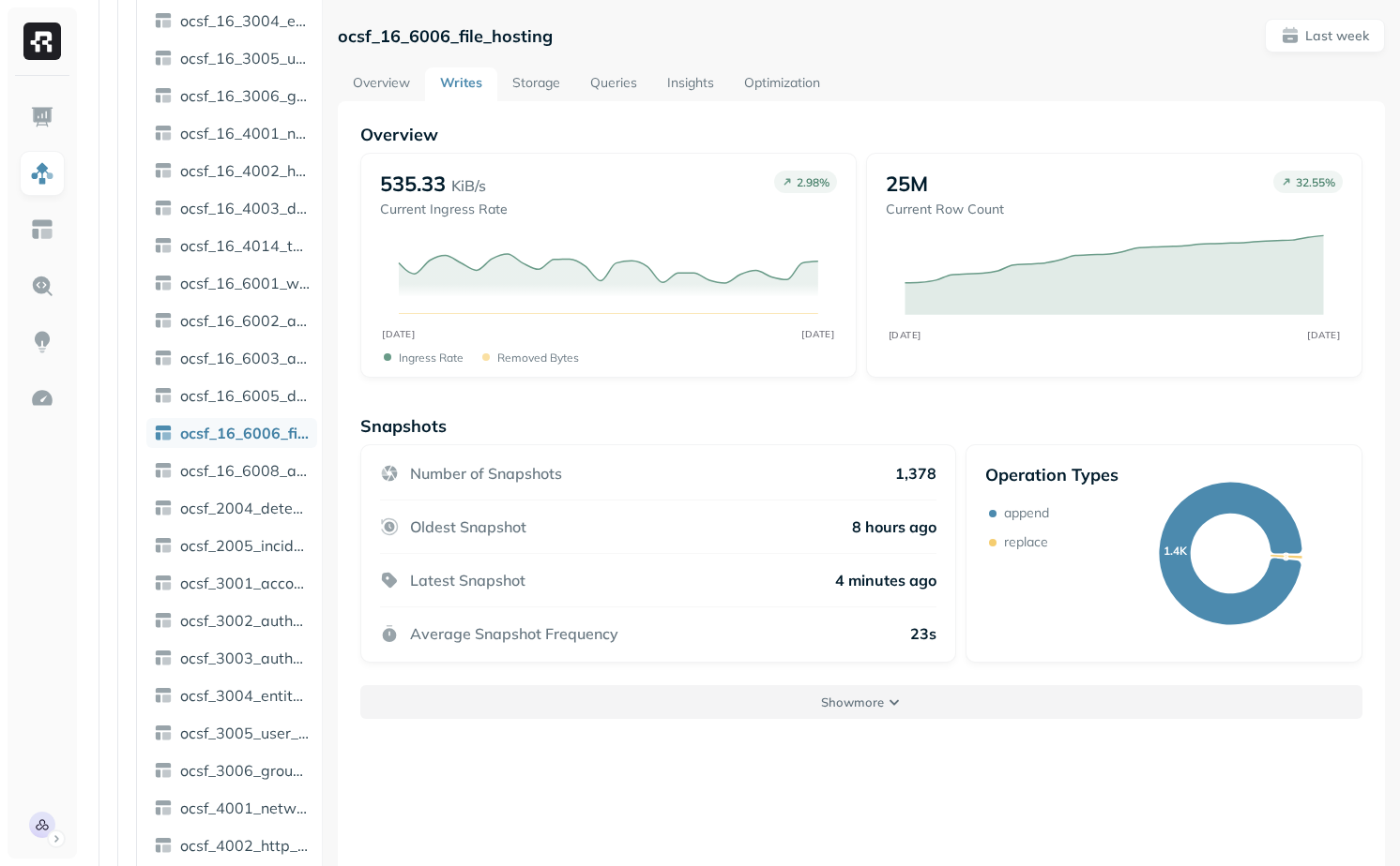
click at [603, 693] on button "Show more" at bounding box center [861, 702] width 1002 height 34
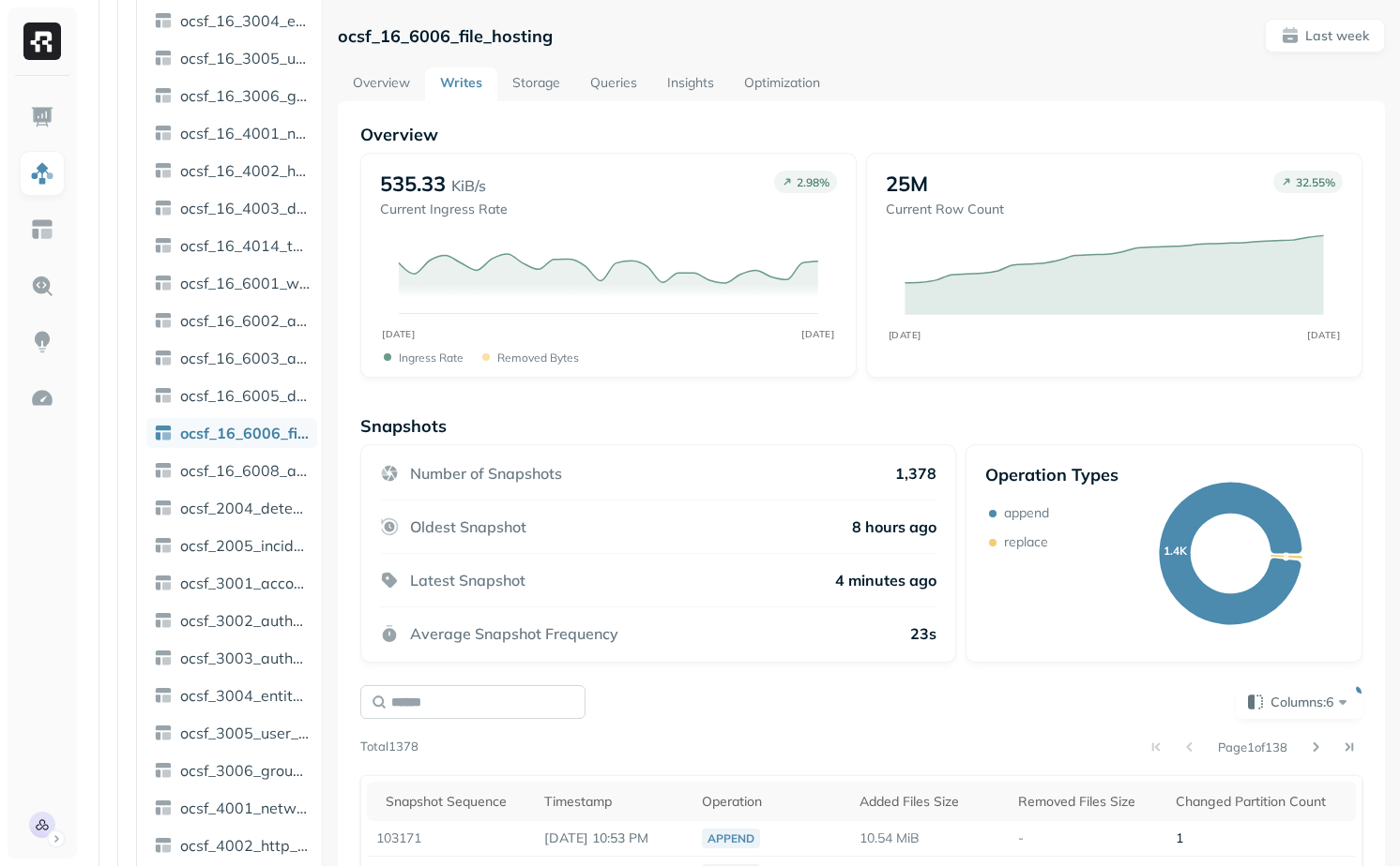
click at [465, 691] on input "text" at bounding box center [473, 702] width 225 height 34
type input "*"
type input "*******"
click at [800, 650] on div "Number of Snapshots 1,378 Oldest Snapshot 8 hours ago Latest Snapshot 4 minutes…" at bounding box center [658, 554] width 596 height 218
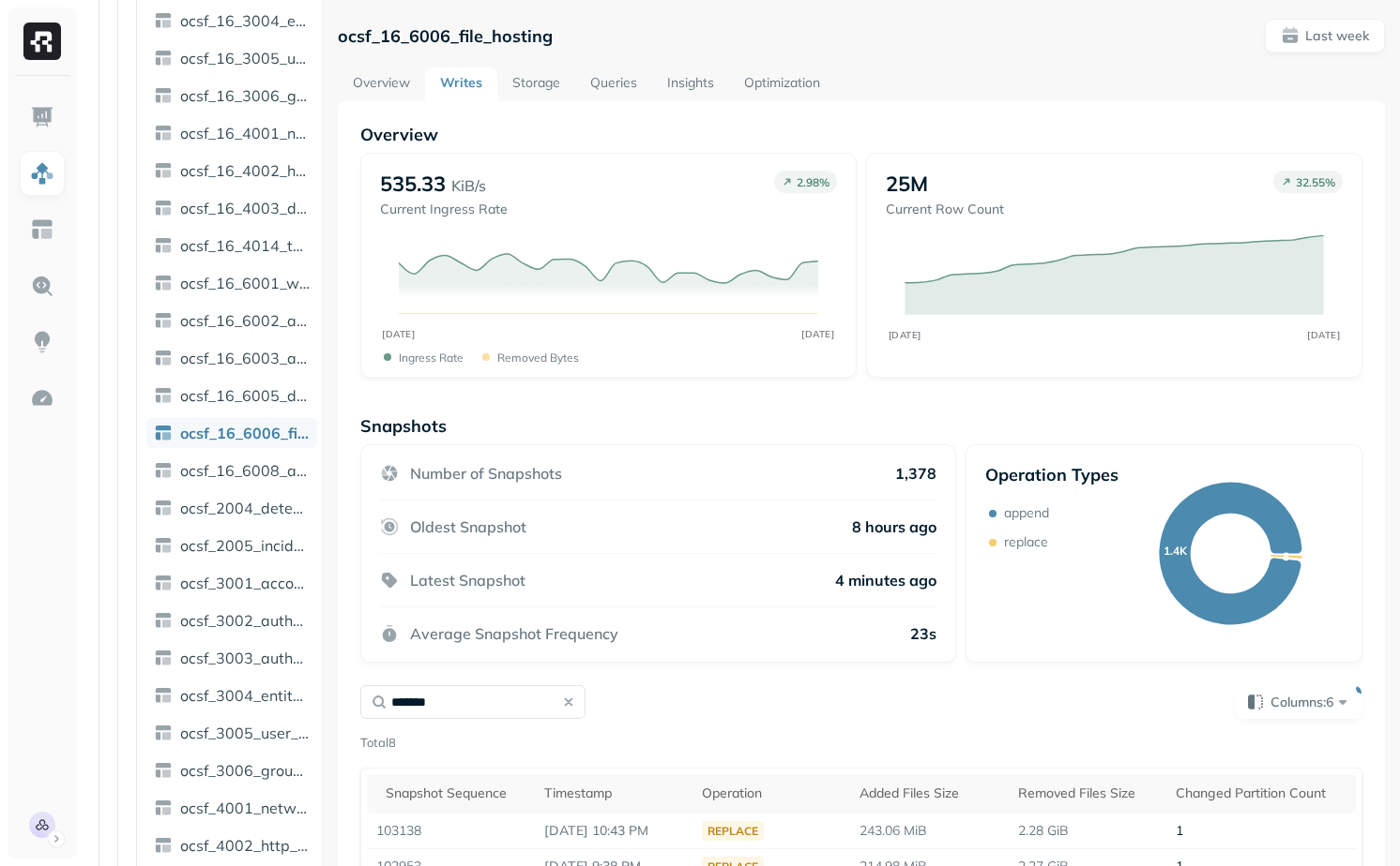
click at [444, 28] on p "ocsf_16_6006_file_hosting" at bounding box center [445, 36] width 215 height 21
copy p "ocsf_16_6006_file_hosting"
click at [551, 78] on link "Storage" at bounding box center [536, 84] width 78 height 34
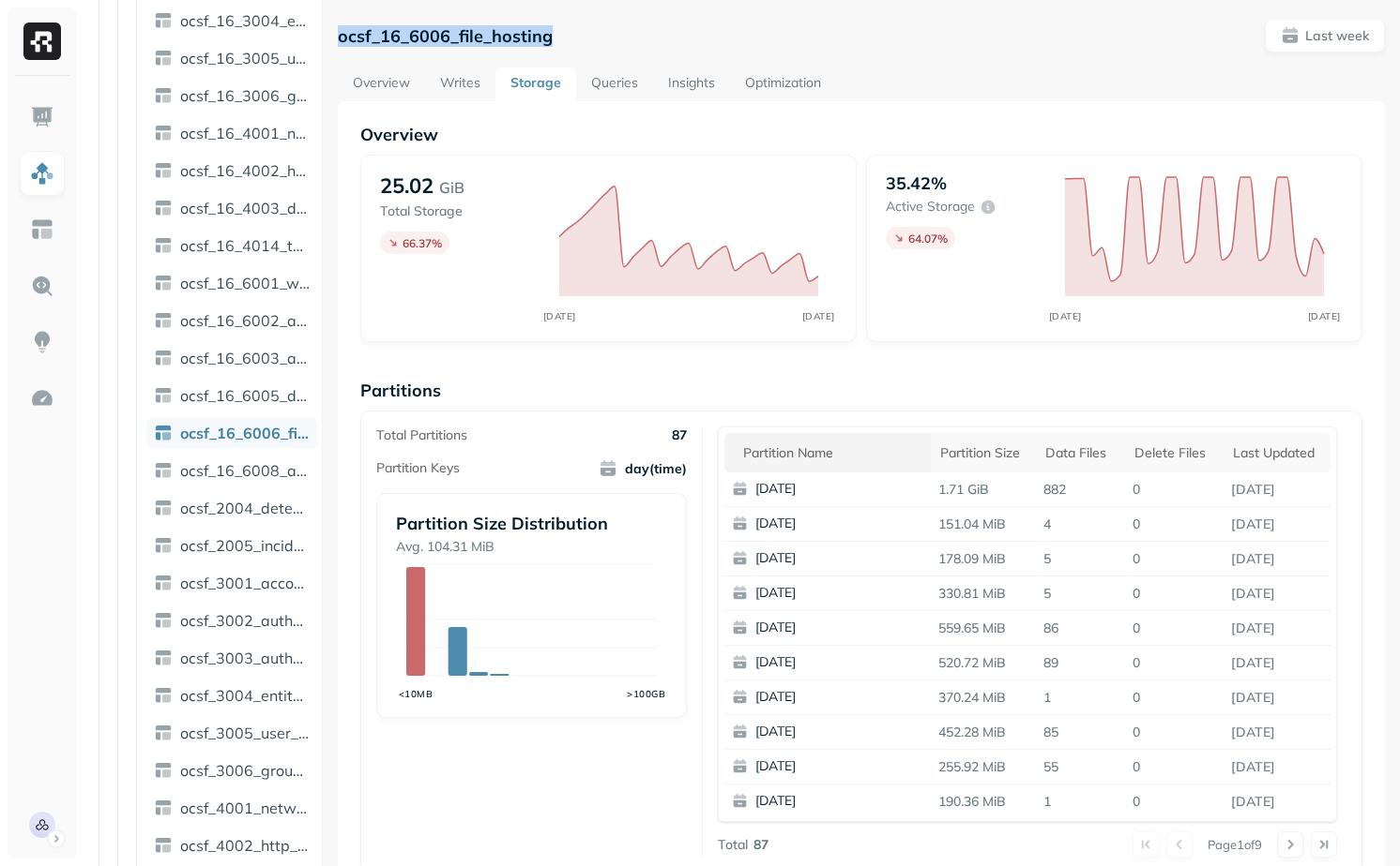
click at [764, 445] on div "Partition name" at bounding box center [831, 453] width 178 height 17
click at [447, 61] on div "ocsf_16_6006_file_hosting Last week Overview Writes Storage Queries Insights Op…" at bounding box center [860, 726] width 1047 height 1415
